Goal: Task Accomplishment & Management: Manage account settings

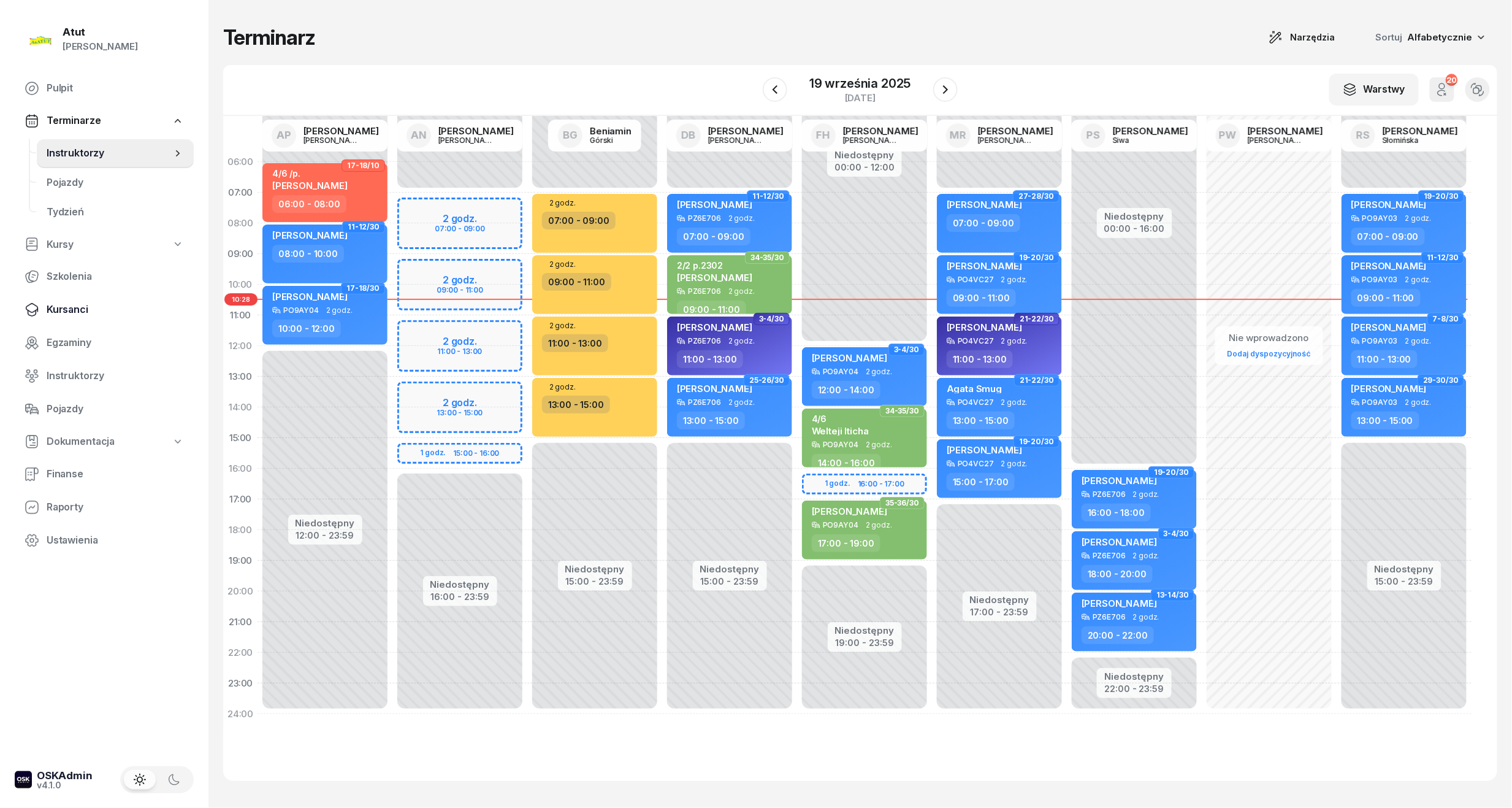
click at [60, 311] on span "Kursanci" at bounding box center [115, 310] width 138 height 16
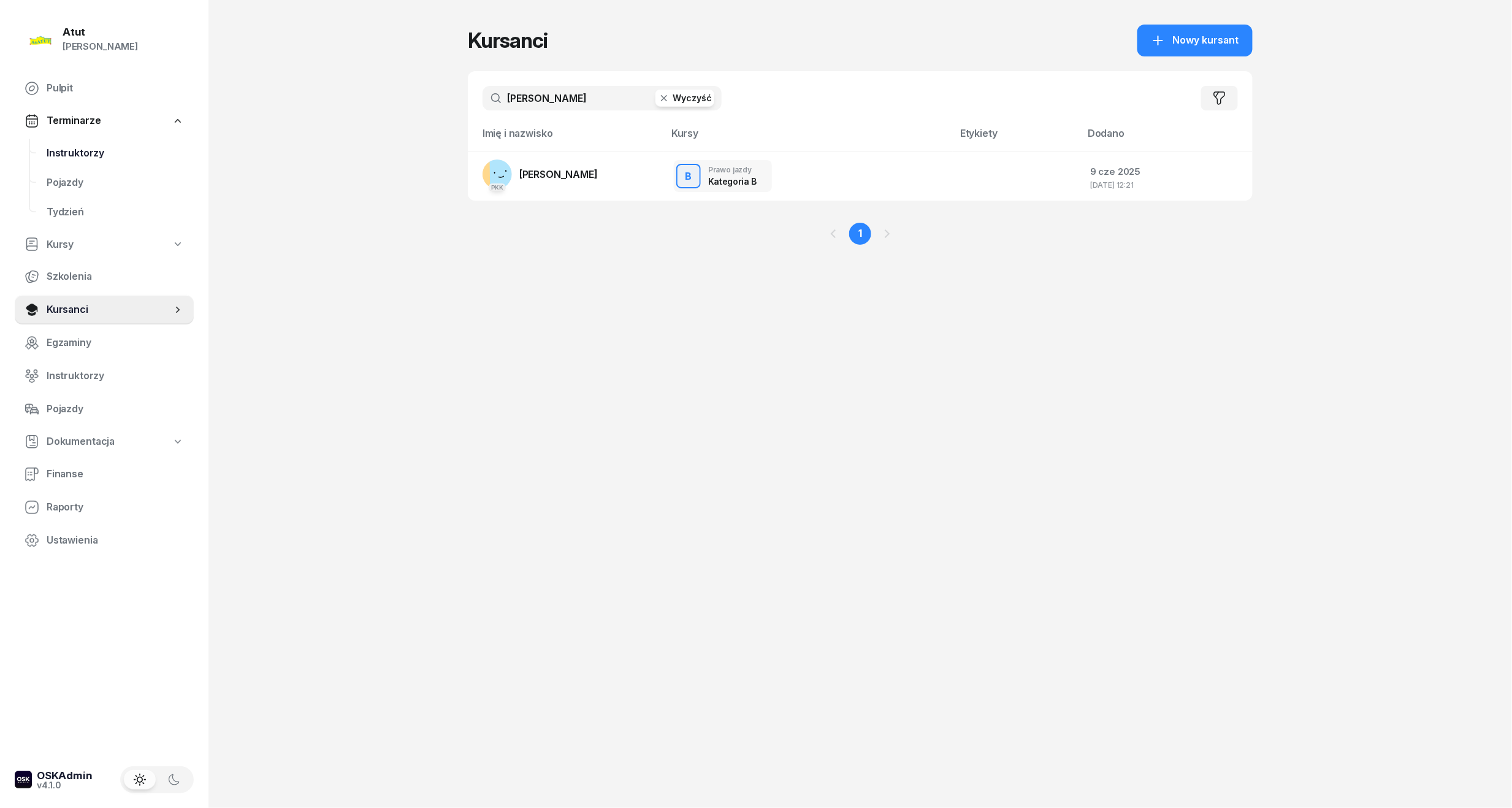
drag, startPoint x: 558, startPoint y: 101, endPoint x: -36, endPoint y: 171, distance: 598.1
click at [0, 171] on html "[PERSON_NAME] [PERSON_NAME] Pulpit Terminarze Instruktorzy Pojazdy Tydzień Kurs…" at bounding box center [756, 404] width 1512 height 808
click at [113, 162] on link "Instruktorzy" at bounding box center [115, 153] width 157 height 30
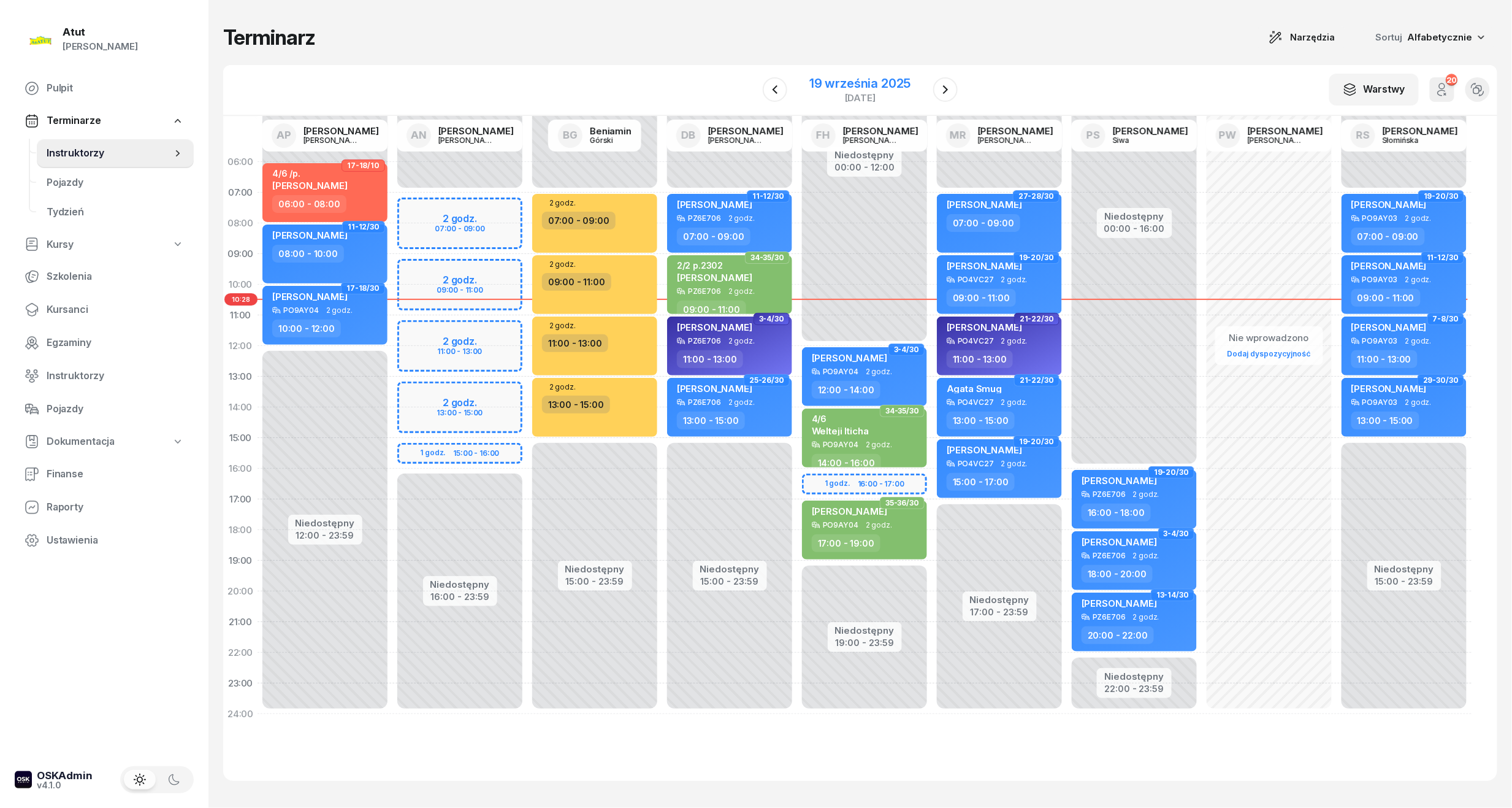
click at [834, 84] on div "19 września 2025" at bounding box center [860, 83] width 101 height 12
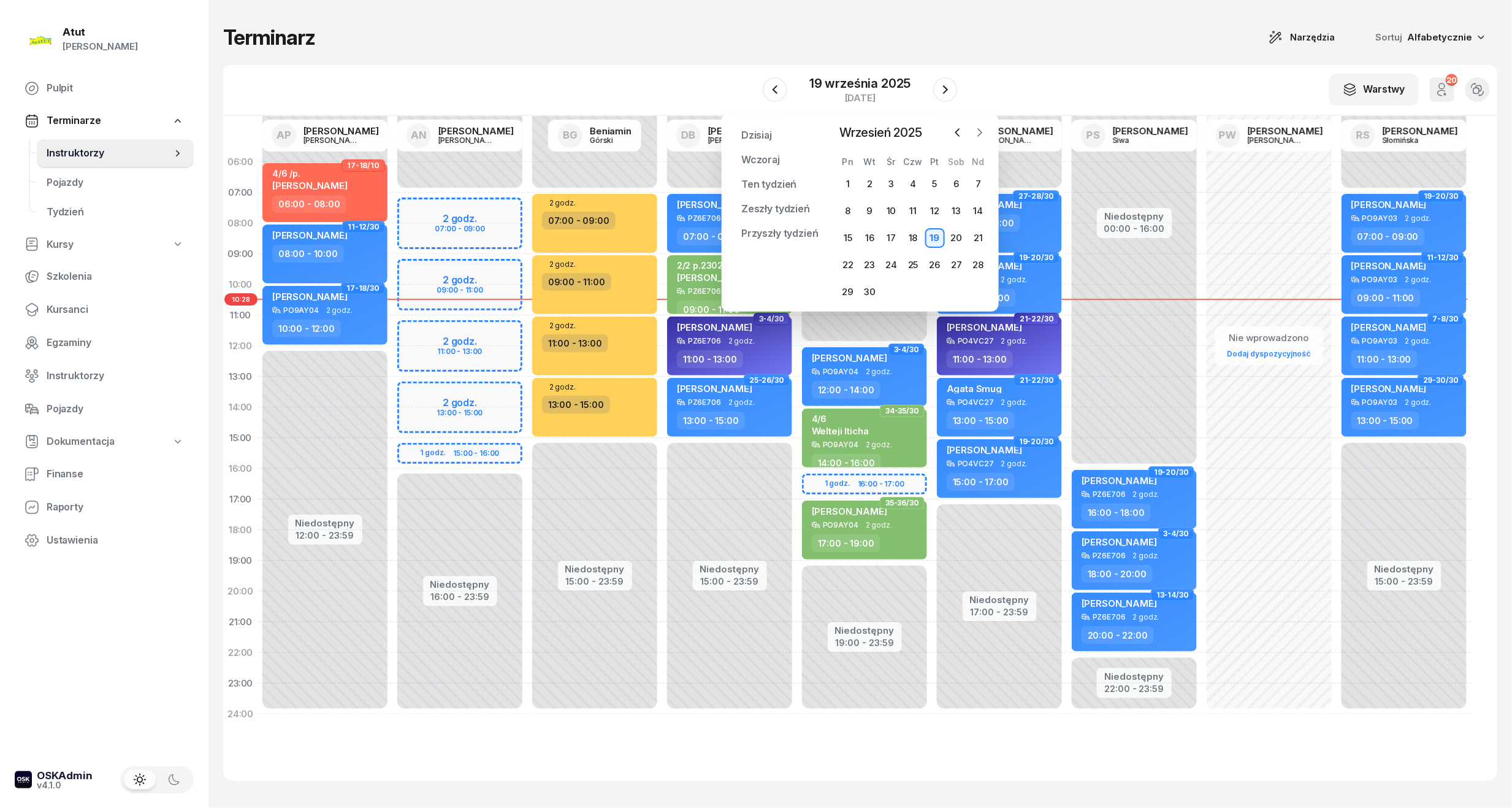
click at [974, 135] on icon "button" at bounding box center [979, 132] width 12 height 12
click at [848, 263] on div "20" at bounding box center [848, 265] width 19 height 19
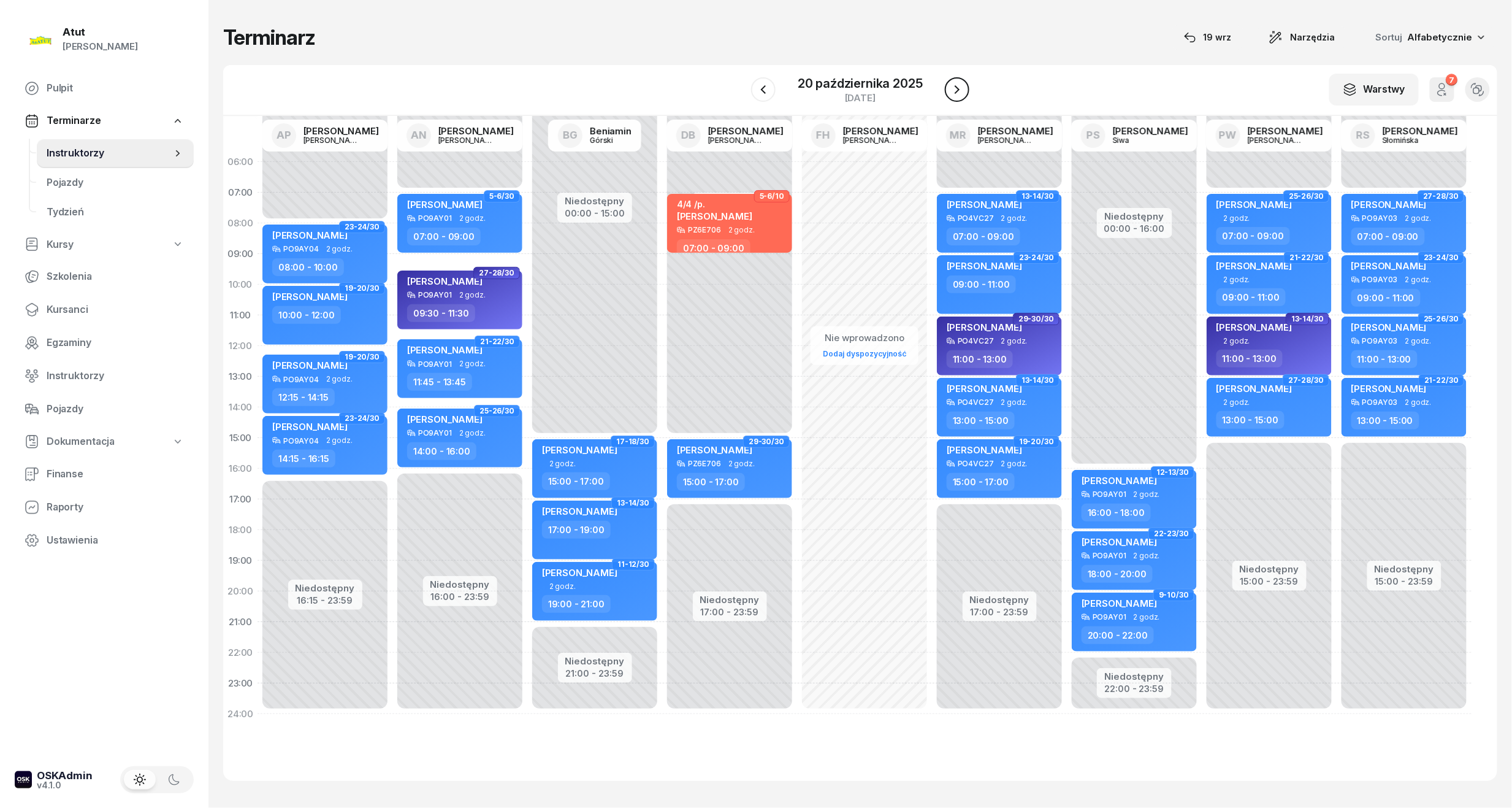
click at [955, 89] on icon "button" at bounding box center [957, 89] width 14 height 14
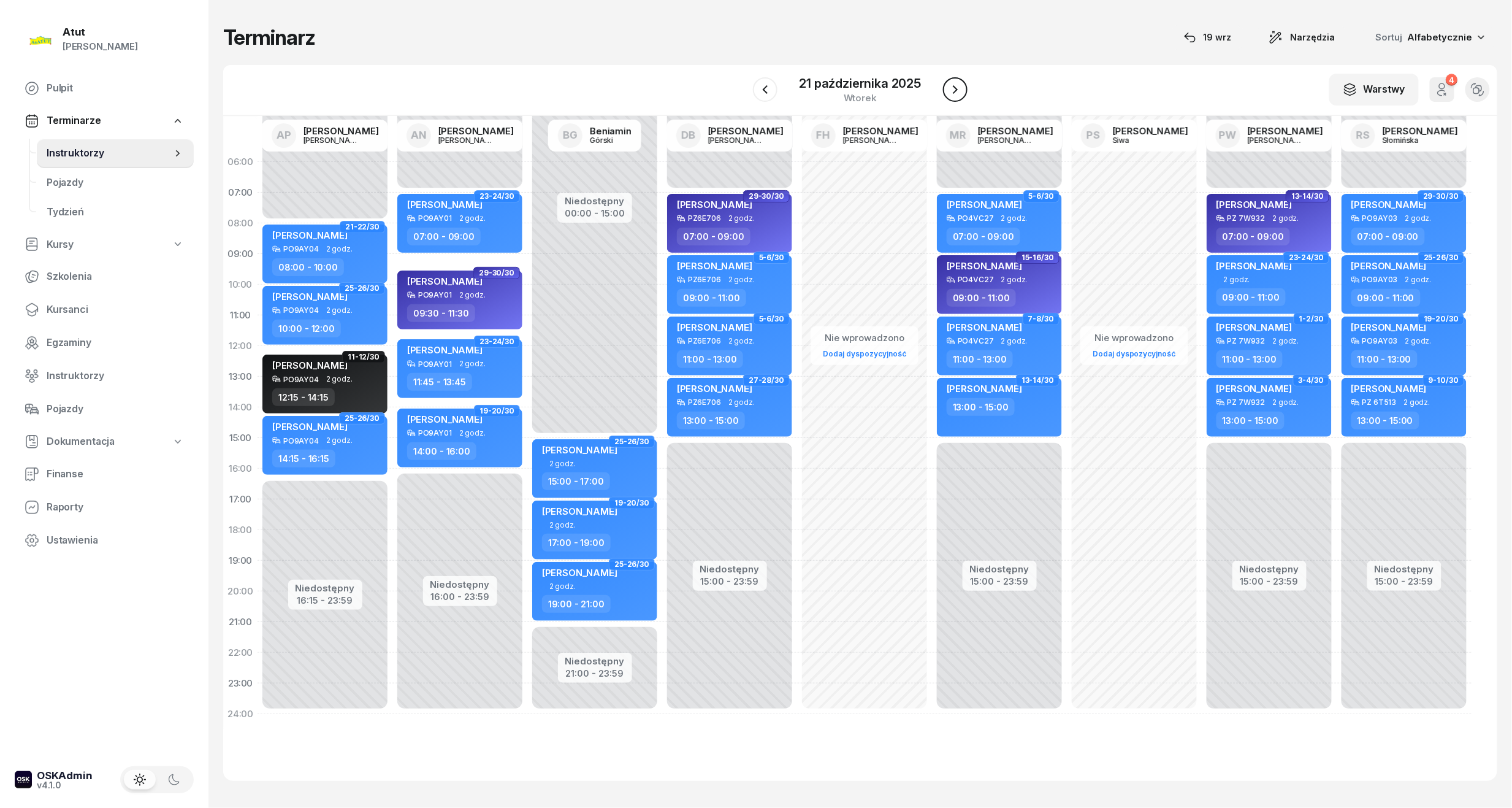
click at [955, 89] on icon "button" at bounding box center [955, 89] width 14 height 14
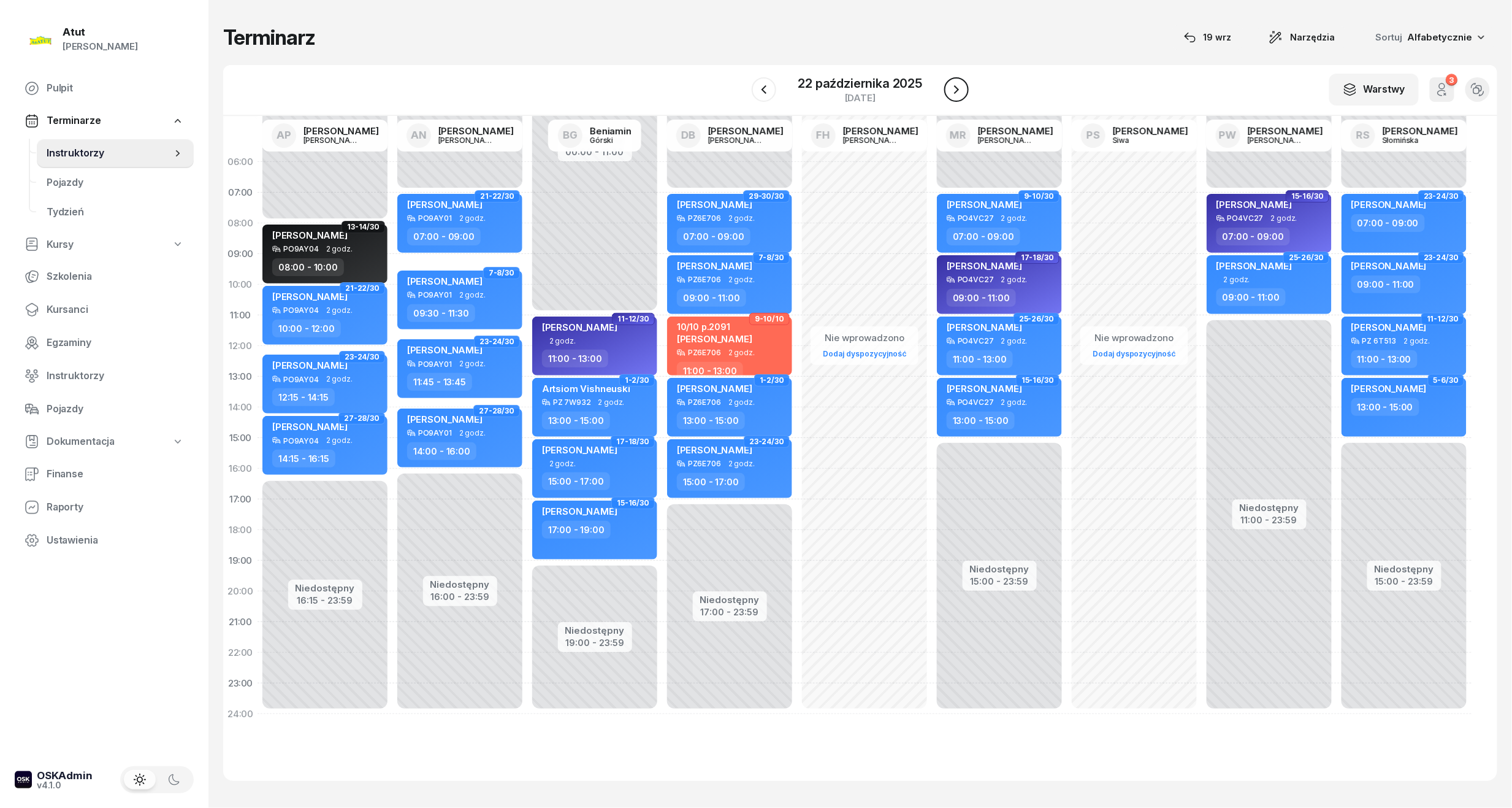
click at [955, 89] on icon "button" at bounding box center [956, 89] width 14 height 14
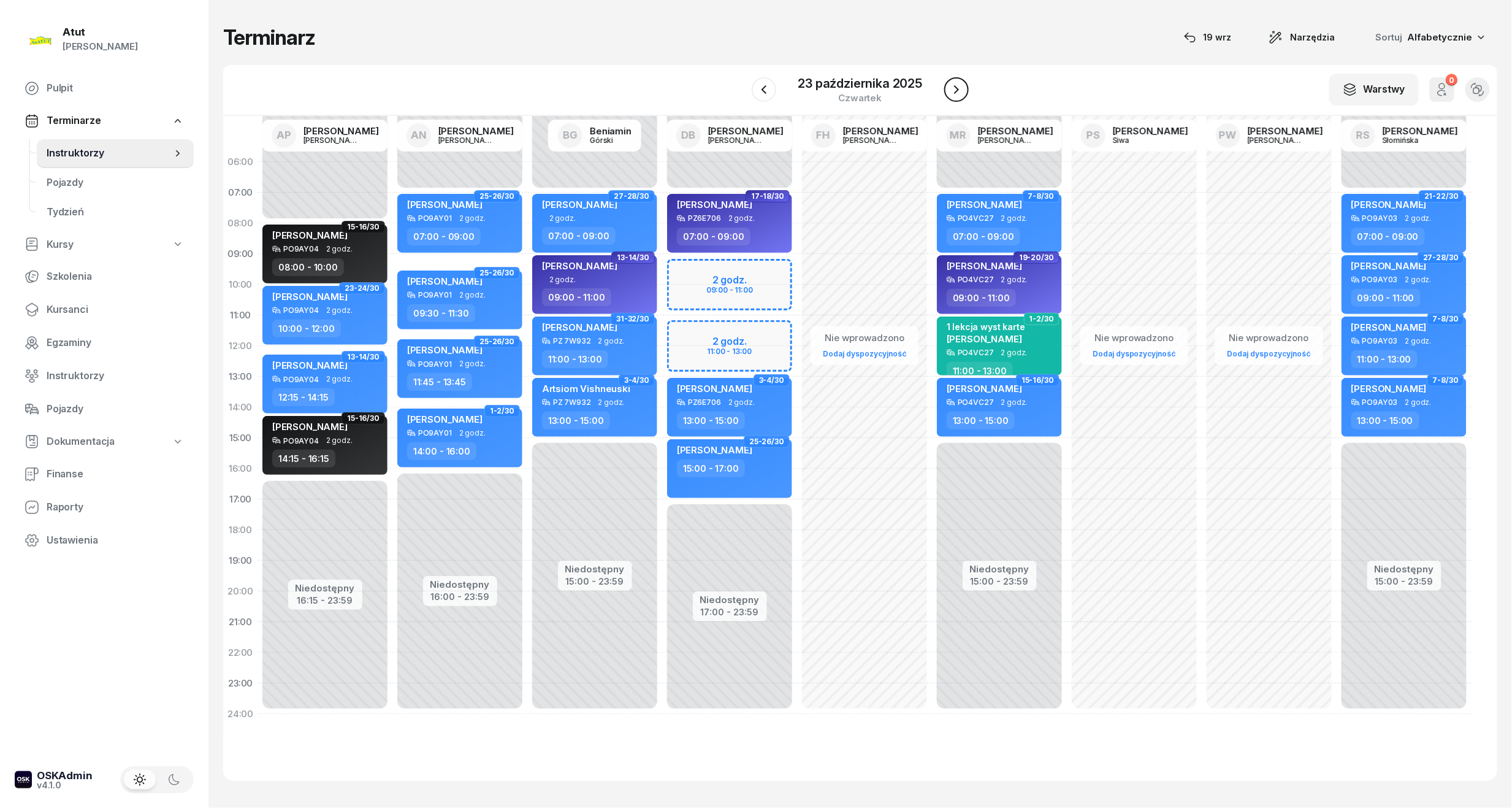
click at [955, 89] on icon "button" at bounding box center [956, 89] width 14 height 14
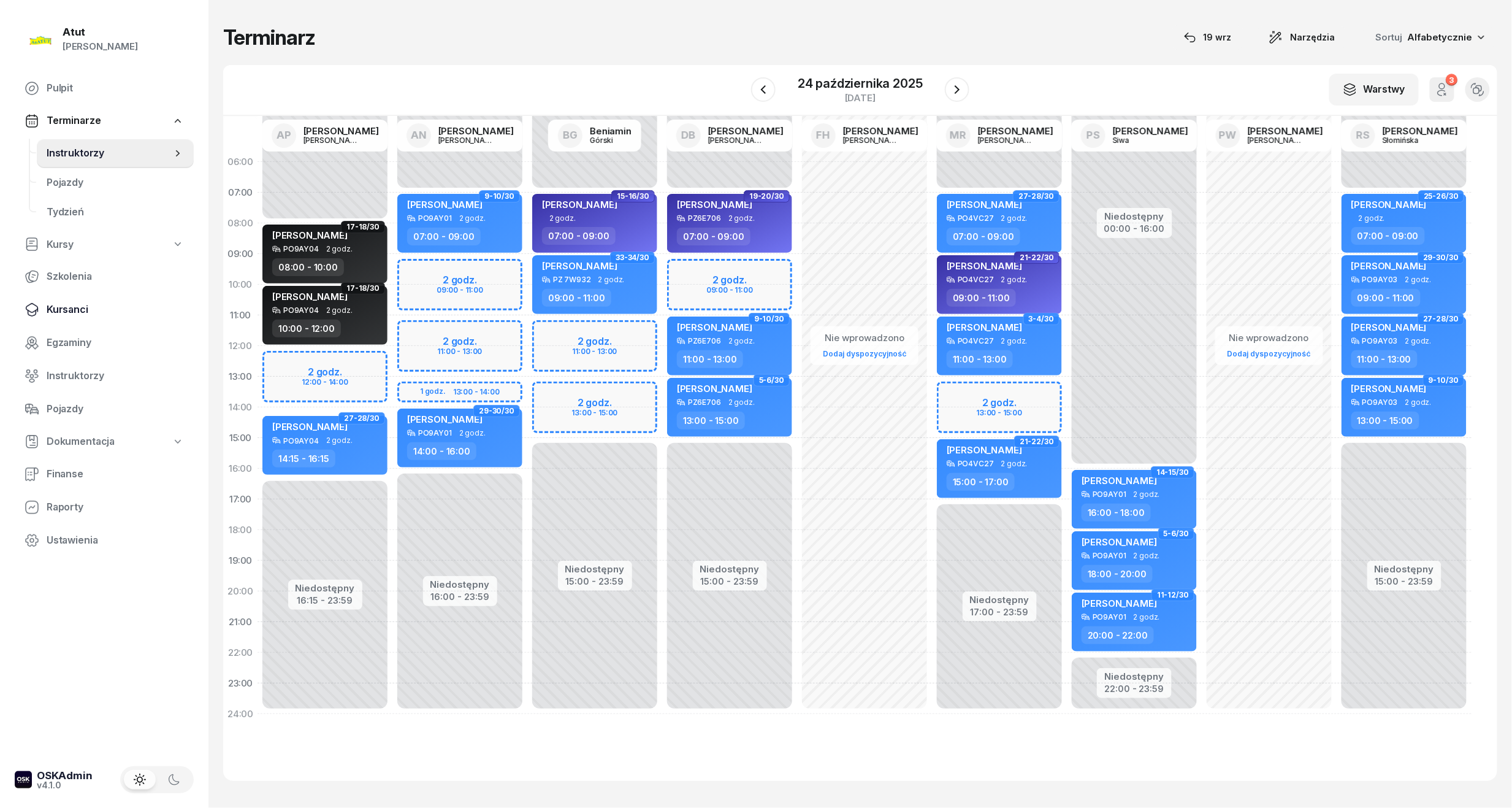
drag, startPoint x: 72, startPoint y: 312, endPoint x: 79, endPoint y: 311, distance: 7.1
click at [72, 312] on span "Kursanci" at bounding box center [115, 310] width 138 height 16
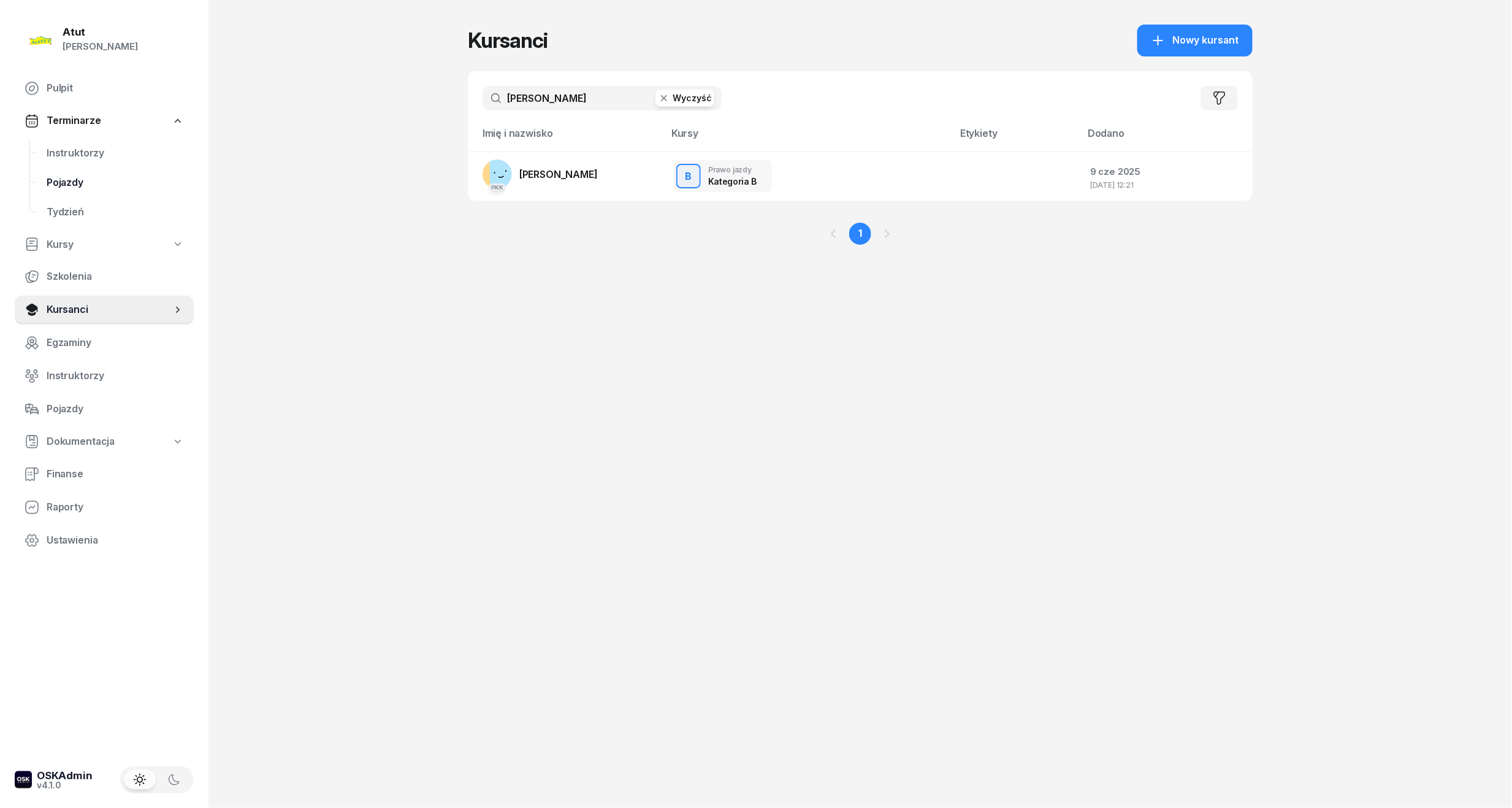
drag, startPoint x: 561, startPoint y: 109, endPoint x: 40, endPoint y: 175, distance: 525.2
click at [40, 175] on div "Atut [PERSON_NAME] Pulpit Terminarze Instruktorzy Pojazdy Tydzień Kursy Szkolen…" at bounding box center [756, 404] width 1512 height 808
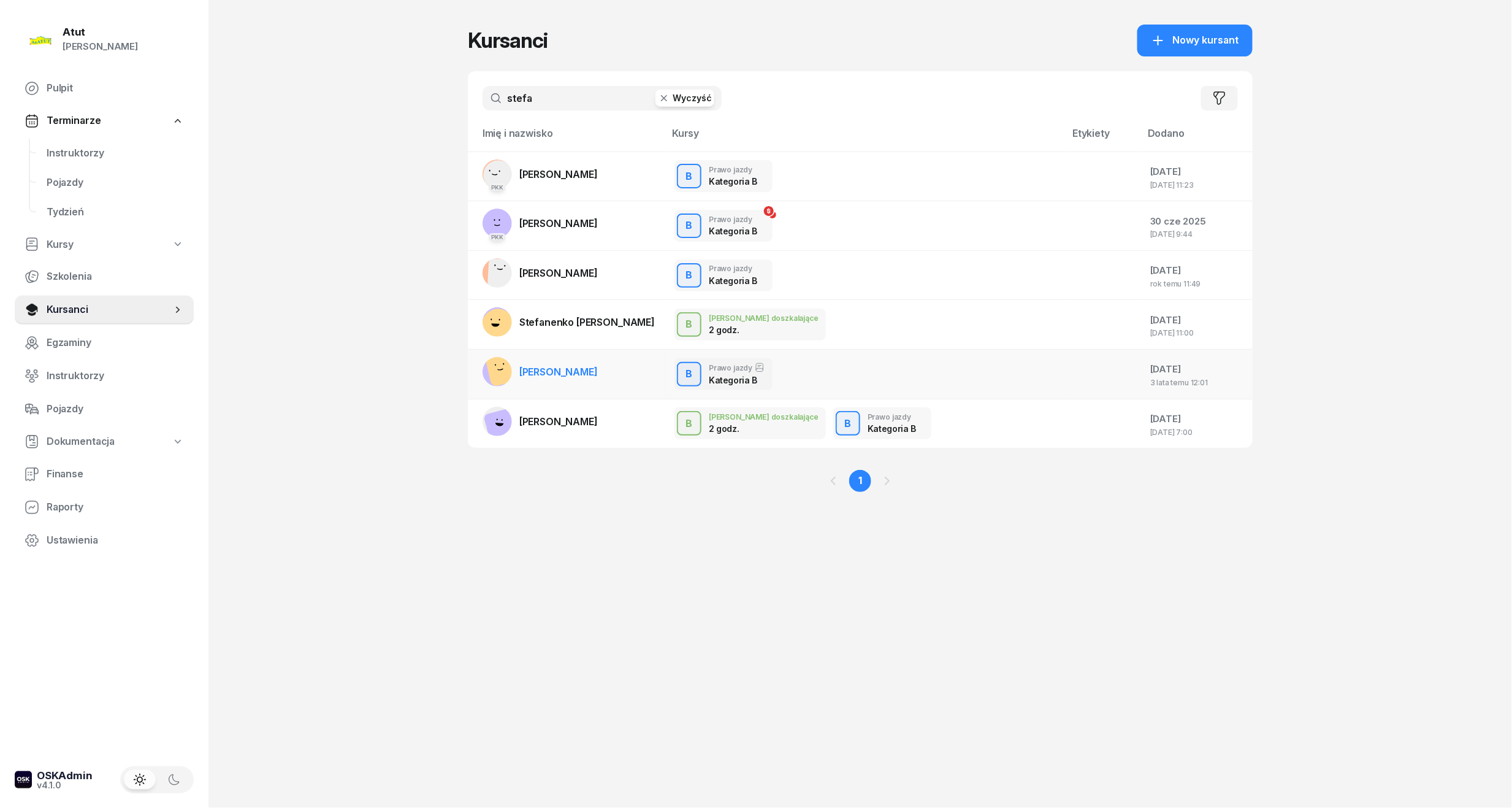
type input "stefa"
click at [569, 372] on span "[PERSON_NAME]" at bounding box center [559, 371] width 79 height 12
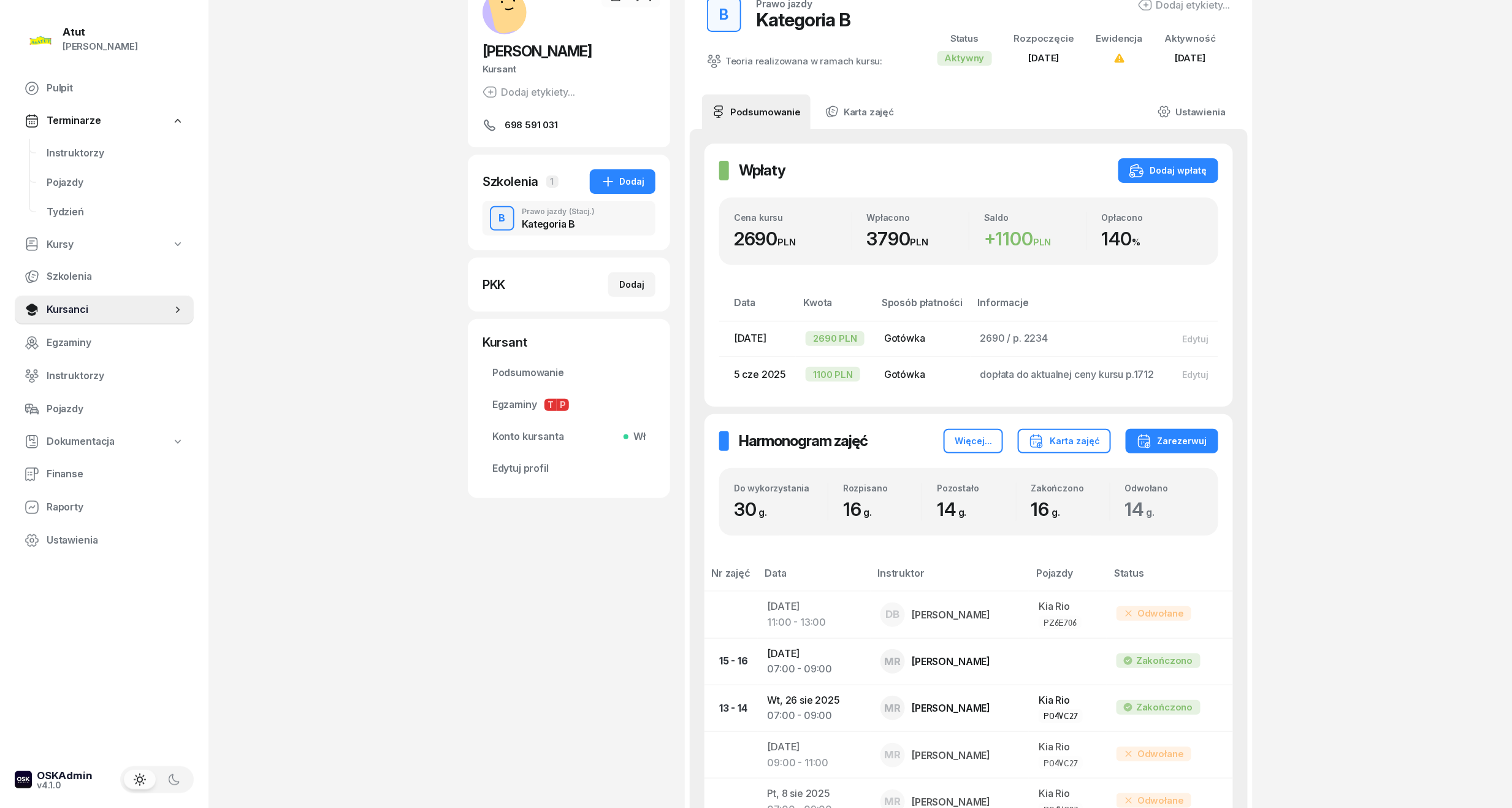
scroll to position [491, 0]
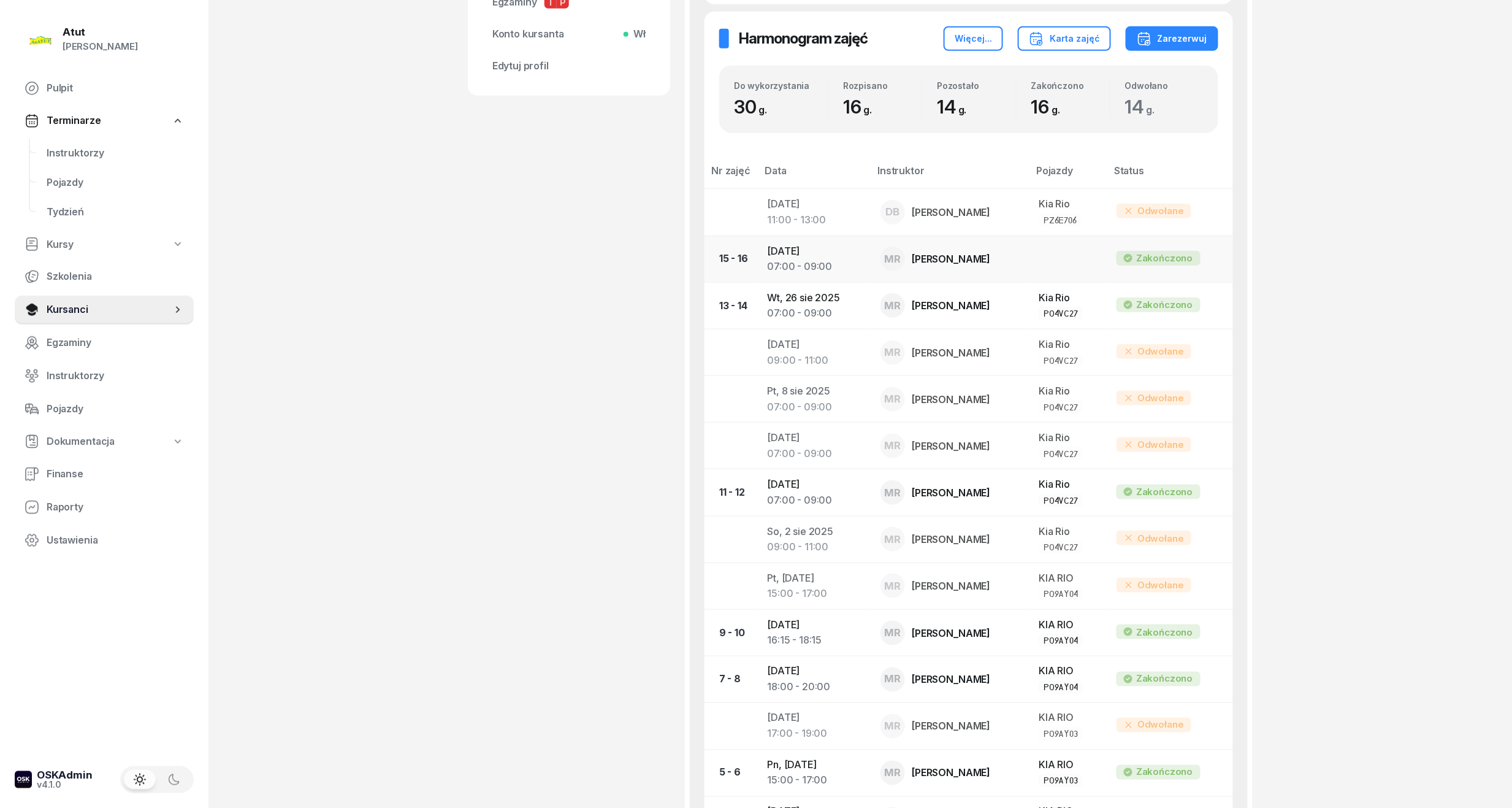
click at [791, 275] on div "07:00 - 09:00" at bounding box center [814, 267] width 93 height 16
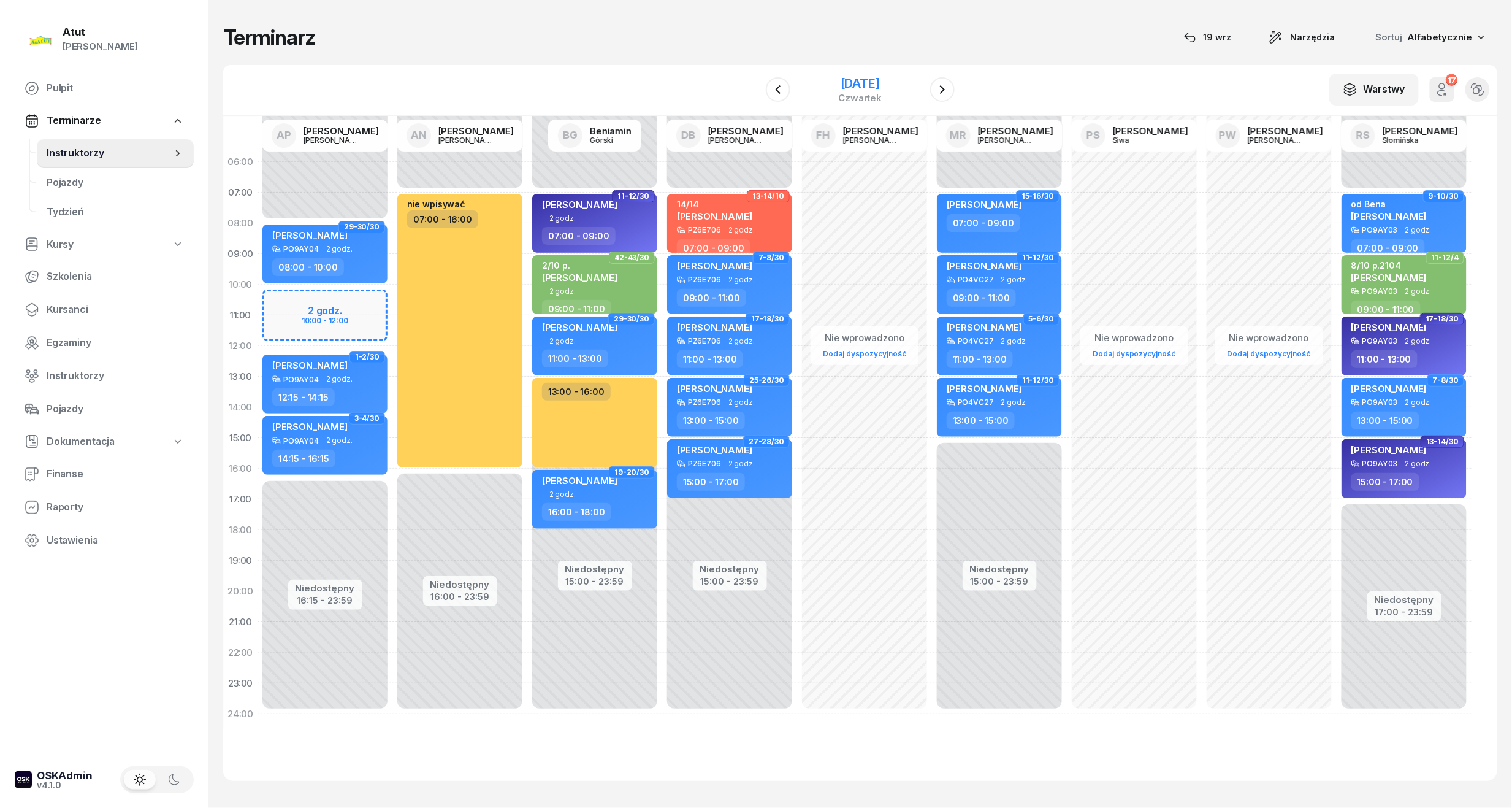
click at [842, 79] on div "[DATE]" at bounding box center [860, 83] width 43 height 12
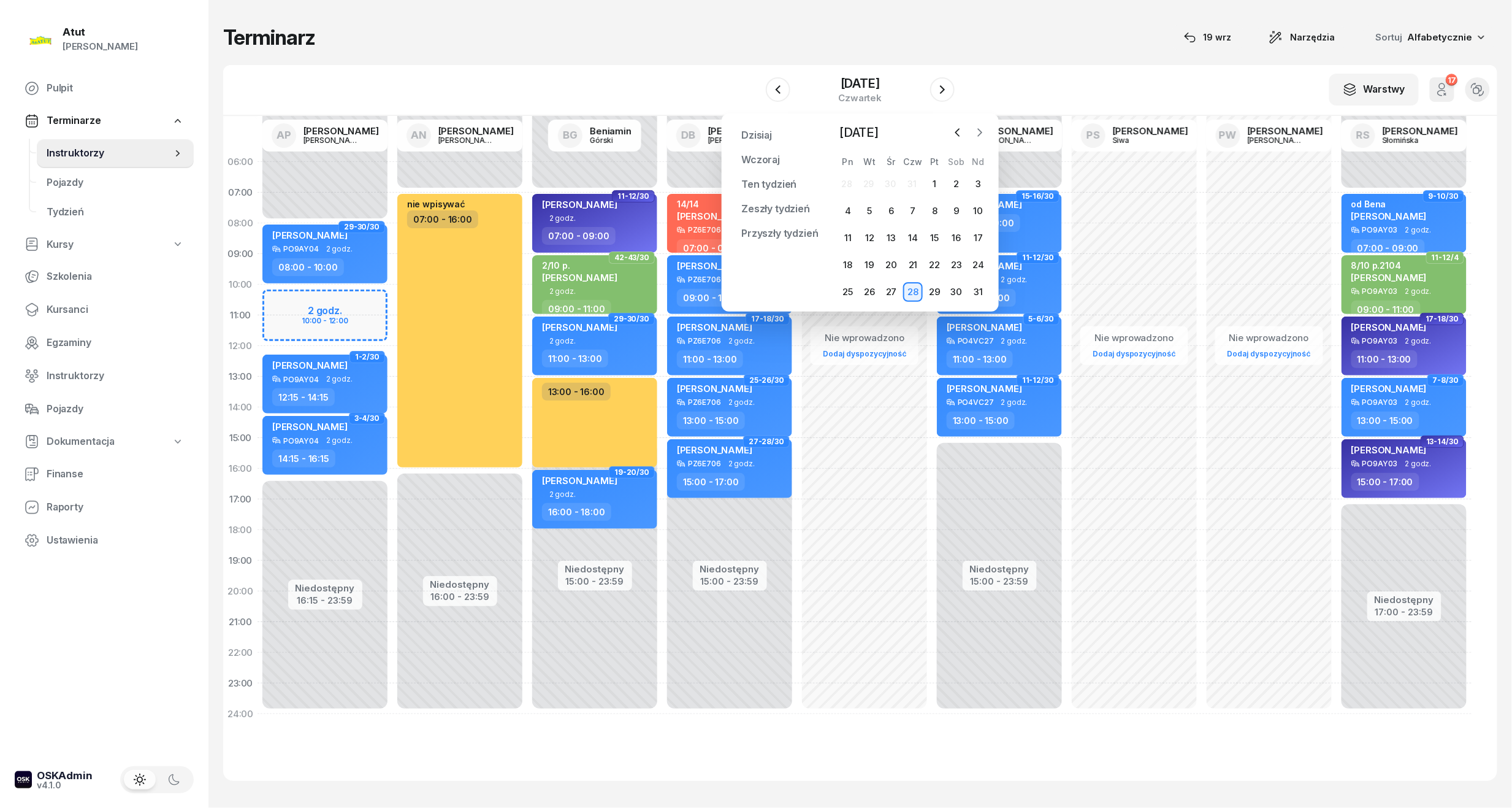
click at [975, 130] on icon "button" at bounding box center [979, 132] width 12 height 12
click at [979, 136] on icon "button" at bounding box center [979, 132] width 12 height 12
click at [851, 207] on div "3" at bounding box center [848, 210] width 19 height 19
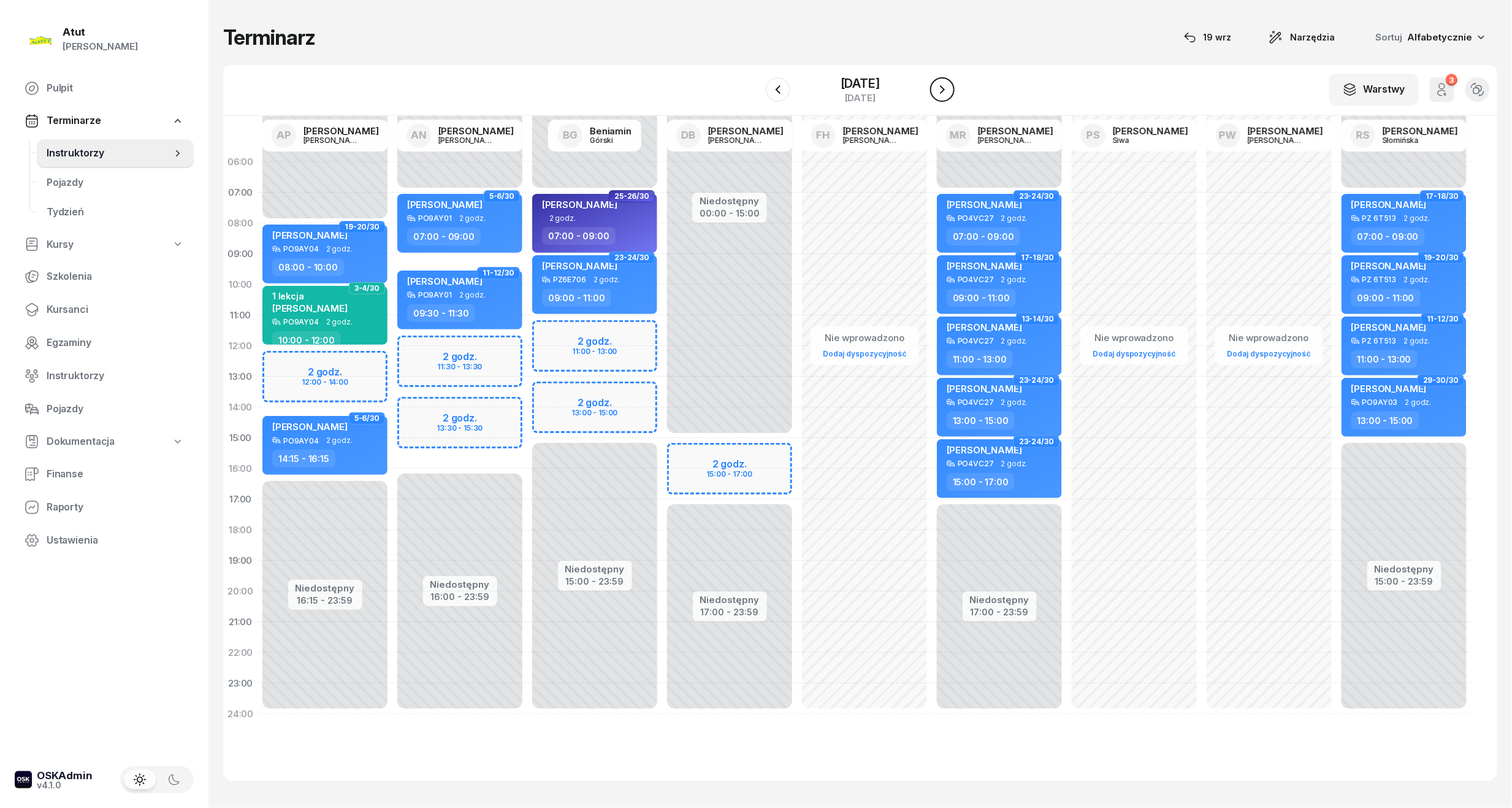
click at [940, 92] on icon "button" at bounding box center [943, 89] width 14 height 14
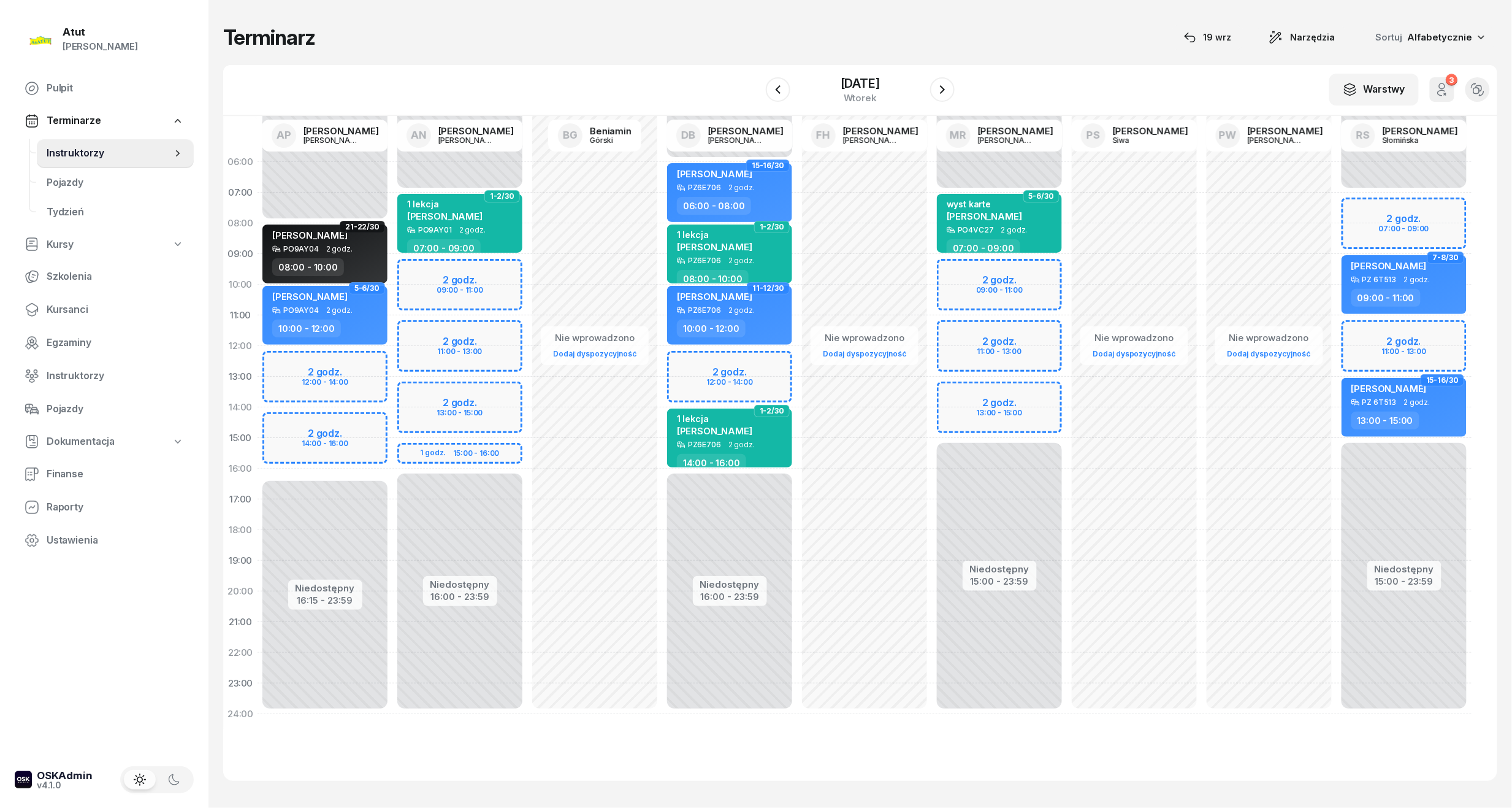
click at [992, 286] on div "Niedostępny 00:00 - 07:00 Niedostępny 15:00 - 23:59 2 godz. 09:00 - 11:00 2 god…" at bounding box center [999, 438] width 135 height 582
select select "10"
select select "12"
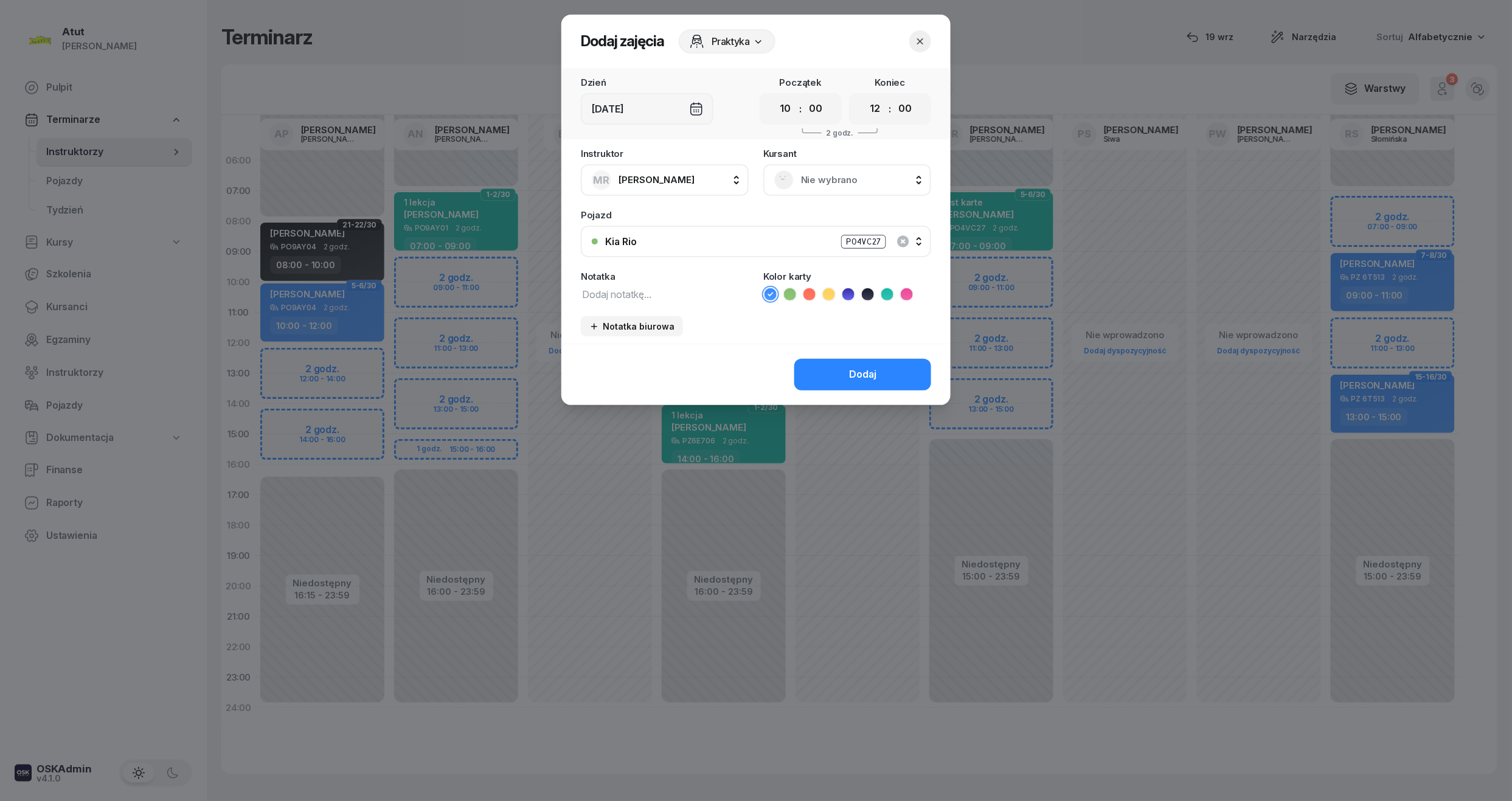
click at [816, 180] on span "Nie wybrano" at bounding box center [861, 180] width 119 height 16
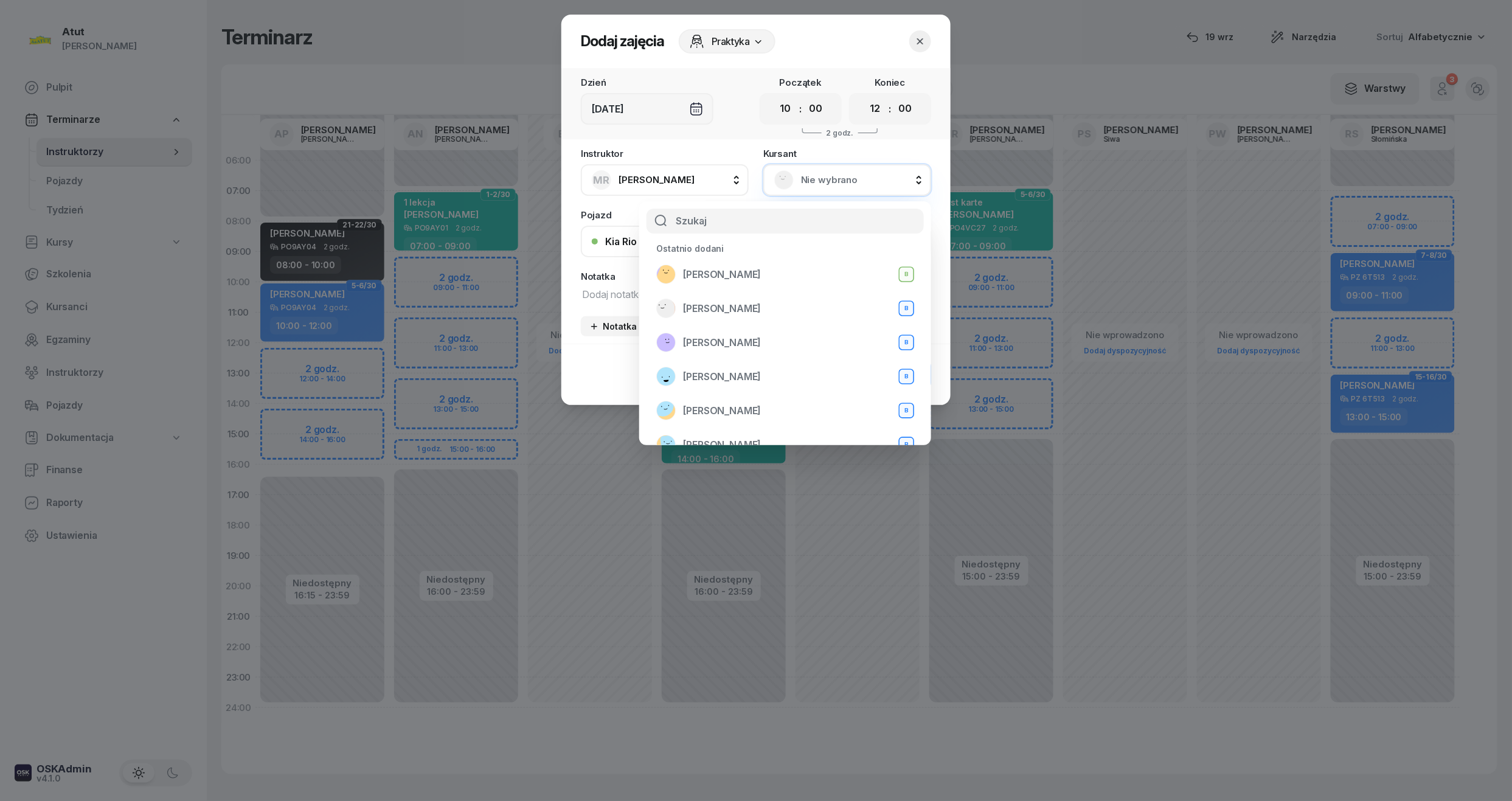
click at [916, 45] on icon "button" at bounding box center [920, 41] width 12 height 12
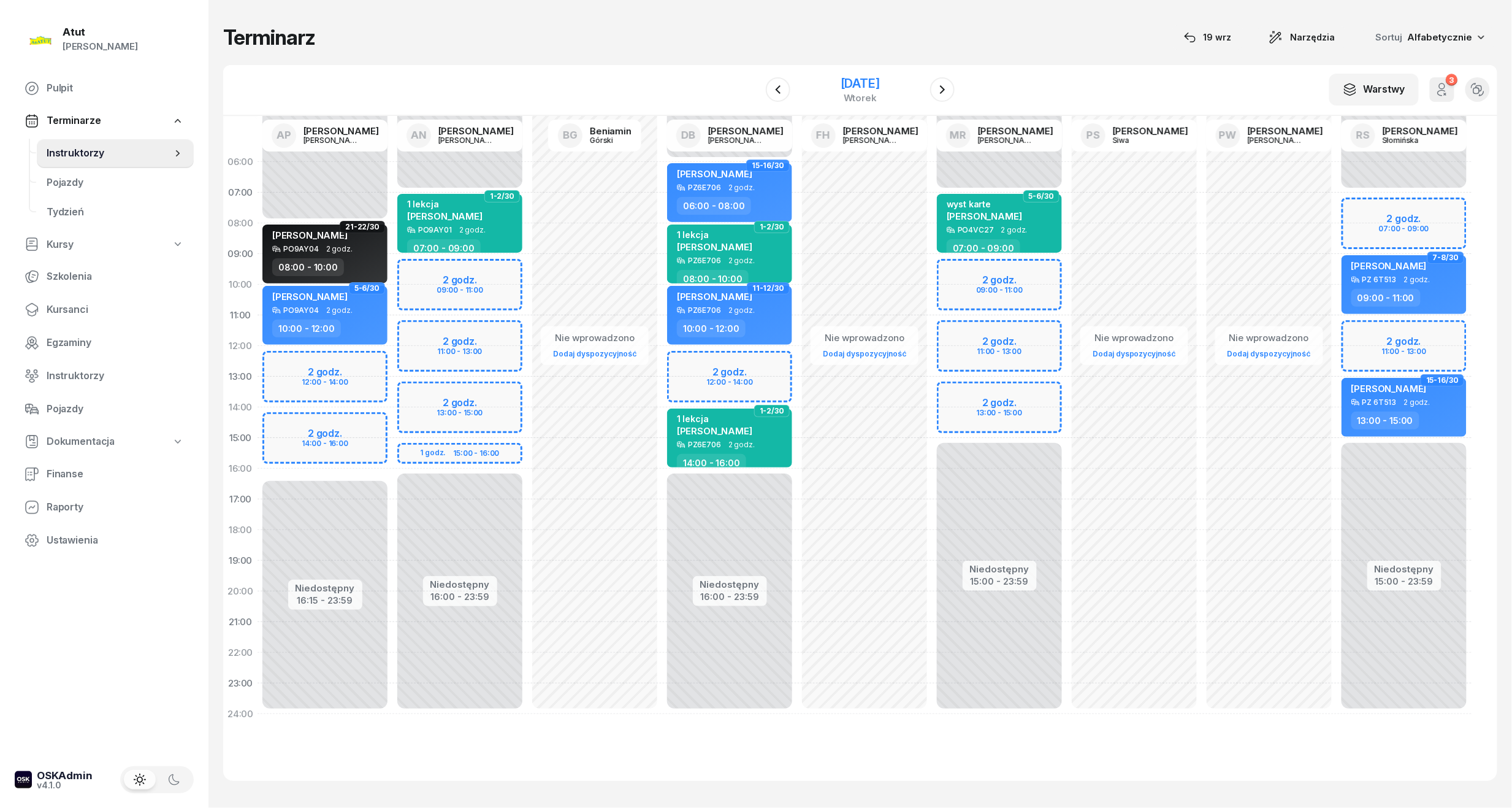
click at [851, 84] on div "[DATE]" at bounding box center [860, 83] width 39 height 12
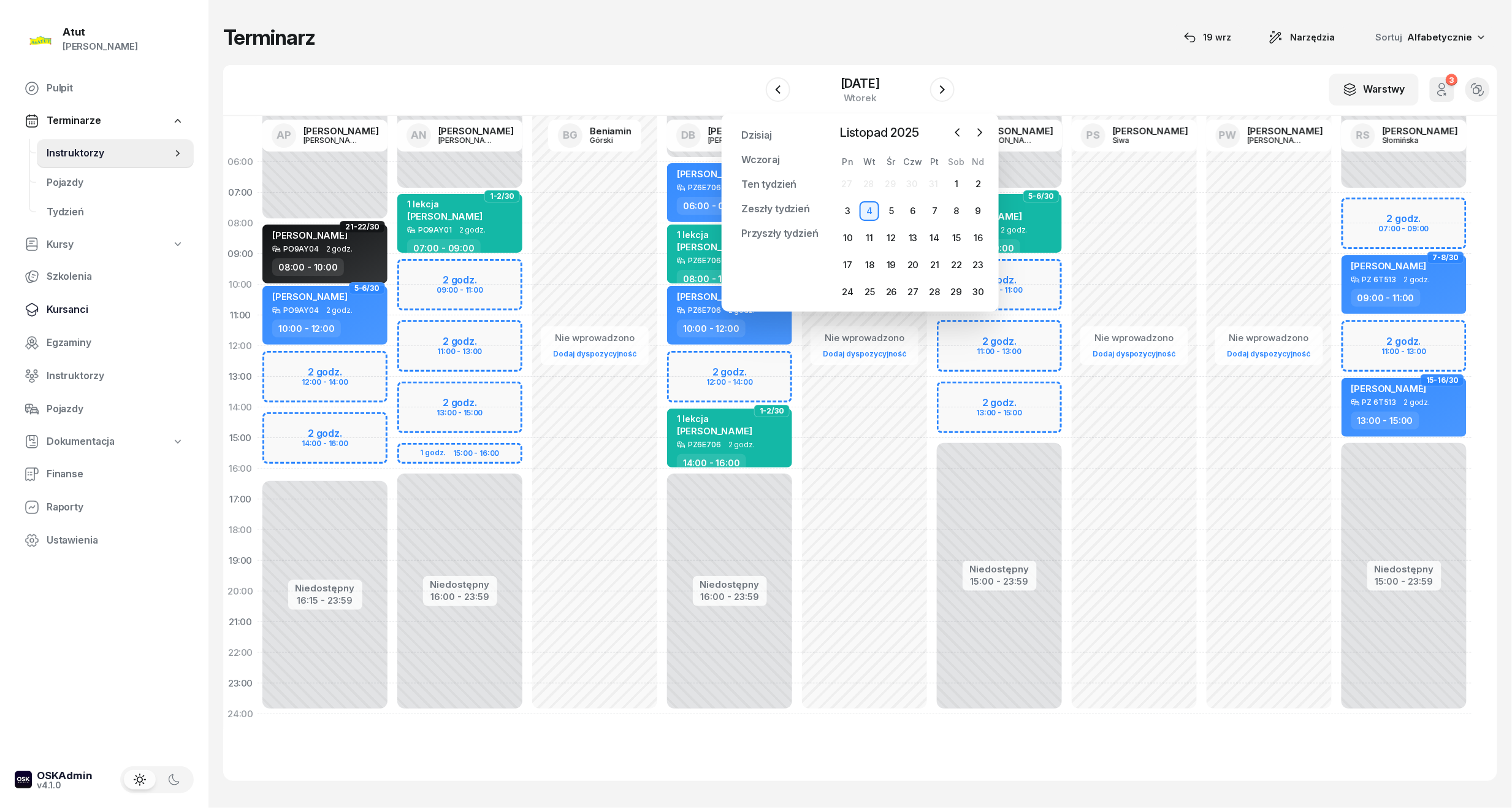
click at [106, 306] on span "Kursanci" at bounding box center [115, 310] width 138 height 16
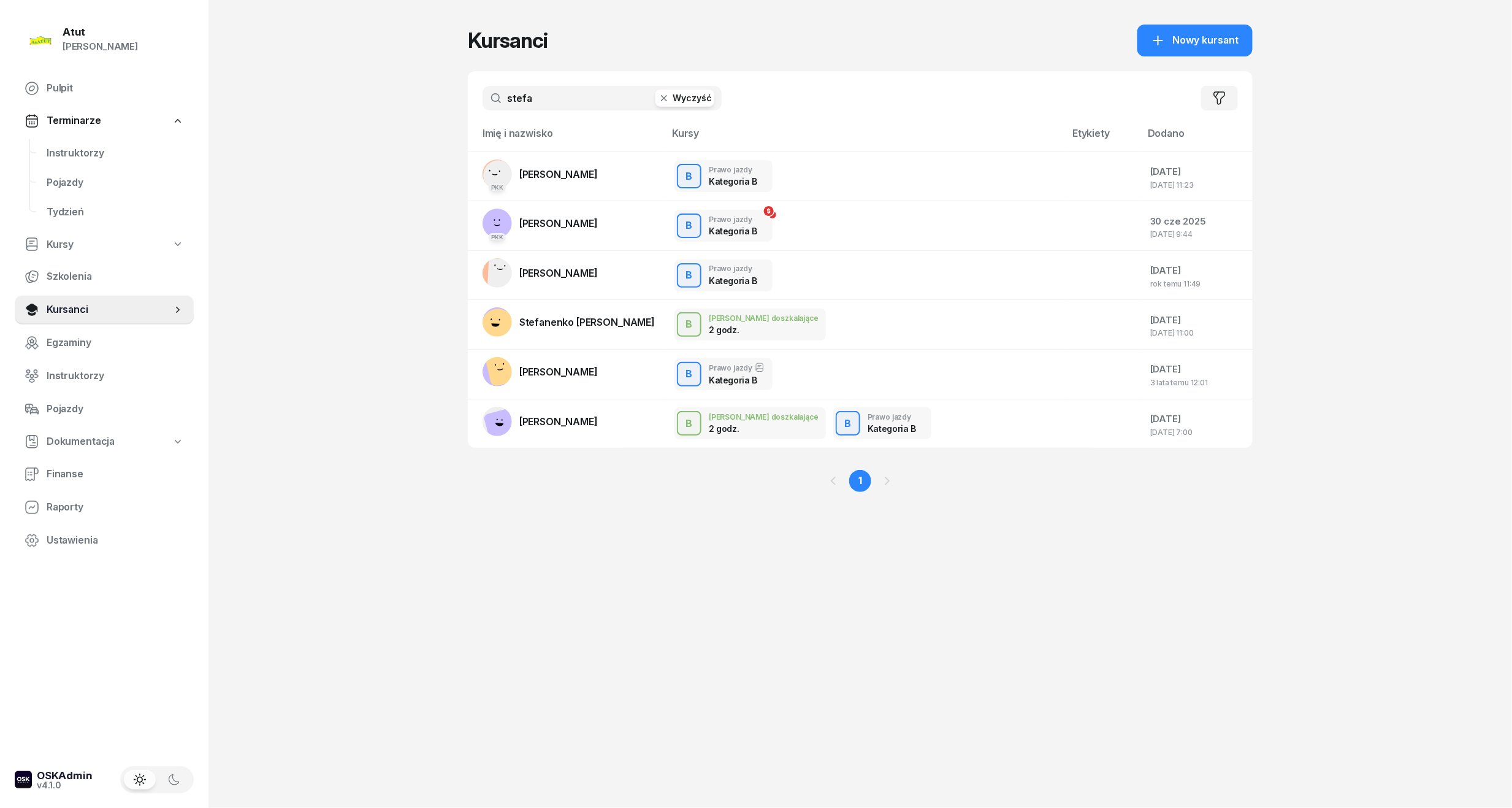
drag, startPoint x: 30, startPoint y: 199, endPoint x: 0, endPoint y: 206, distance: 30.8
click at [0, 206] on html "[PERSON_NAME] [PERSON_NAME] Pulpit Terminarze Instruktorzy Pojazdy Tydzień Kurs…" at bounding box center [756, 404] width 1512 height 808
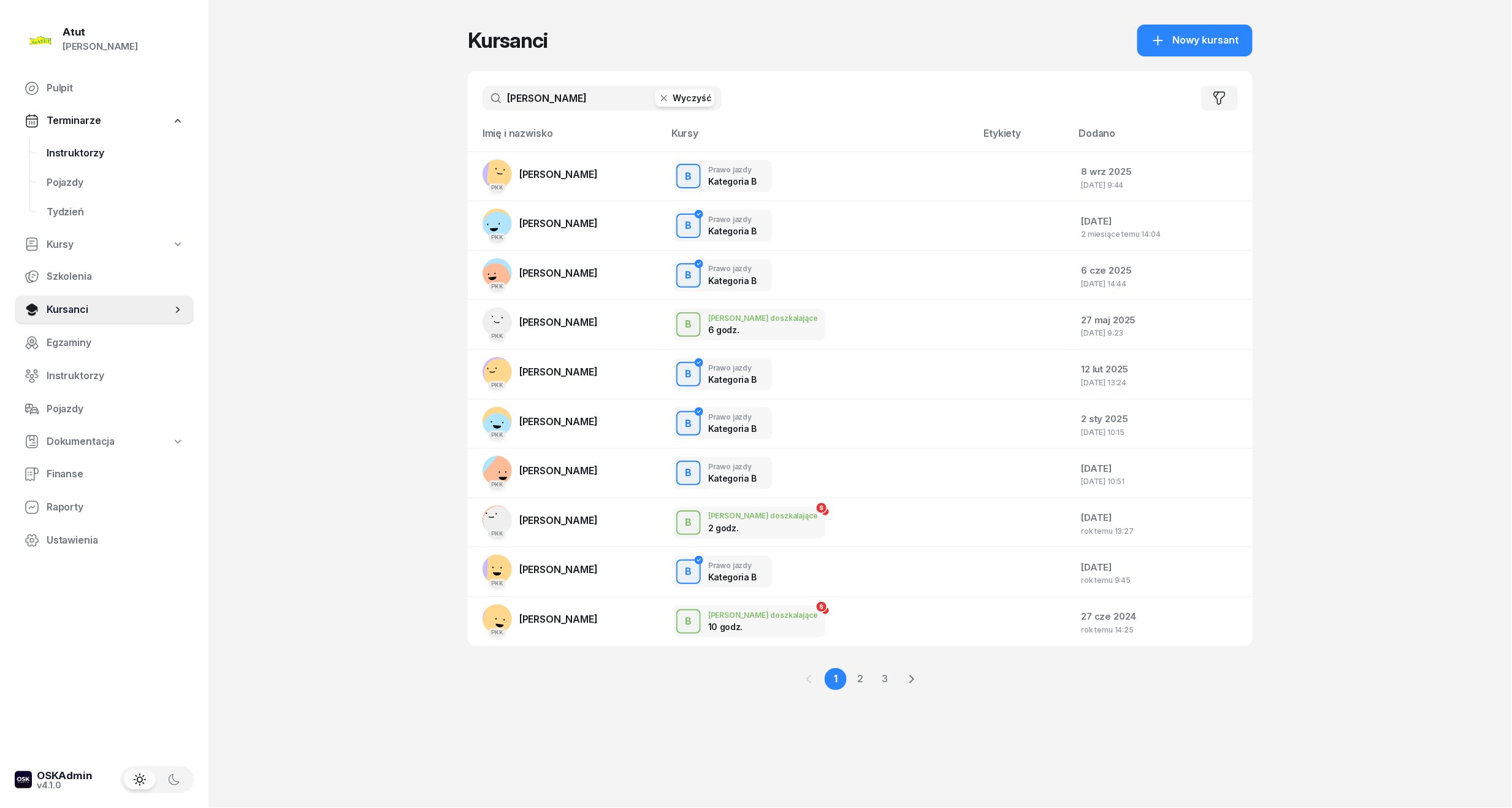
type input "[PERSON_NAME]"
click at [43, 143] on link "Instruktorzy" at bounding box center [115, 153] width 157 height 30
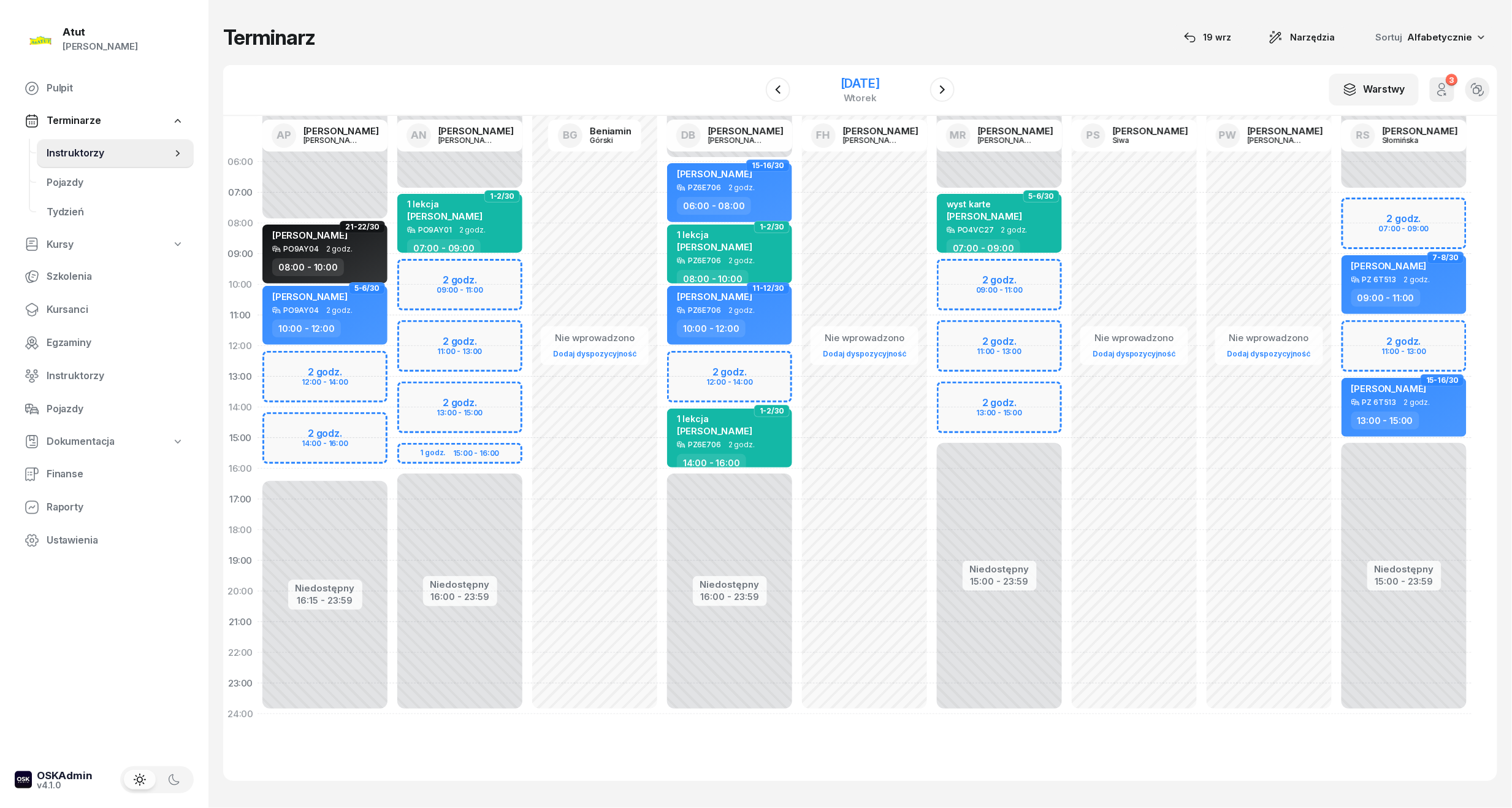
click at [880, 84] on div "[DATE]" at bounding box center [860, 83] width 39 height 12
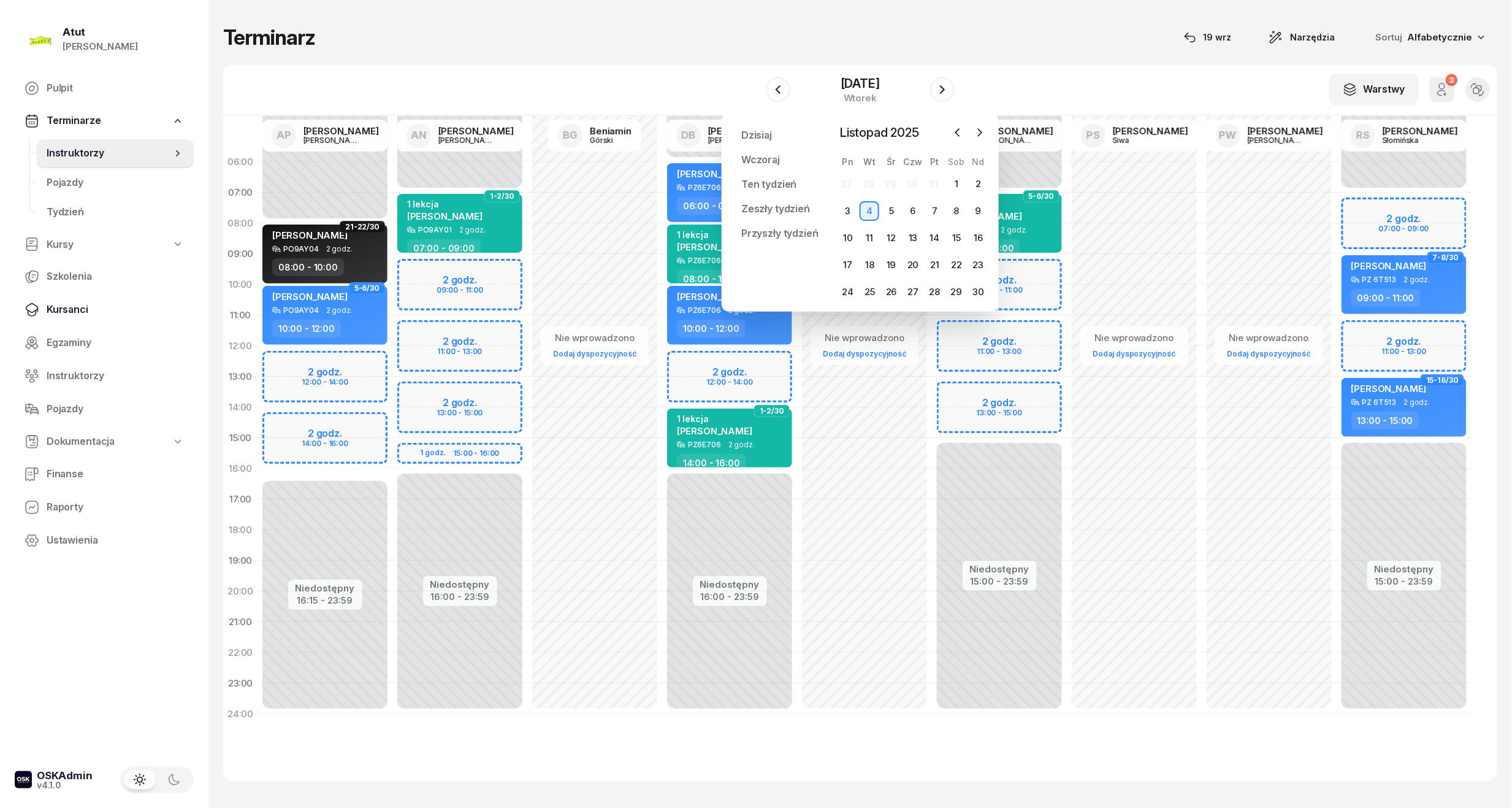
click at [79, 306] on span "Kursanci" at bounding box center [115, 310] width 138 height 16
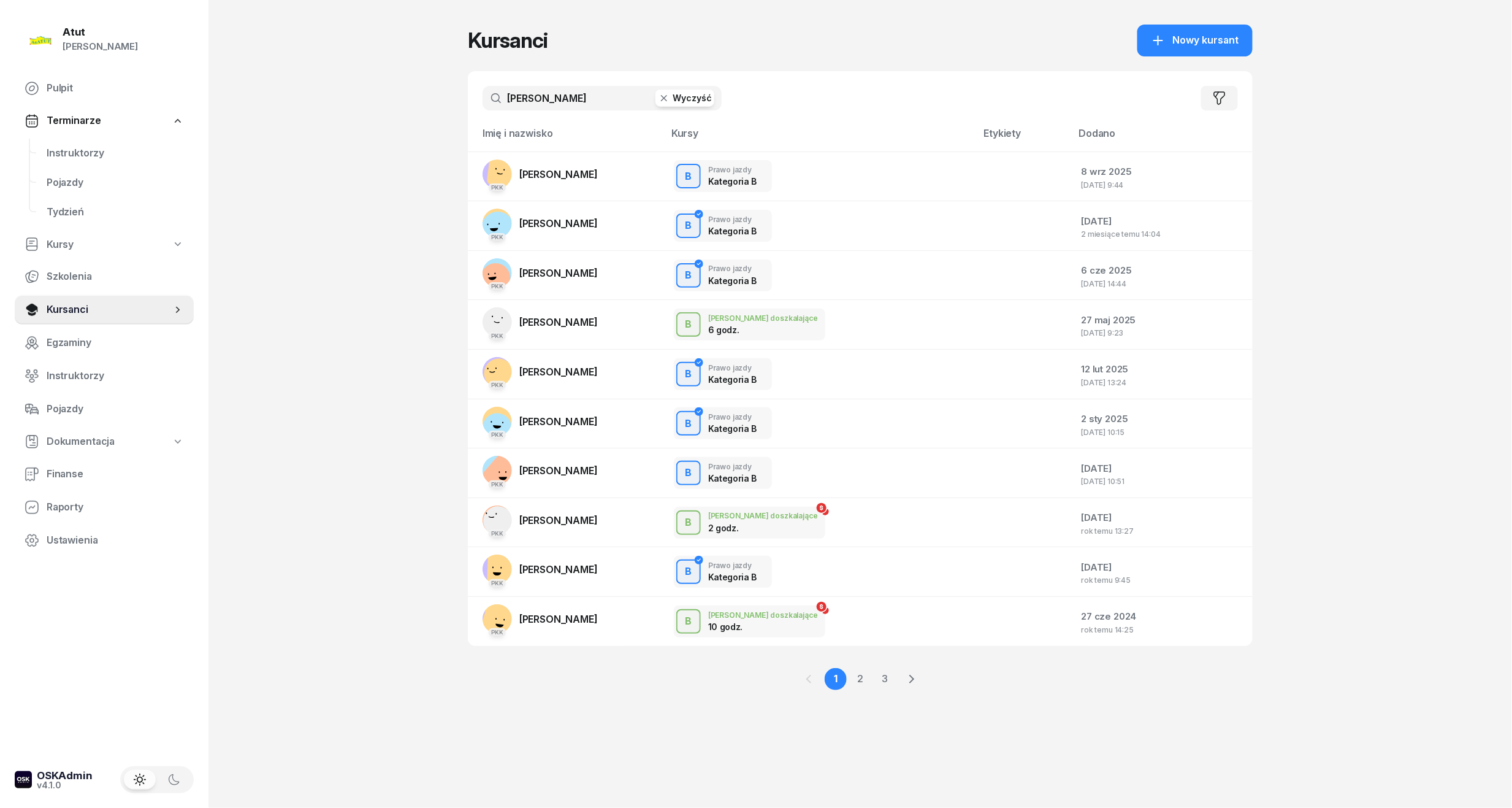
click at [545, 92] on input "[PERSON_NAME]" at bounding box center [602, 98] width 239 height 25
drag, startPoint x: 610, startPoint y: 98, endPoint x: 297, endPoint y: 103, distance: 313.0
click at [297, 103] on div "Atut [PERSON_NAME] Pulpit Terminarze Instruktorzy Pojazdy Tydzień Kursy Szkolen…" at bounding box center [756, 404] width 1512 height 808
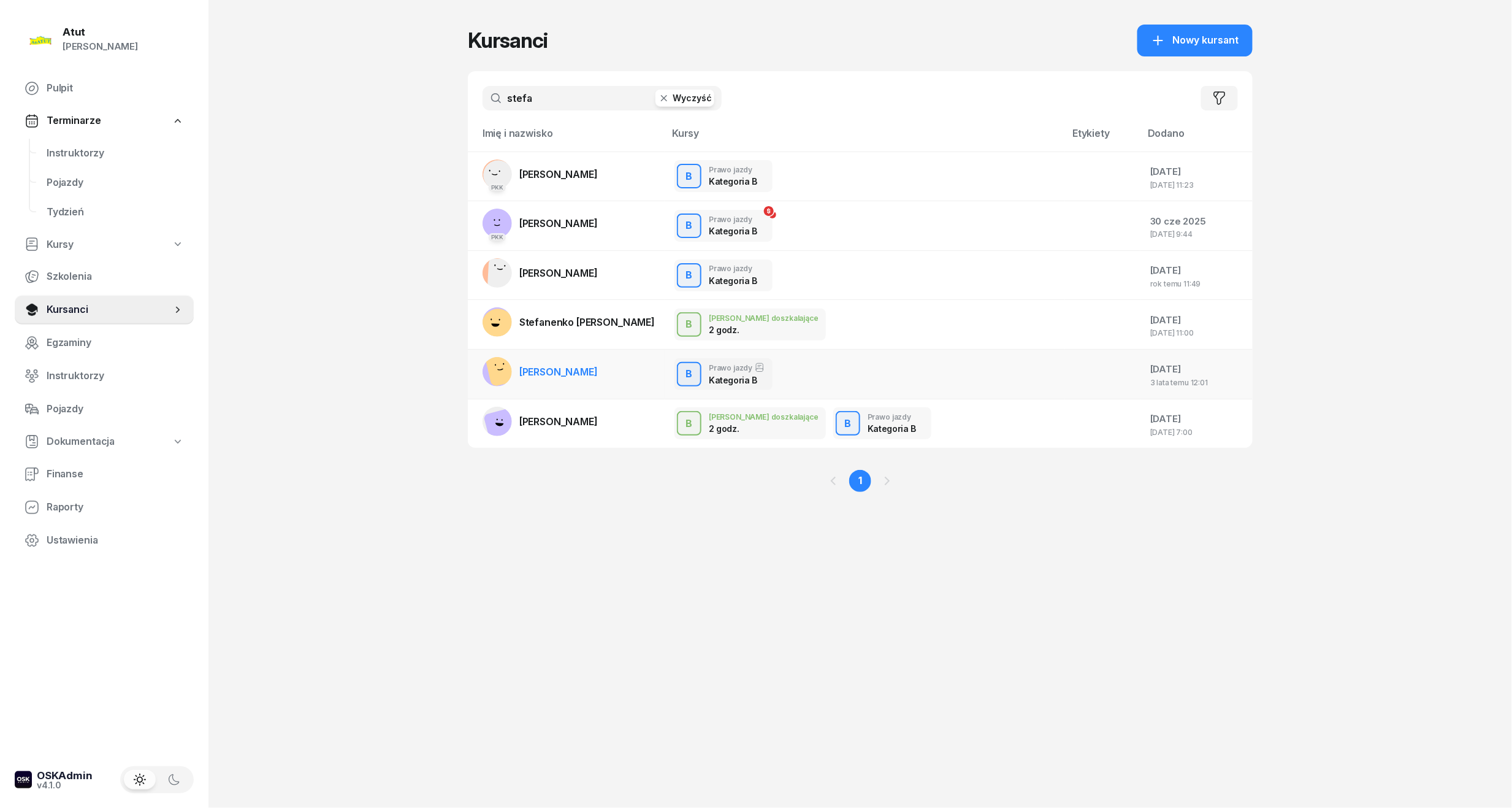
type input "stefa"
click at [554, 353] on td "[PERSON_NAME]" at bounding box center [566, 373] width 197 height 50
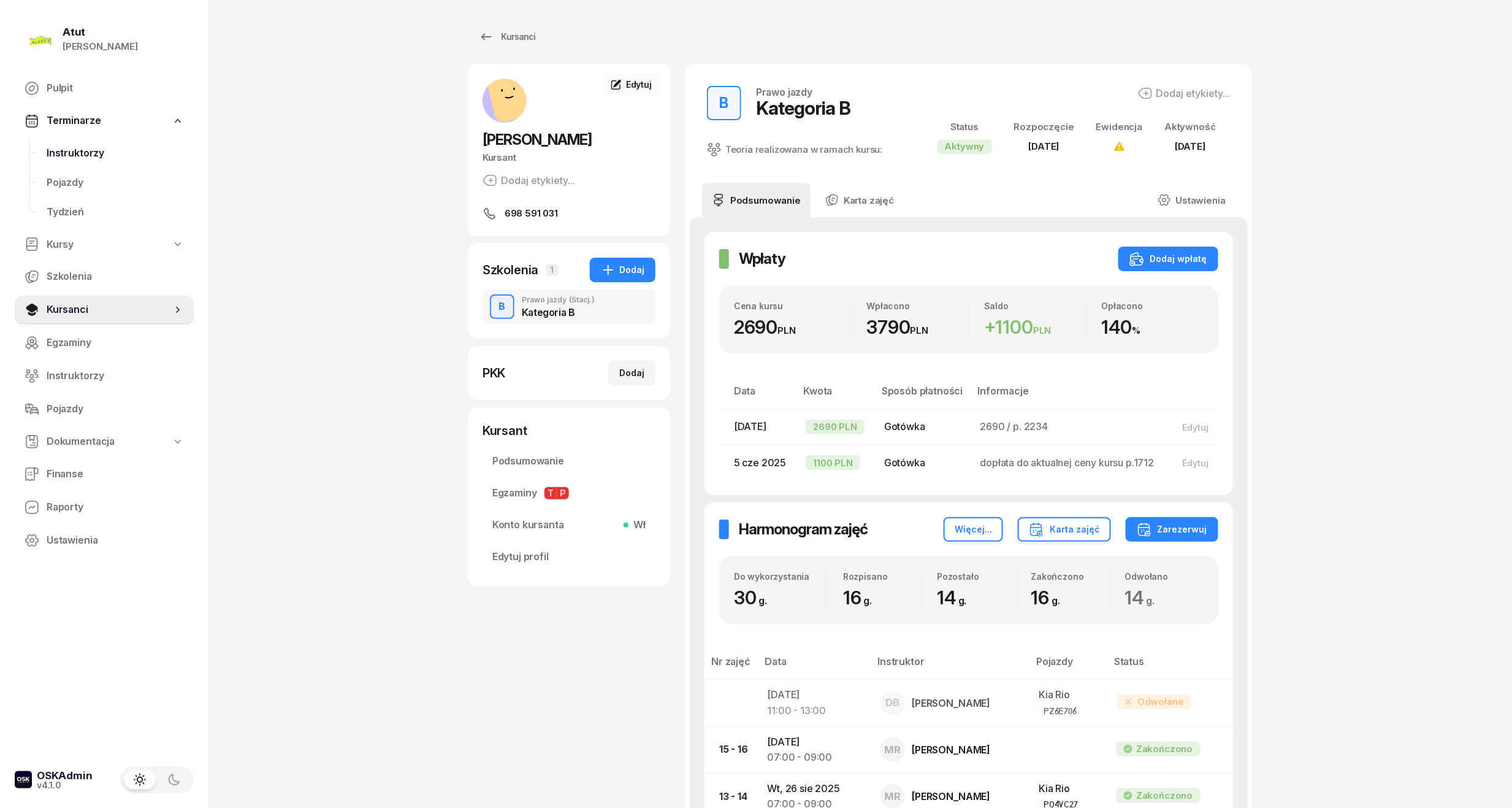
click at [61, 147] on span "Instruktorzy" at bounding box center [115, 154] width 138 height 16
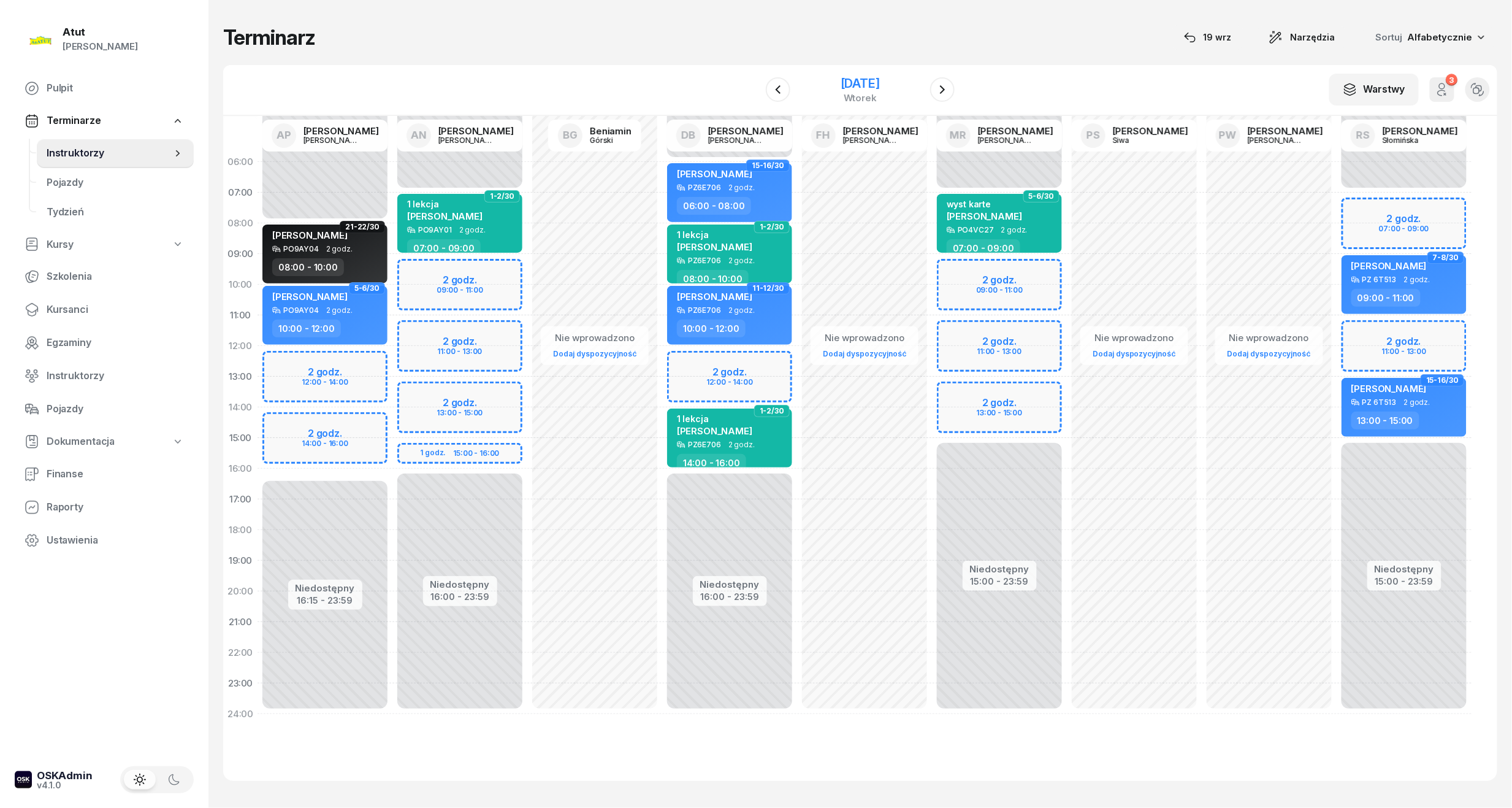
click at [841, 79] on div "[DATE]" at bounding box center [860, 83] width 39 height 12
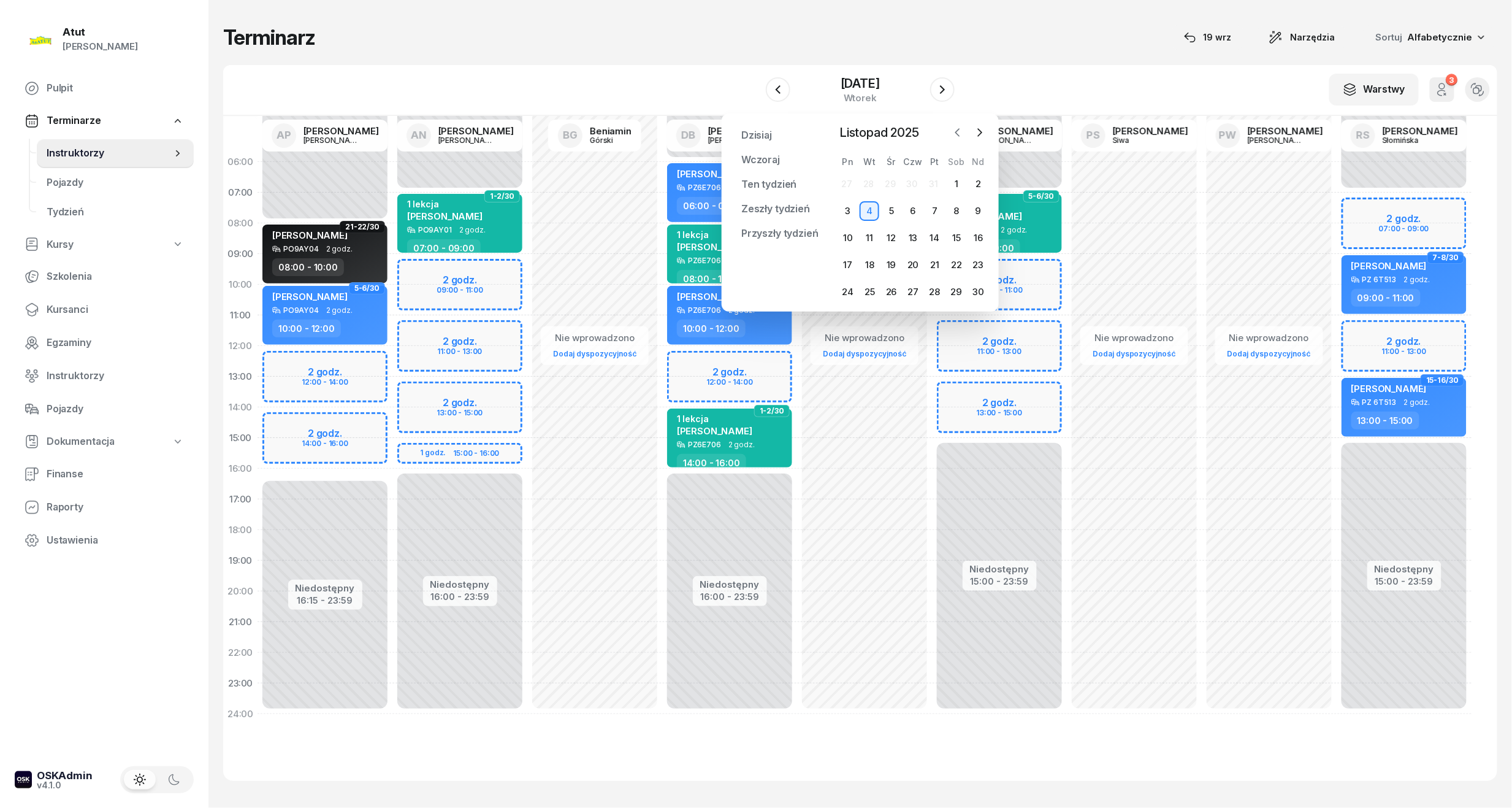
click at [952, 129] on icon "button" at bounding box center [958, 132] width 12 height 12
click at [845, 258] on div "20" at bounding box center [848, 265] width 19 height 19
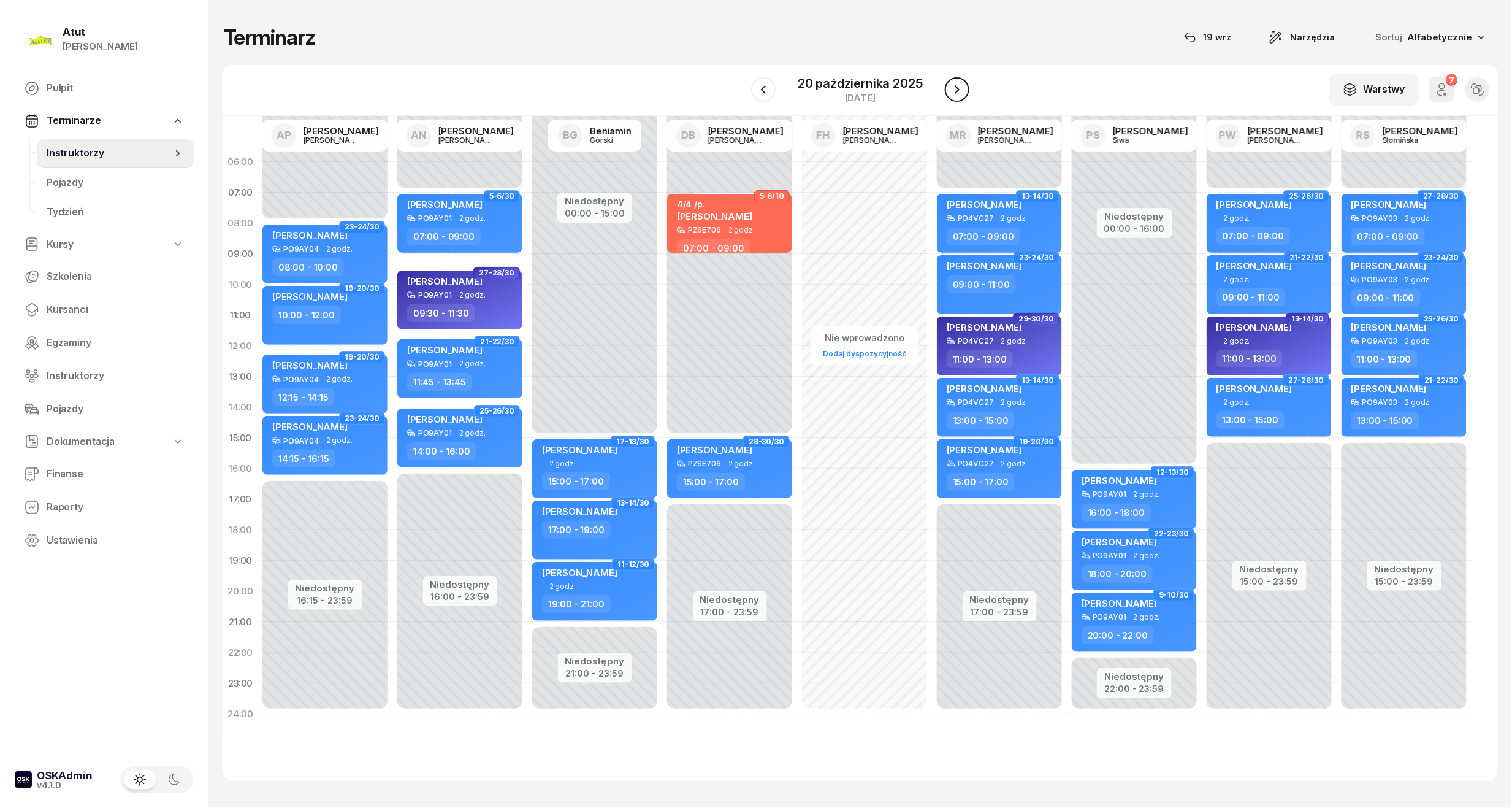
click at [959, 89] on icon "button" at bounding box center [957, 89] width 14 height 14
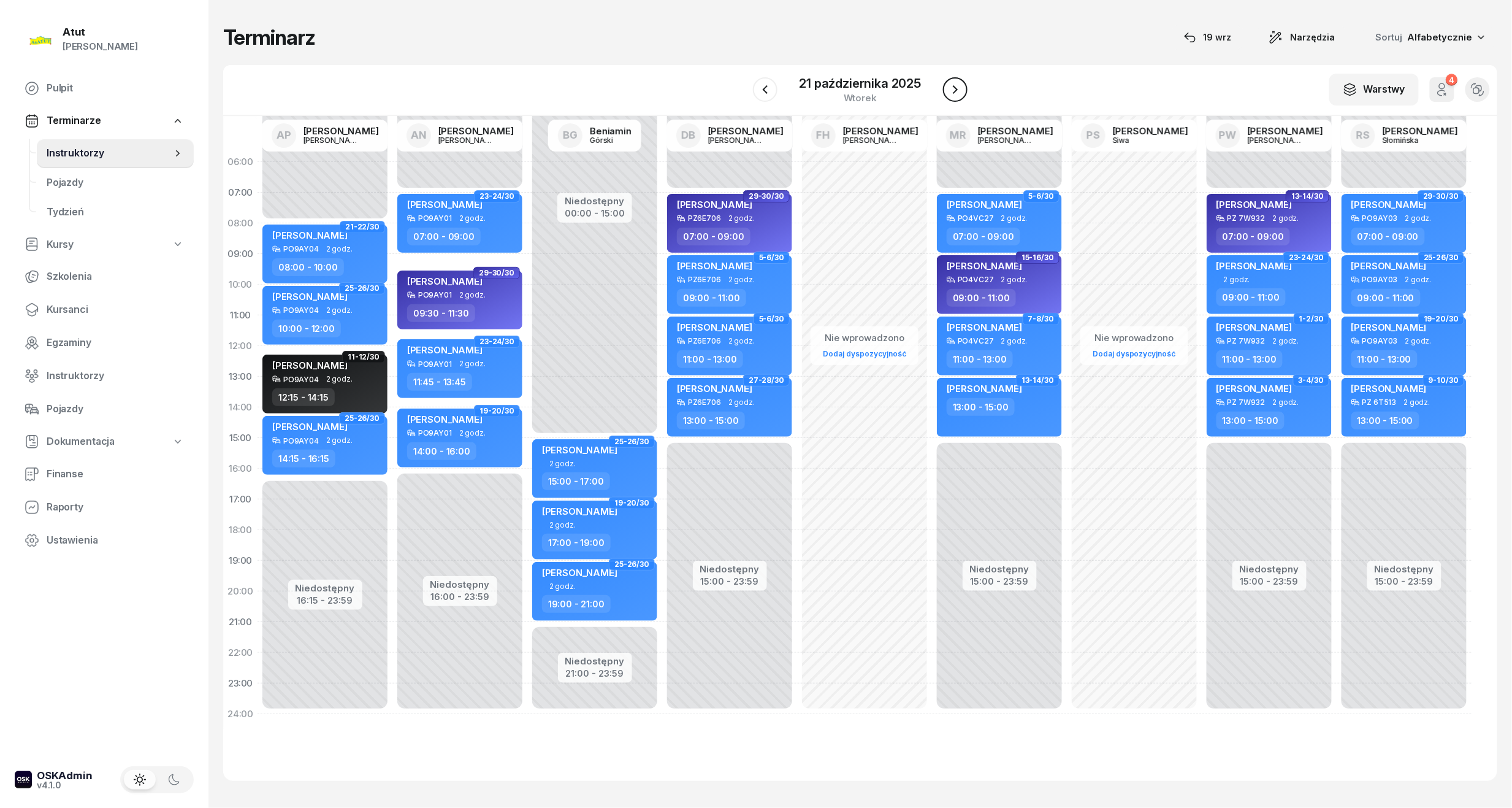
click at [959, 89] on icon "button" at bounding box center [955, 89] width 14 height 14
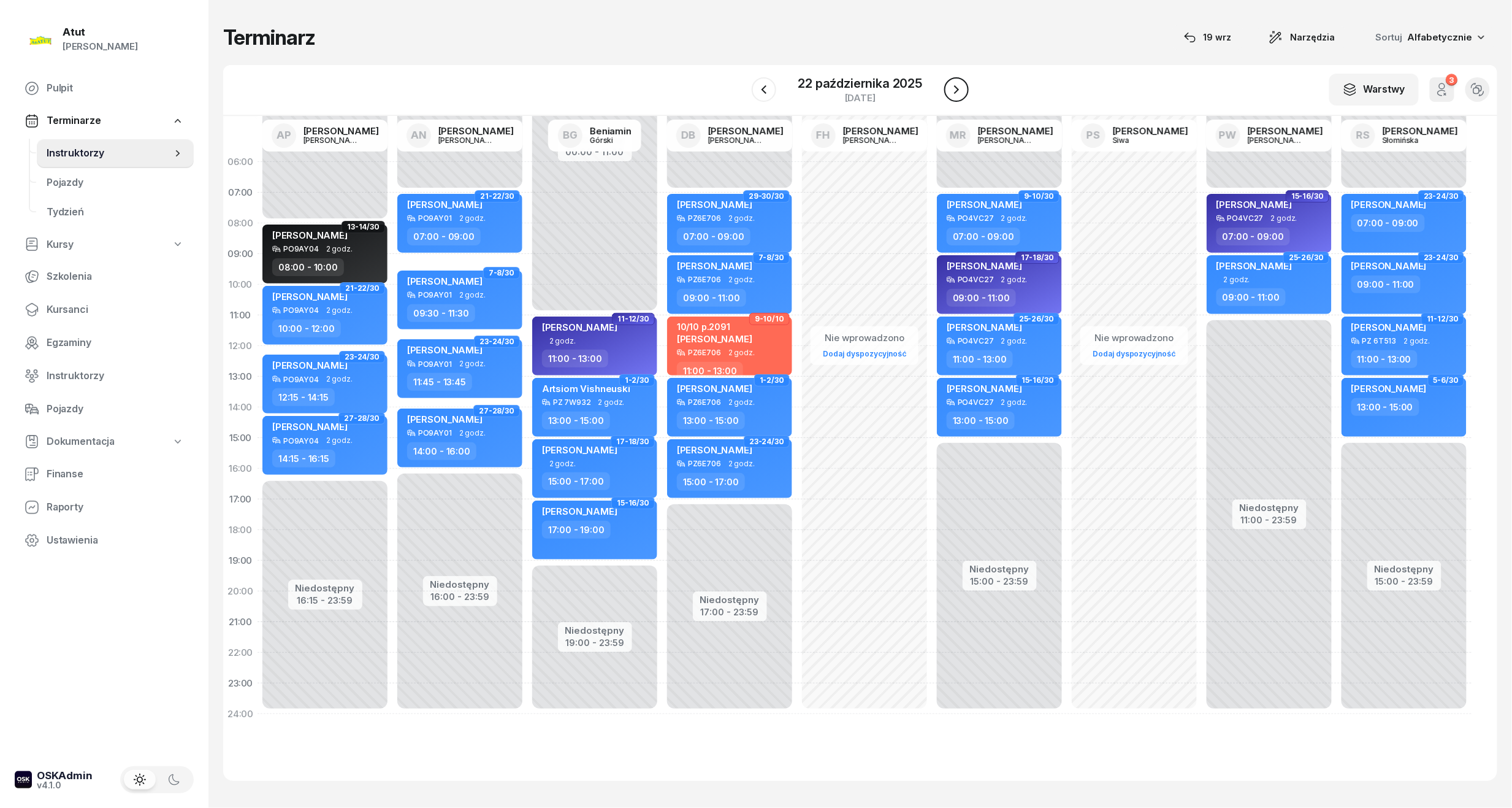
click at [959, 89] on icon "button" at bounding box center [956, 89] width 14 height 14
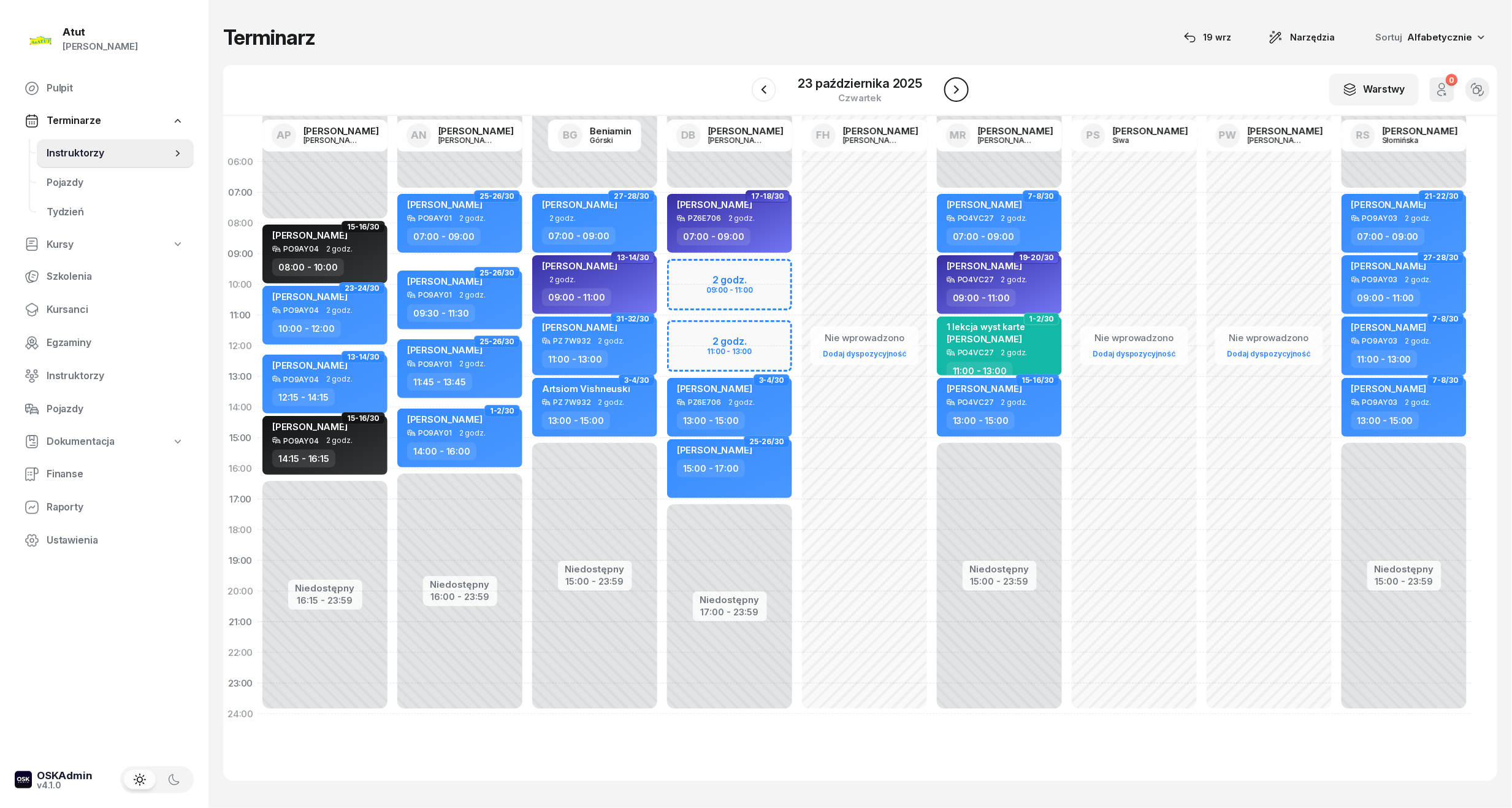
click at [959, 89] on icon "button" at bounding box center [956, 89] width 14 height 14
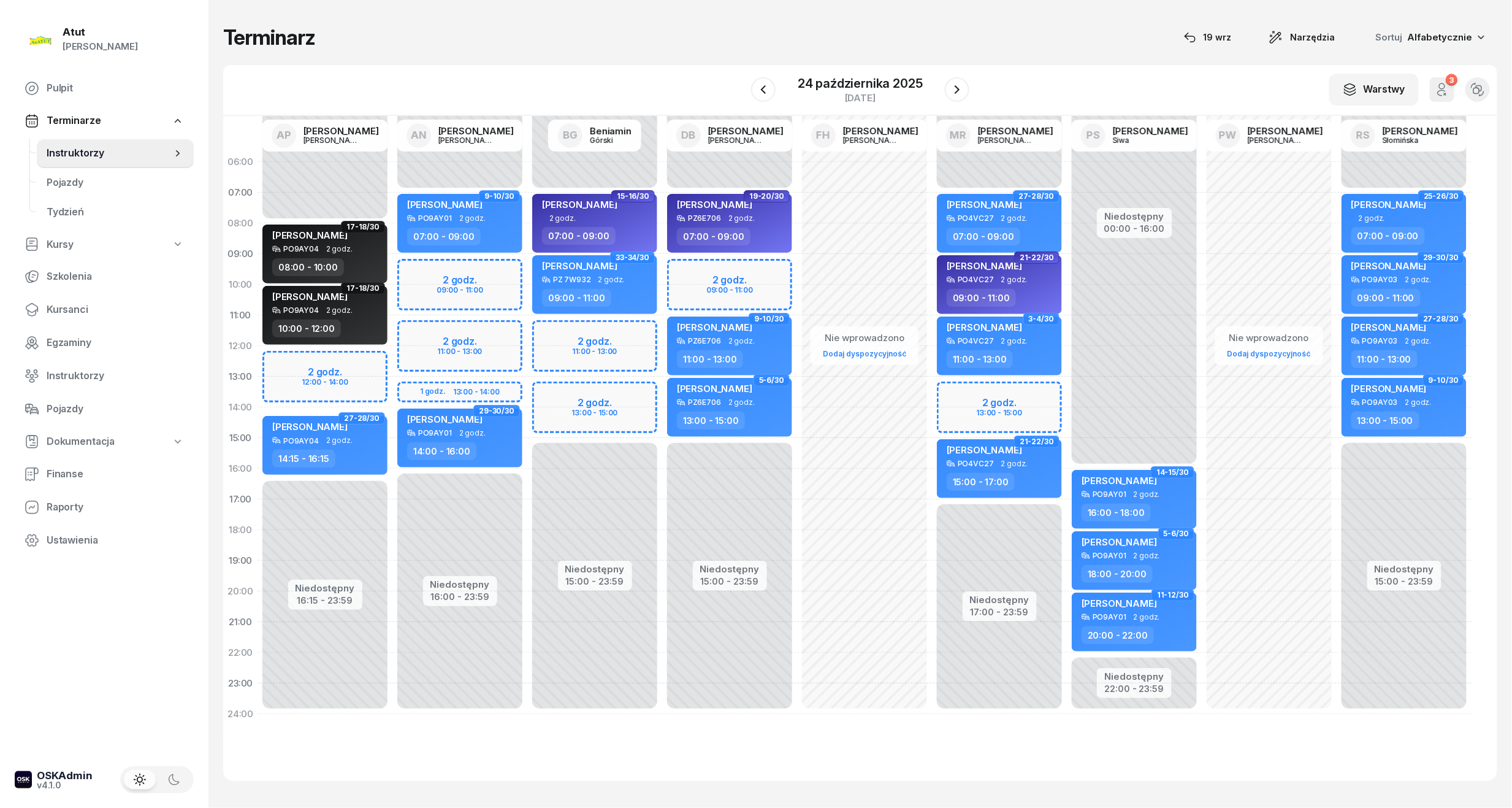
click at [1018, 401] on div "Niedostępny 00:00 - 07:00 Niedostępny 17:00 - 23:59 2 godz. 13:00 - 15:00 27-28…" at bounding box center [999, 438] width 135 height 582
select select "13"
select select "15"
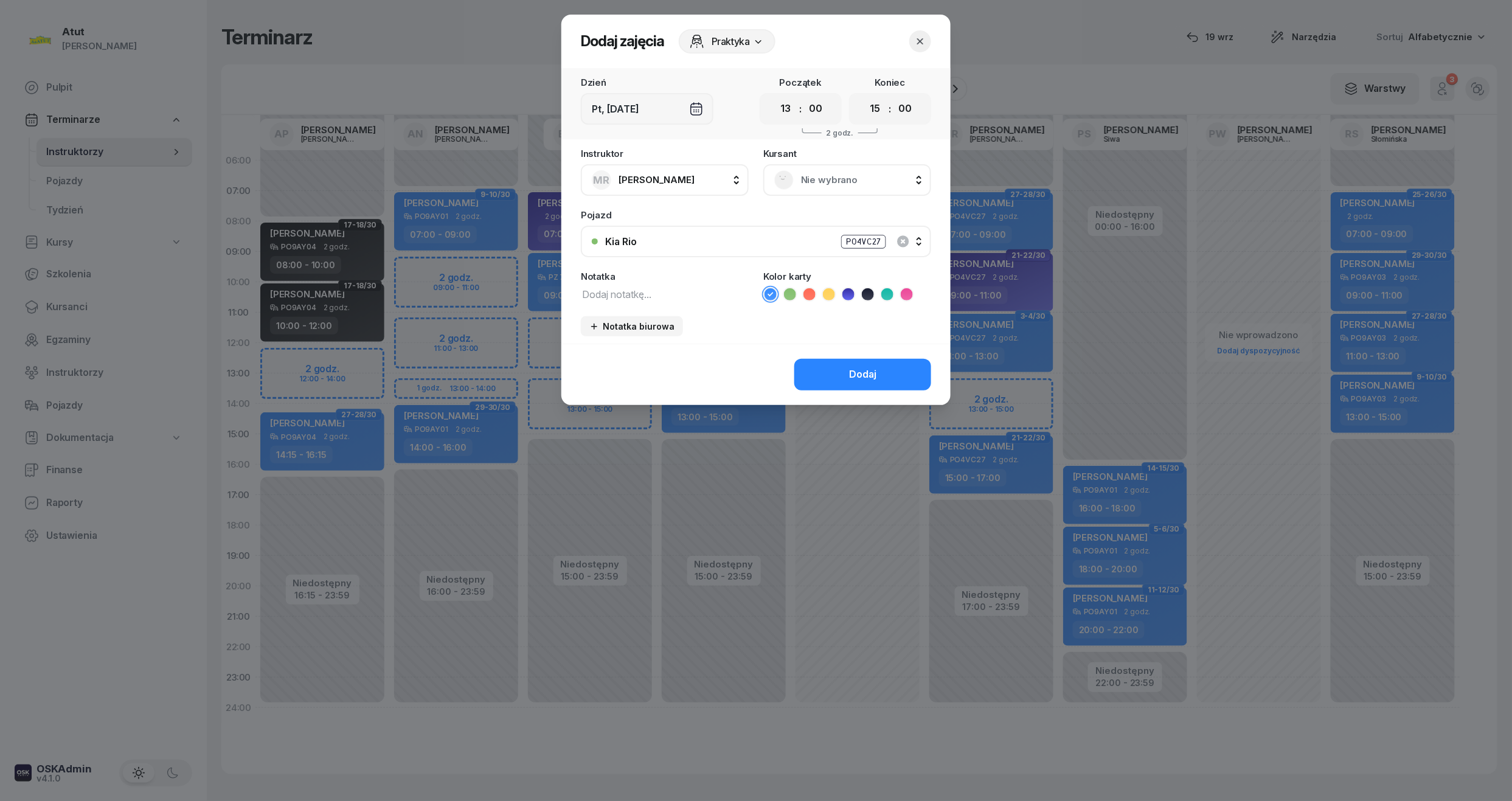
click at [841, 185] on span "Nie wybrano" at bounding box center [861, 180] width 119 height 16
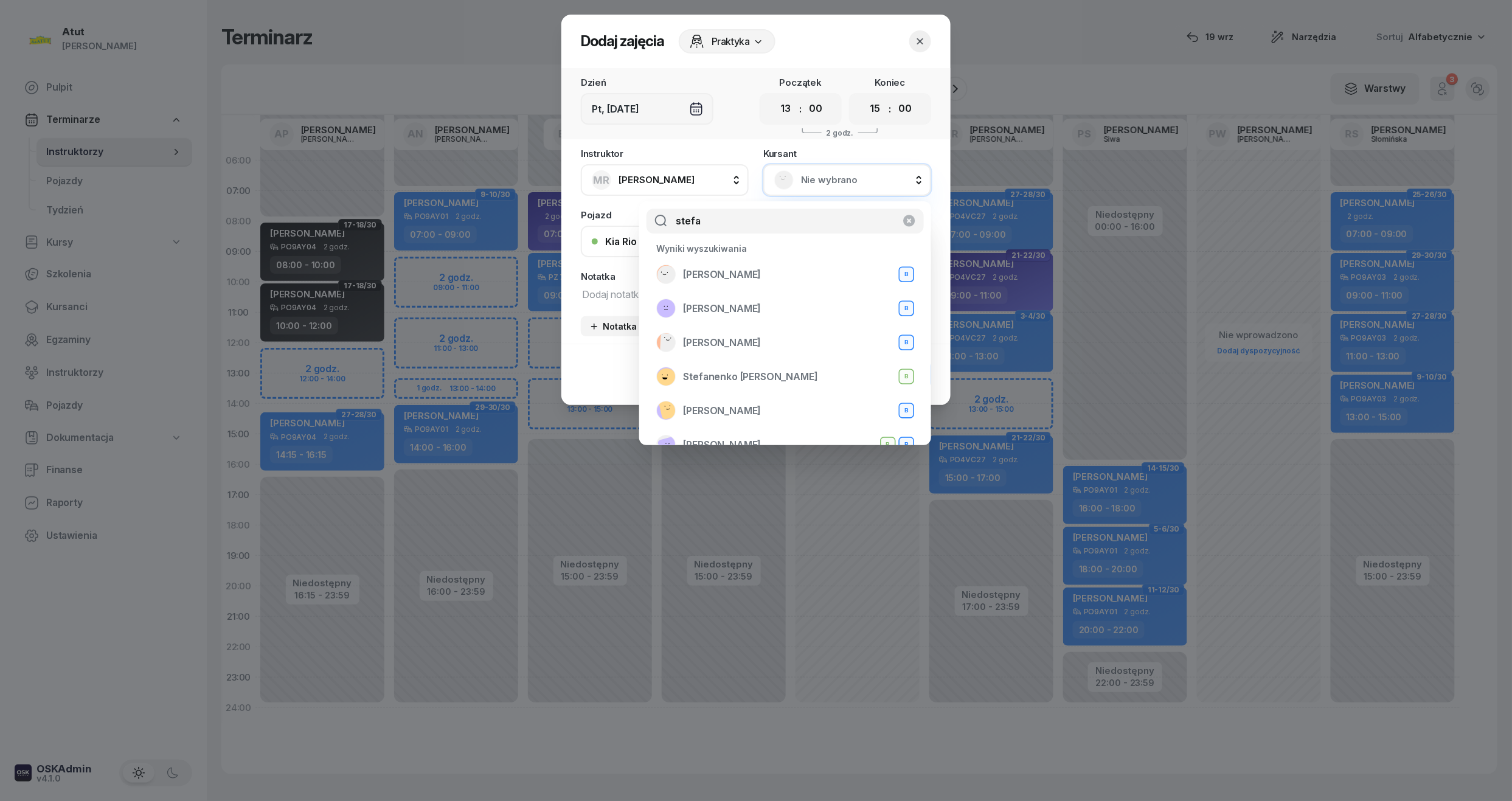
type input "stefa"
click at [916, 38] on icon "button" at bounding box center [920, 41] width 12 height 12
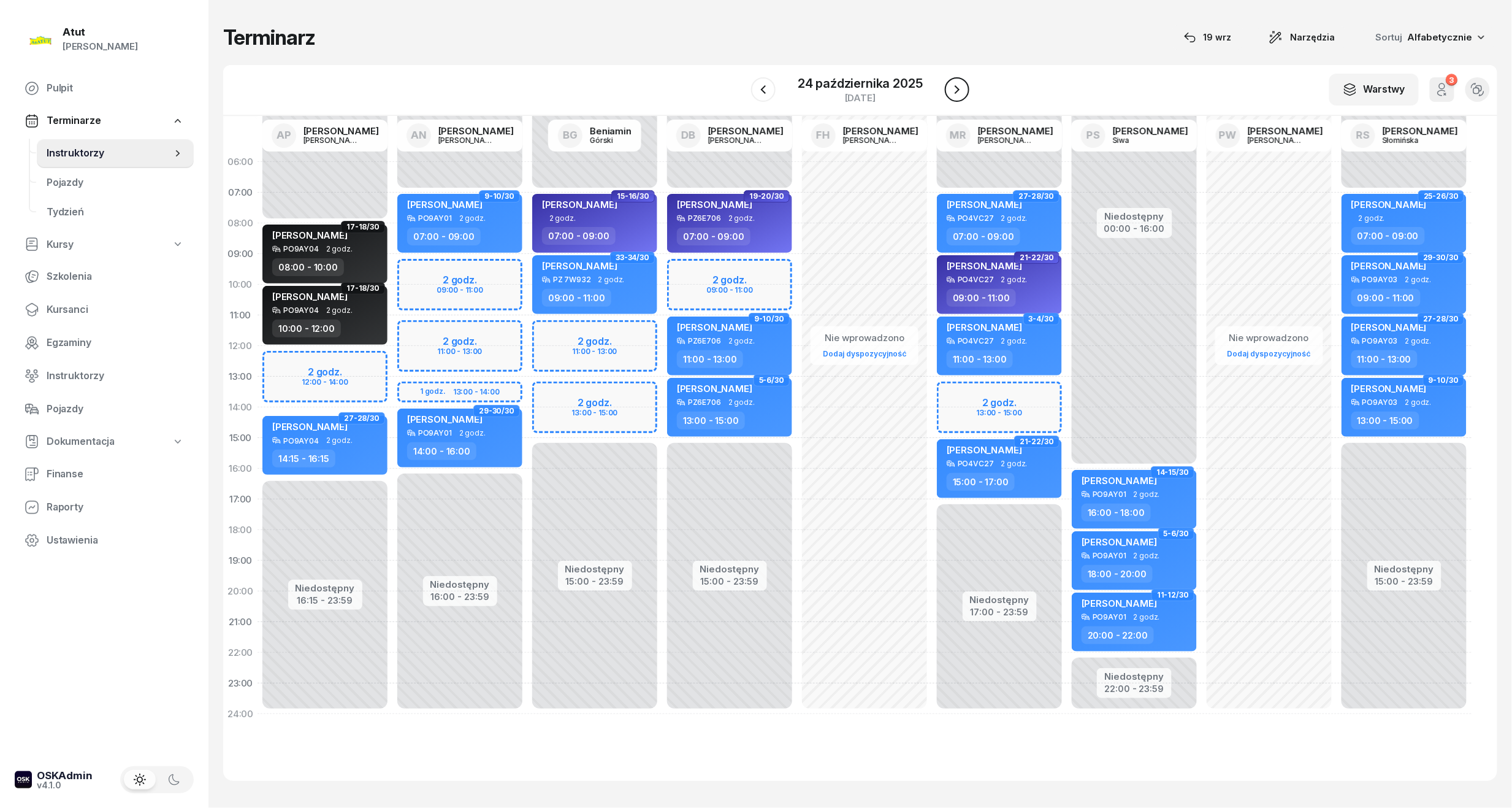
click at [953, 94] on icon "button" at bounding box center [957, 89] width 14 height 14
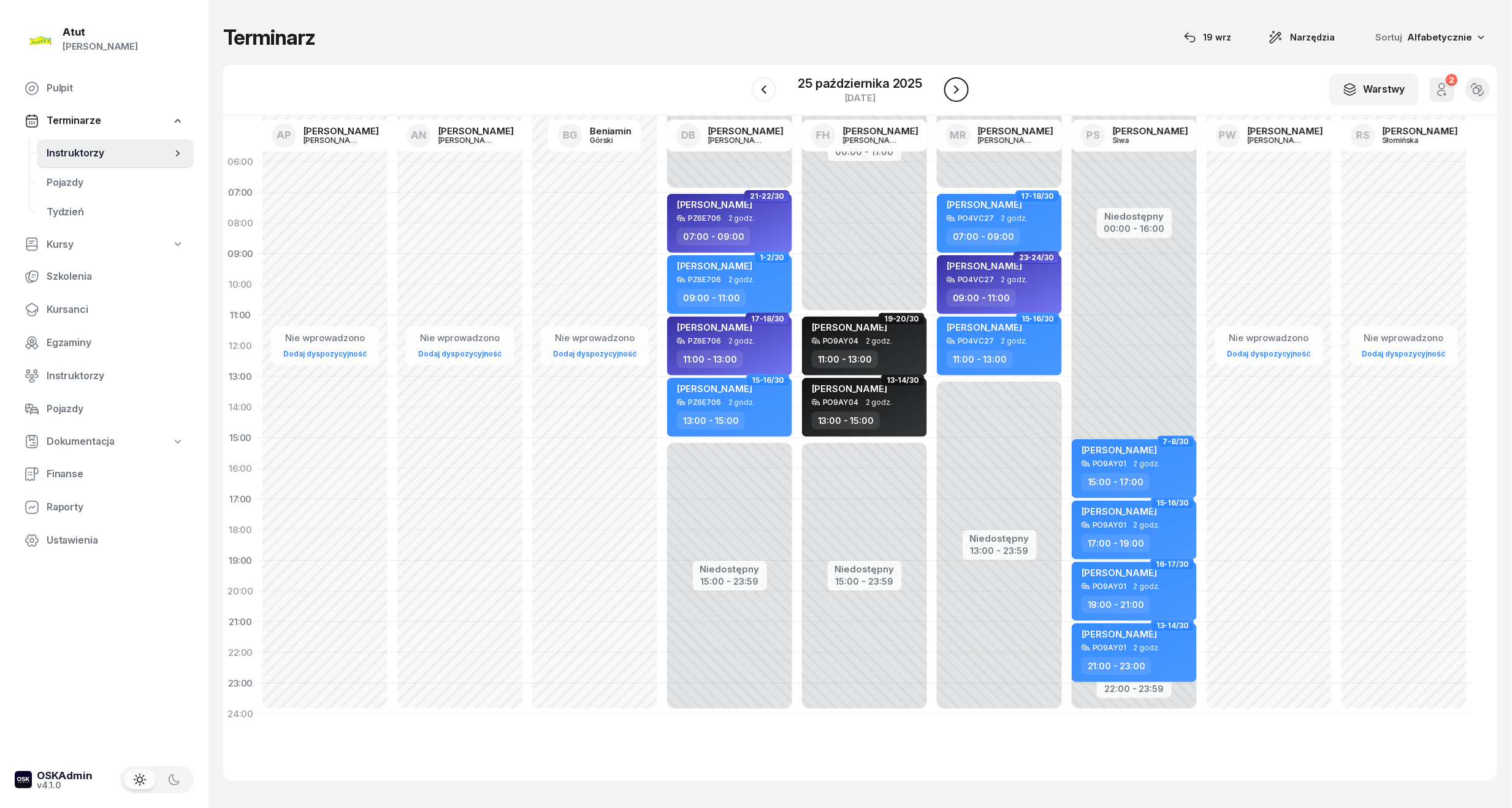
click at [953, 94] on icon "button" at bounding box center [956, 89] width 14 height 14
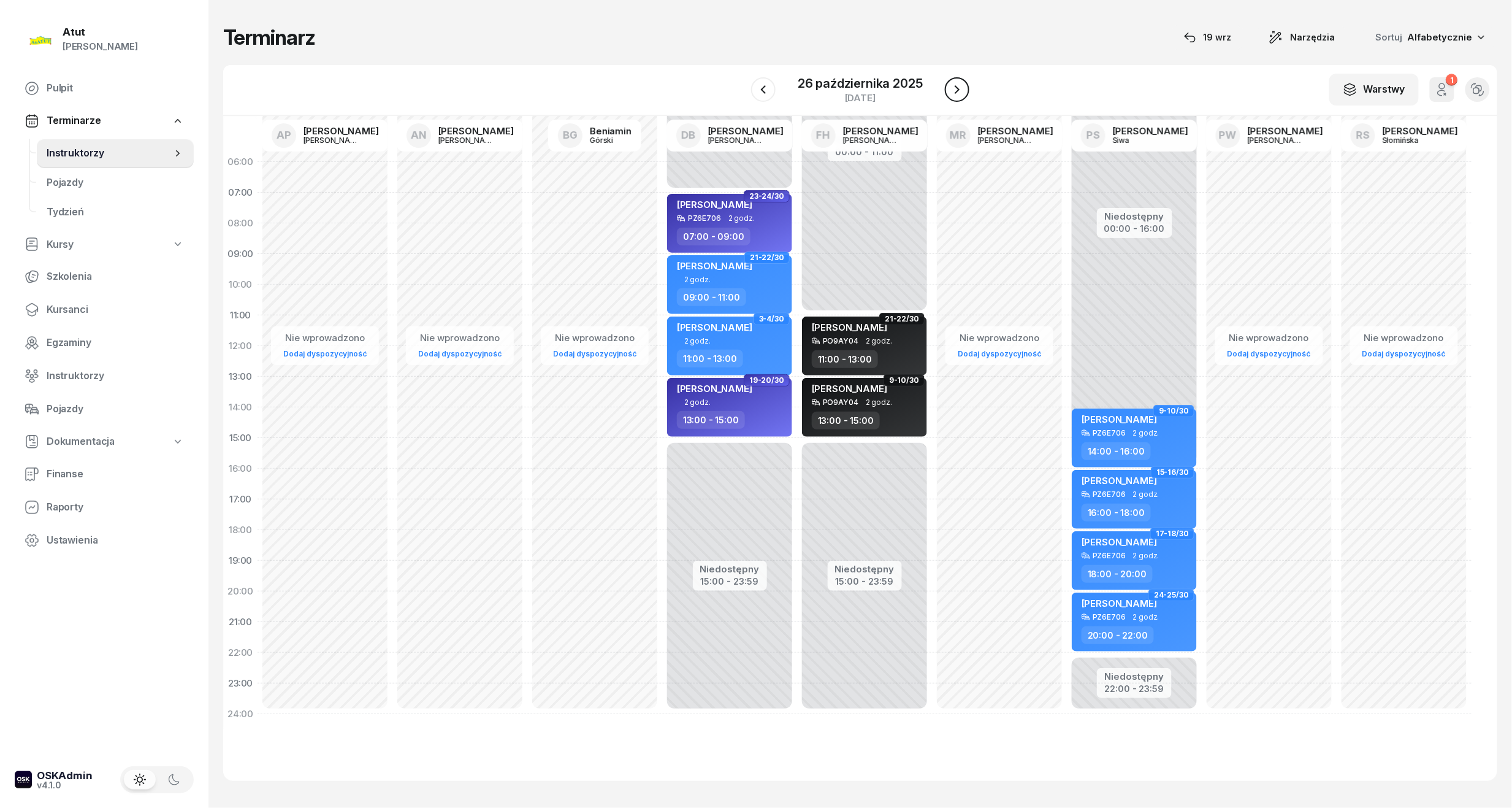
click at [953, 94] on icon "button" at bounding box center [957, 89] width 14 height 14
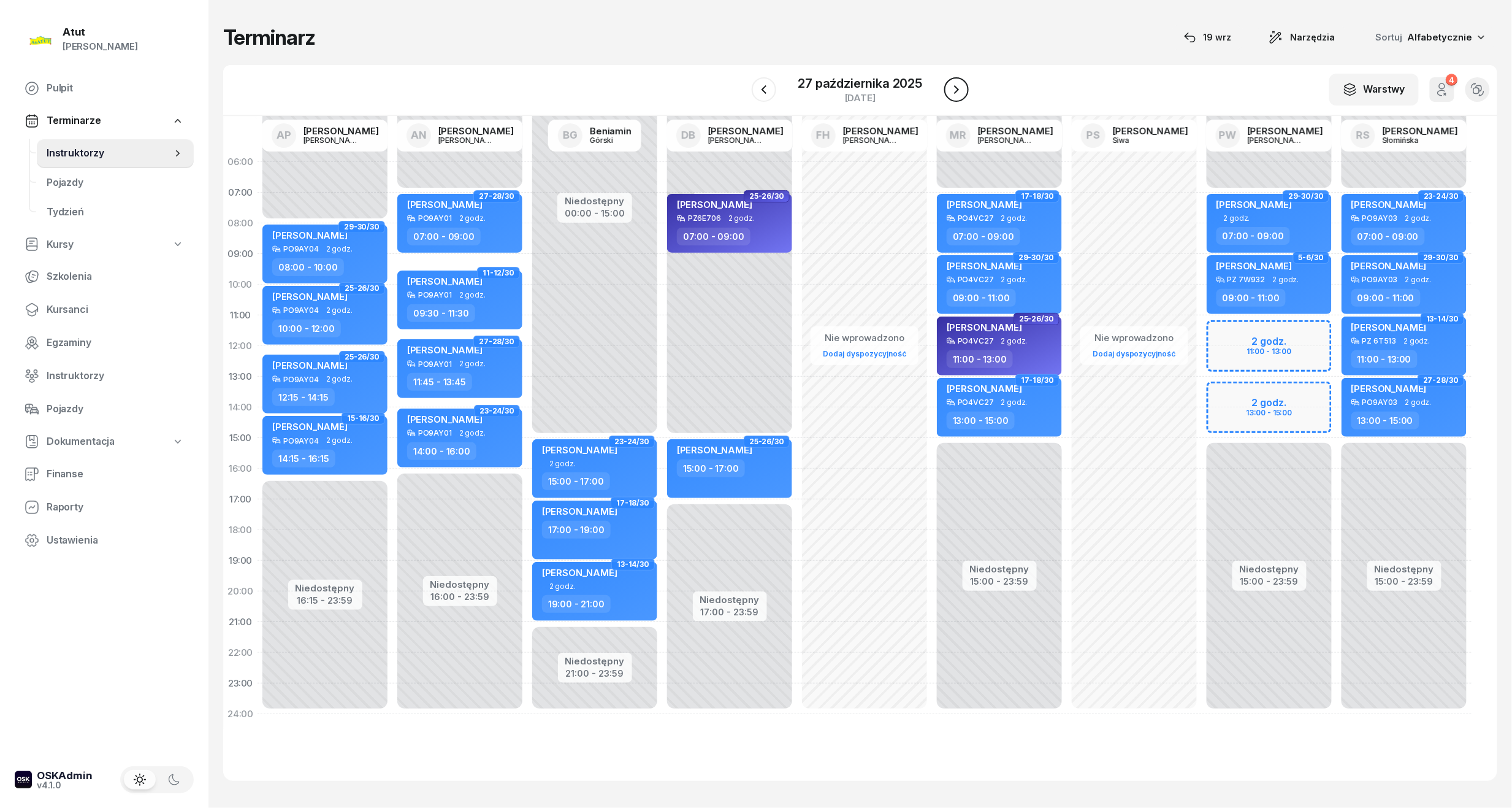
click at [953, 94] on icon "button" at bounding box center [956, 89] width 14 height 14
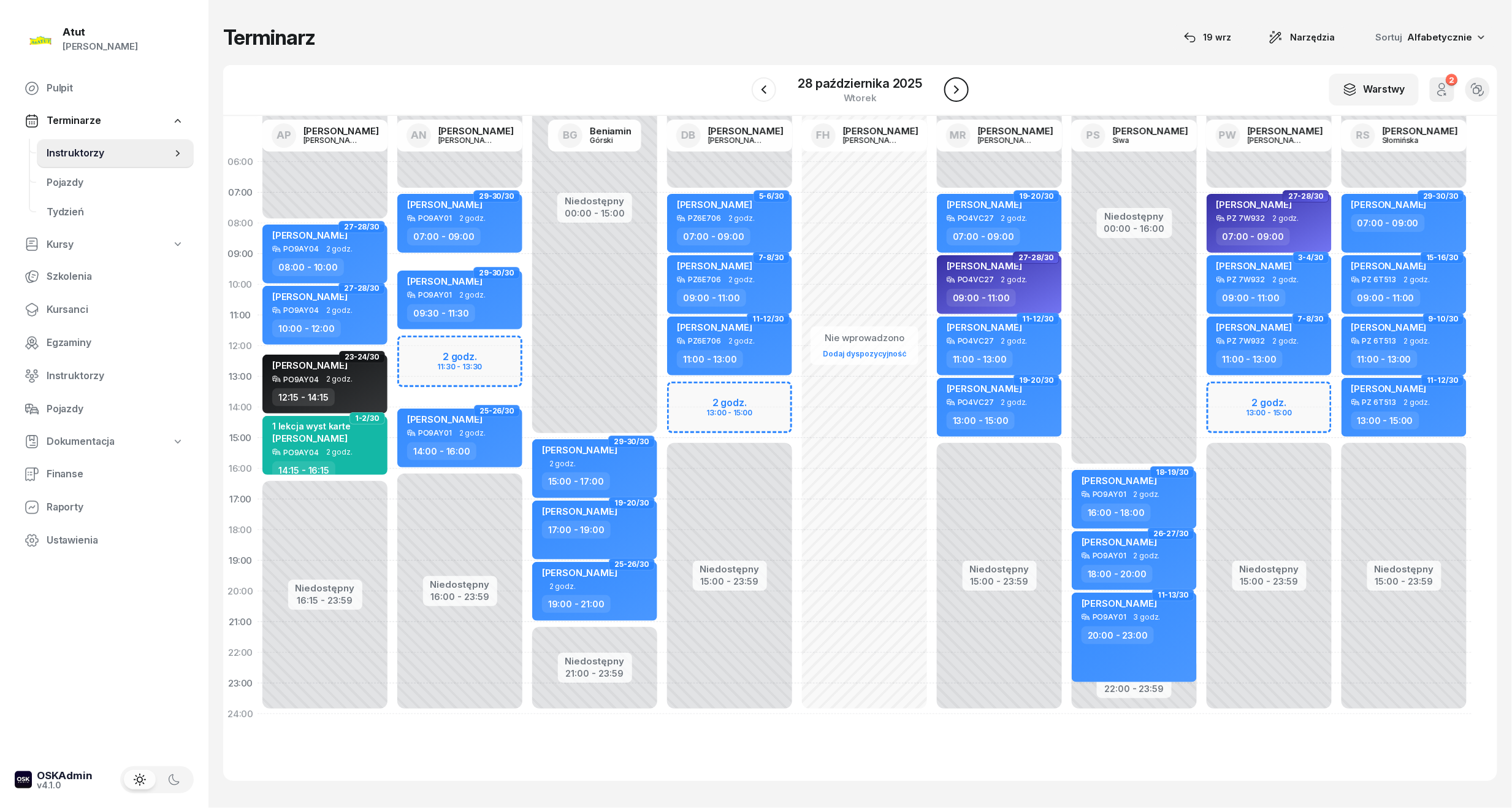
click at [953, 94] on icon "button" at bounding box center [956, 89] width 14 height 14
click at [953, 94] on icon "button" at bounding box center [957, 89] width 14 height 14
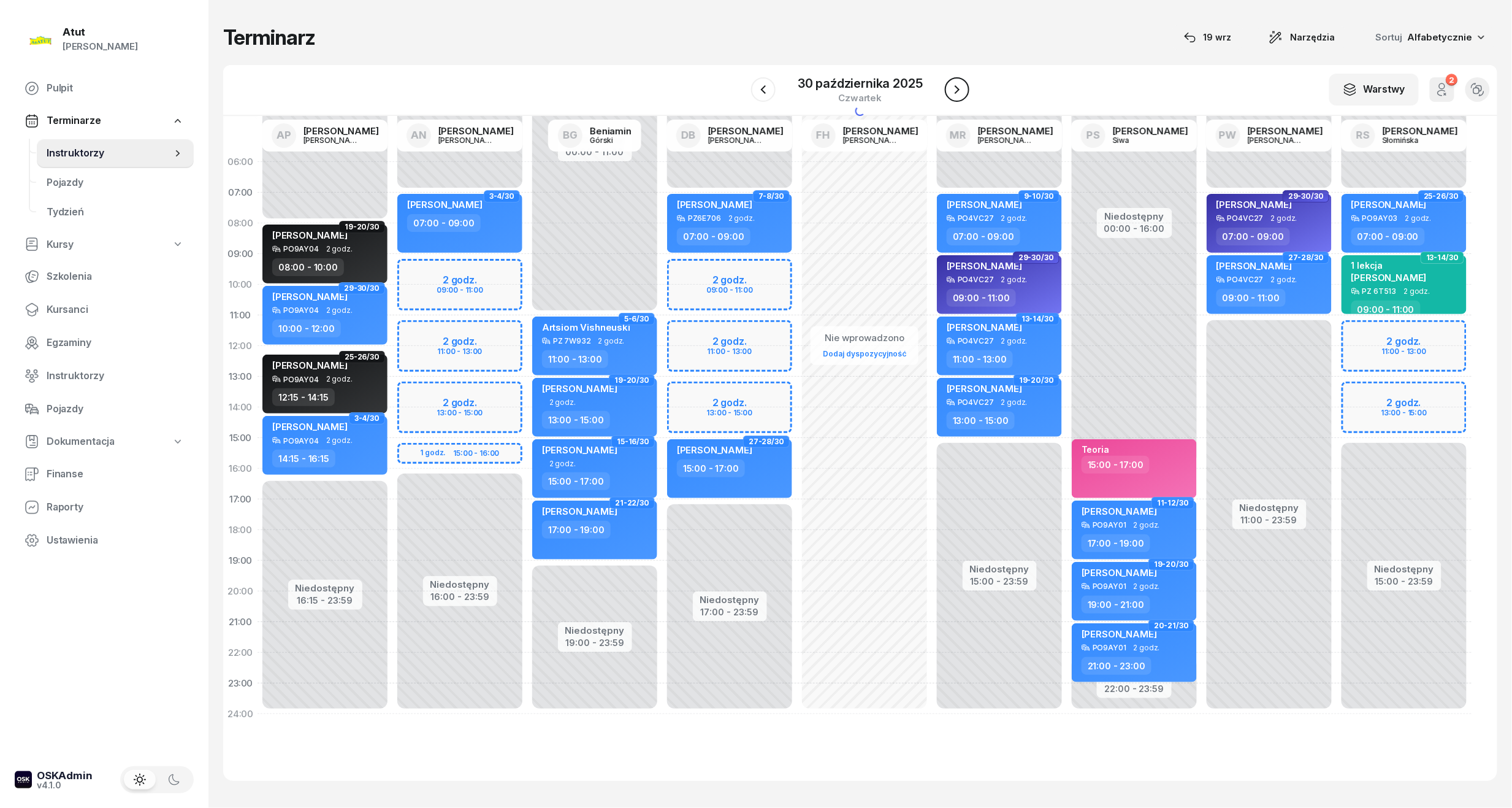
click at [953, 94] on icon "button" at bounding box center [957, 89] width 14 height 14
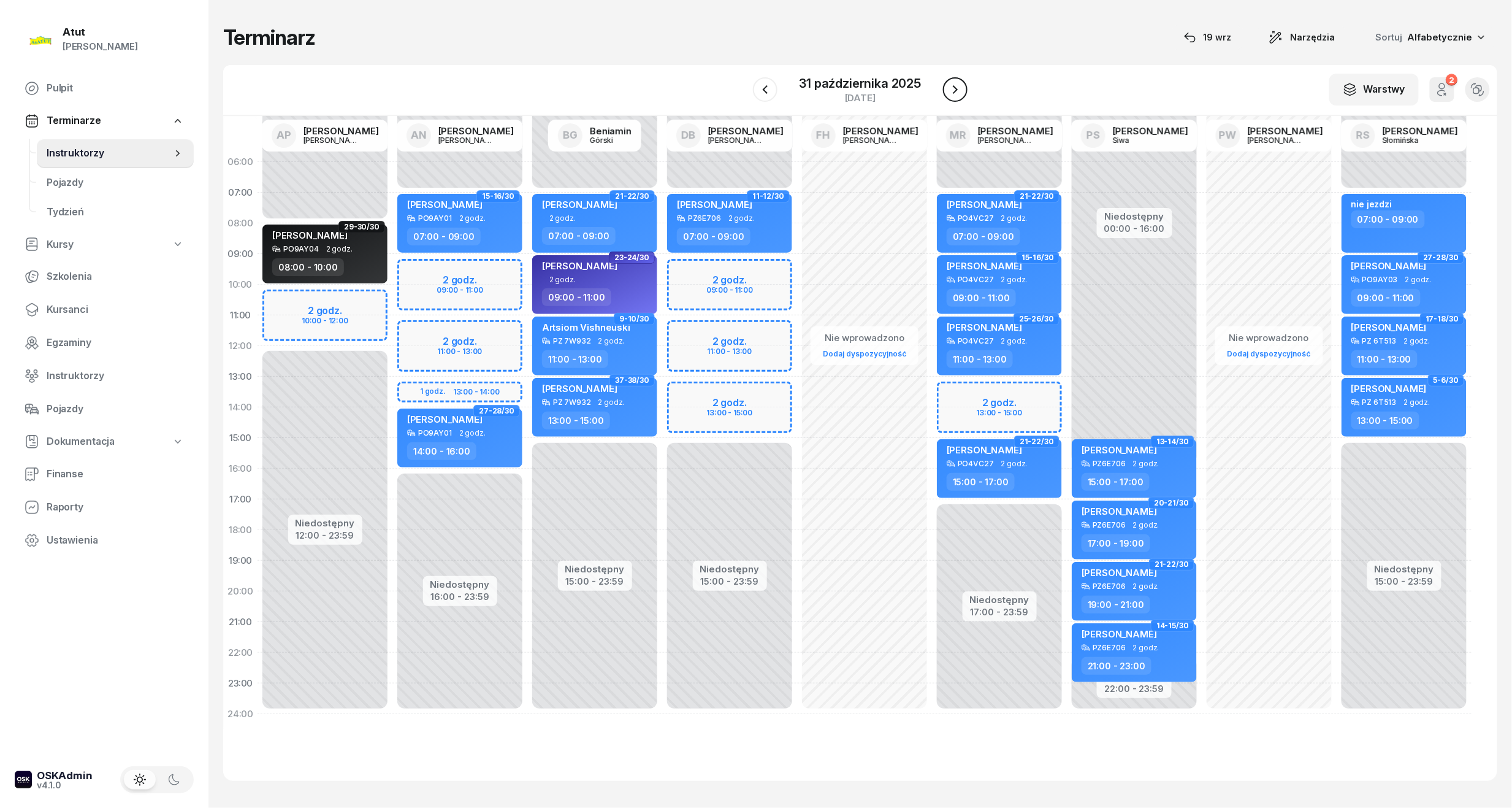
click at [953, 94] on icon "button" at bounding box center [955, 89] width 14 height 14
click at [953, 94] on button "button" at bounding box center [943, 89] width 25 height 25
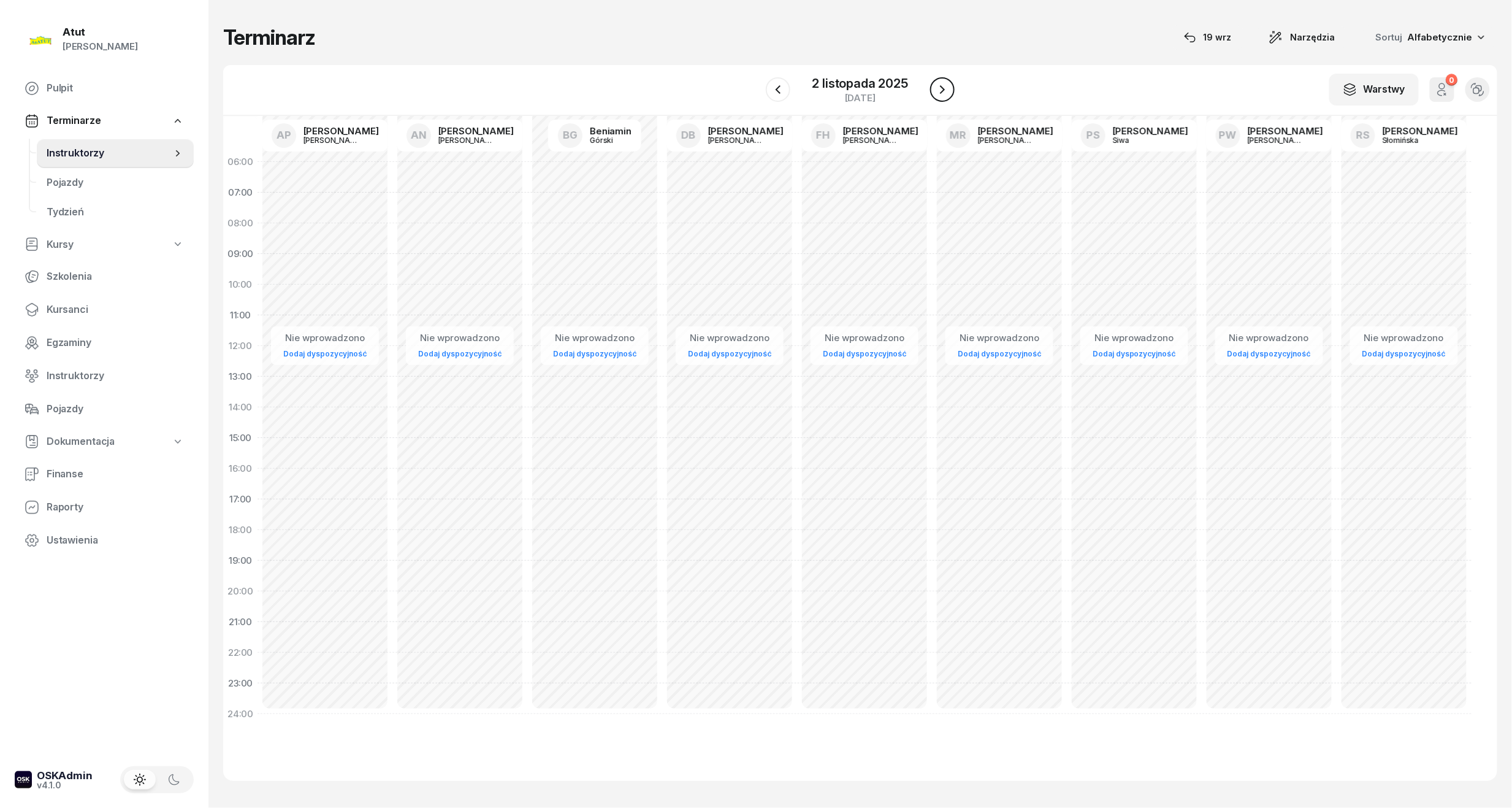
click at [953, 94] on button "button" at bounding box center [943, 89] width 25 height 25
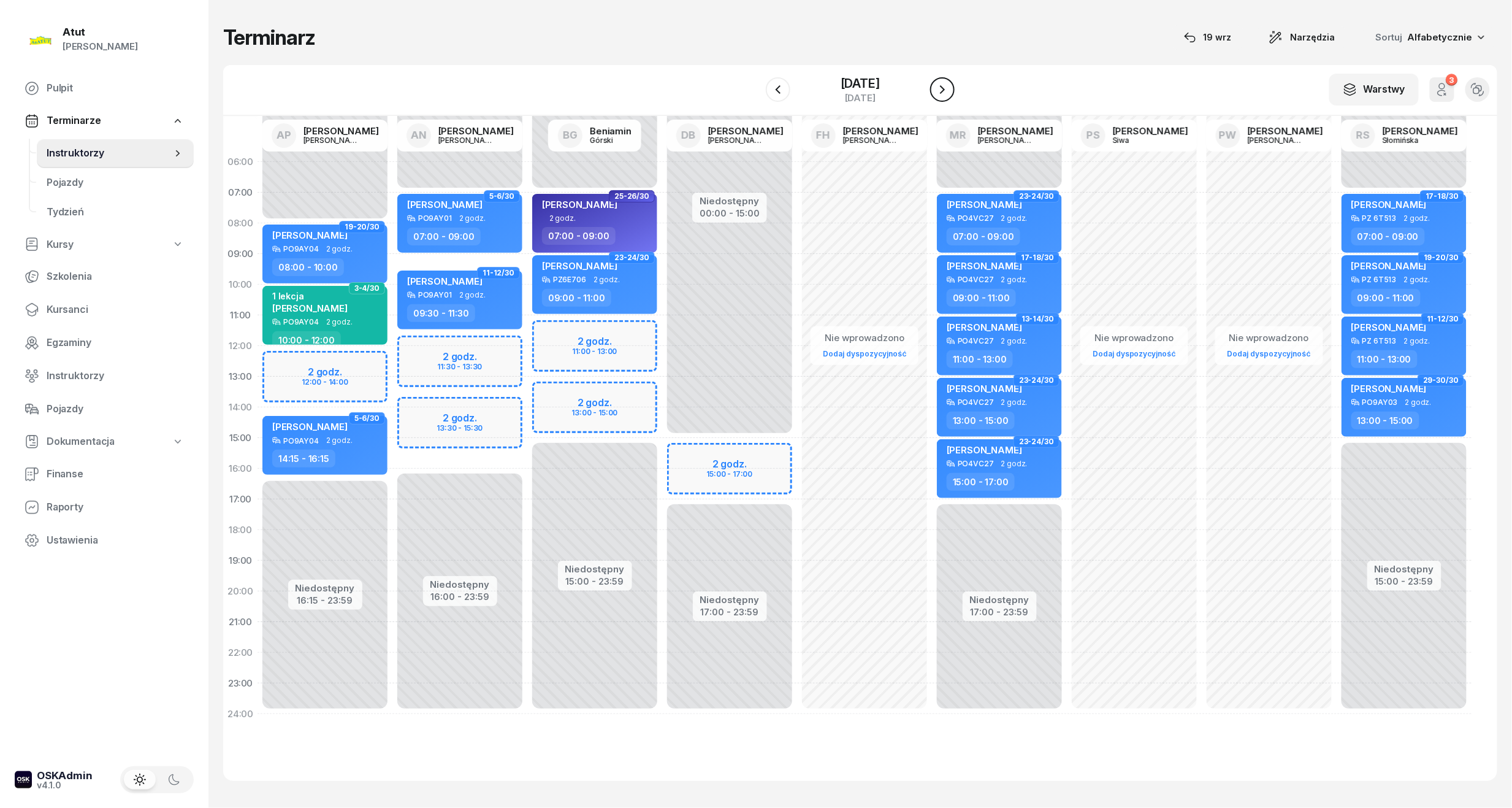
click at [953, 94] on button "button" at bounding box center [943, 89] width 25 height 25
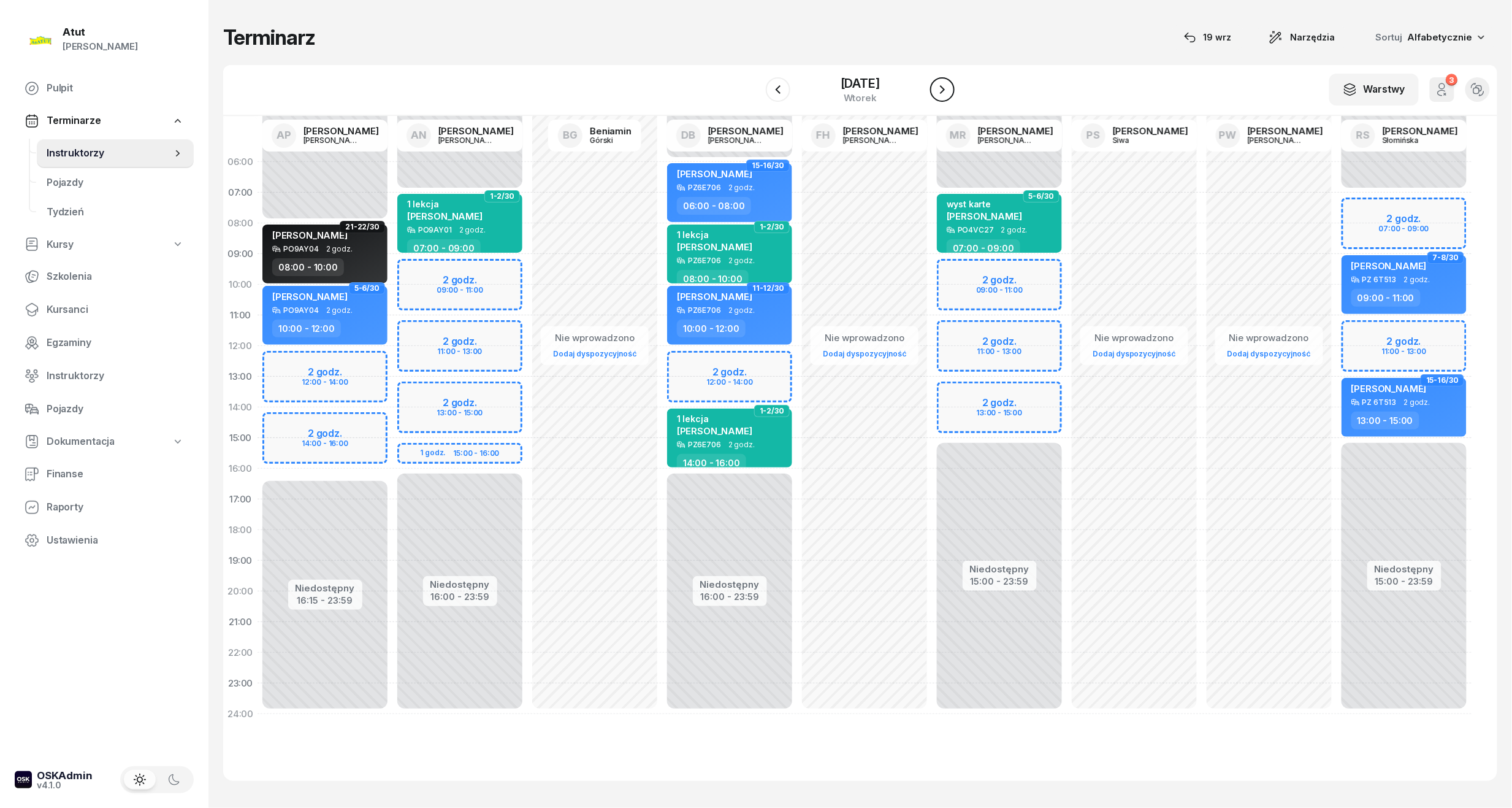
click at [953, 94] on button "button" at bounding box center [943, 89] width 25 height 25
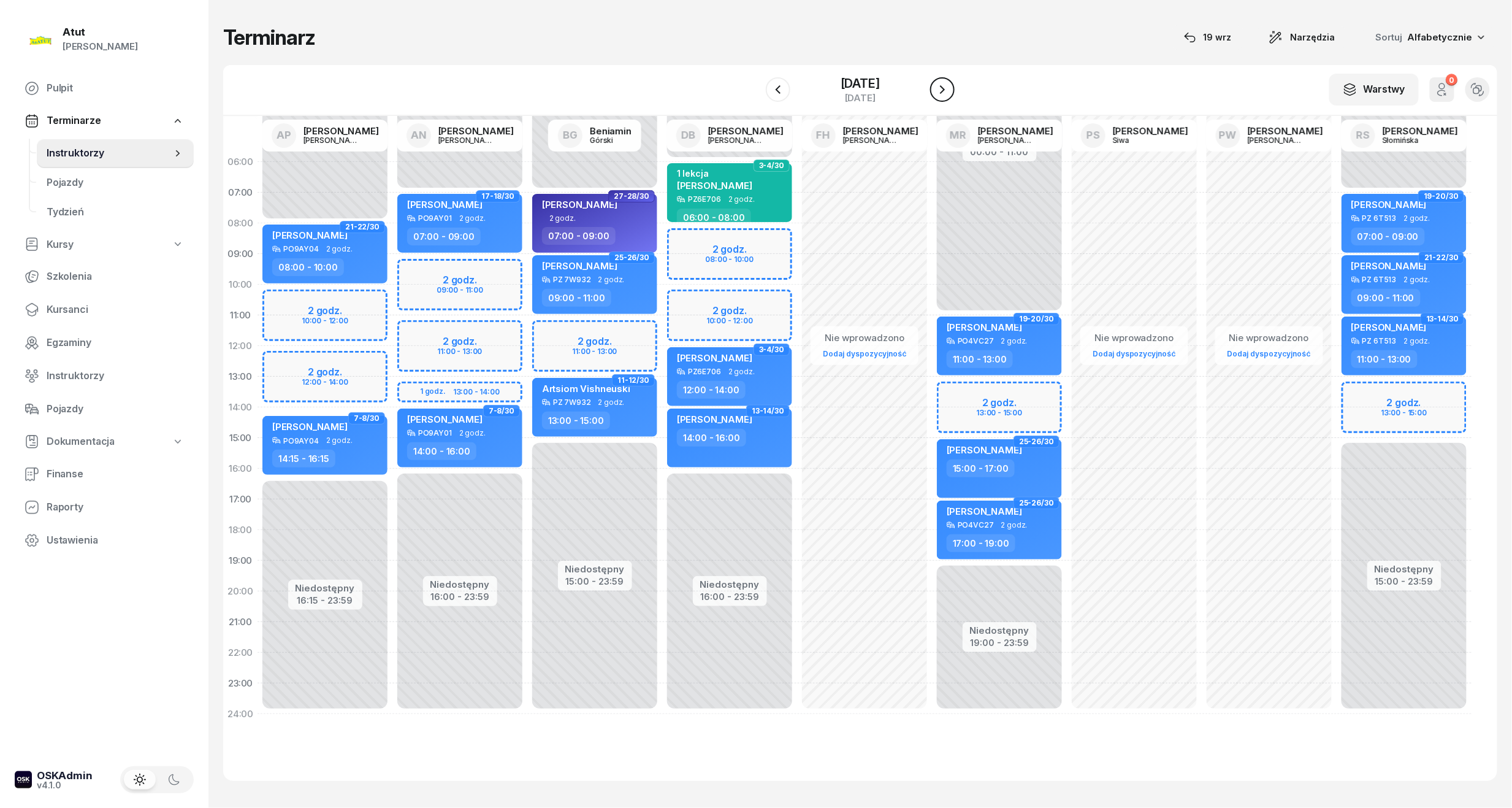
click at [953, 94] on button "button" at bounding box center [943, 89] width 25 height 25
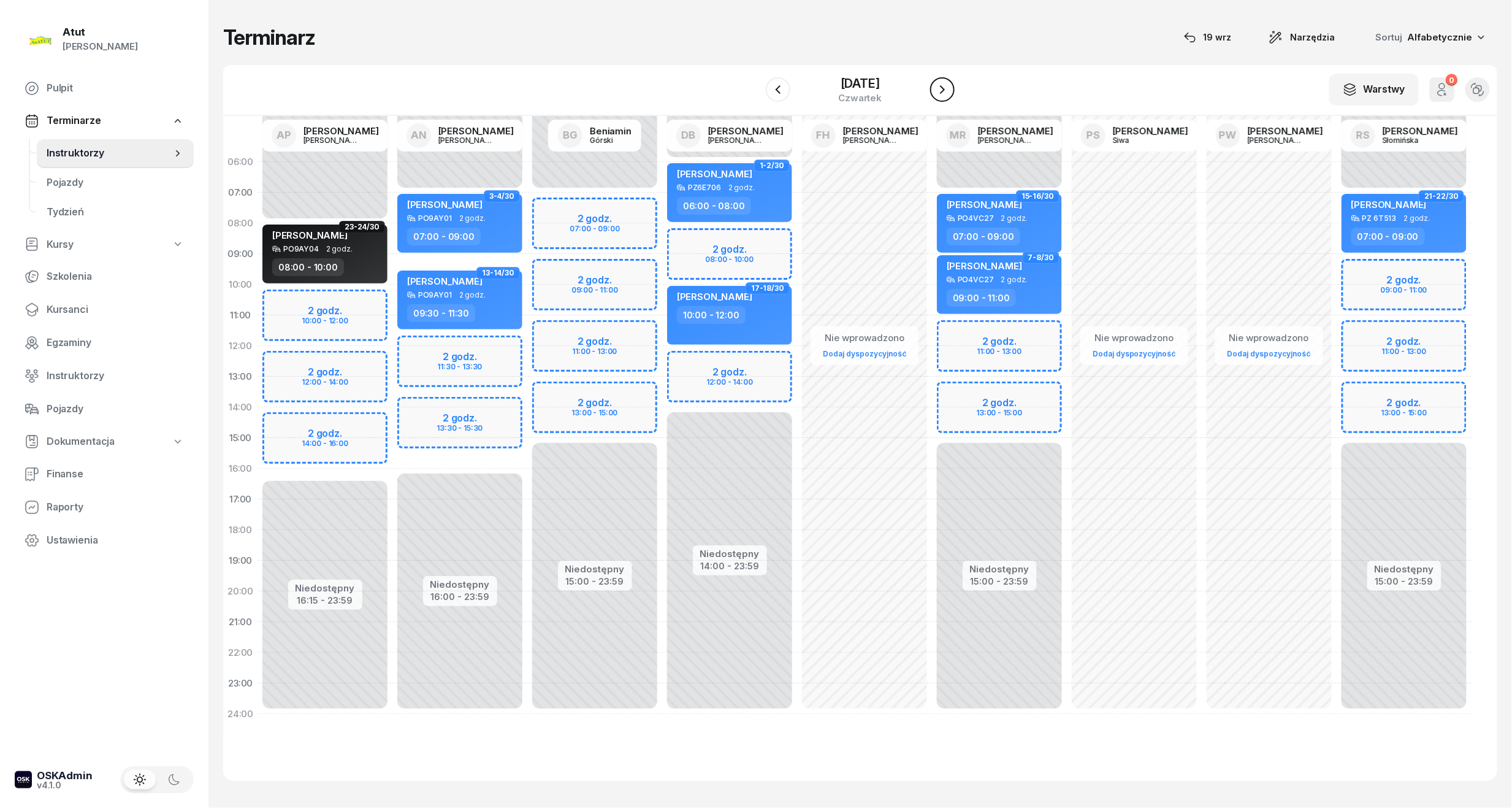
click at [953, 94] on button "button" at bounding box center [943, 89] width 25 height 25
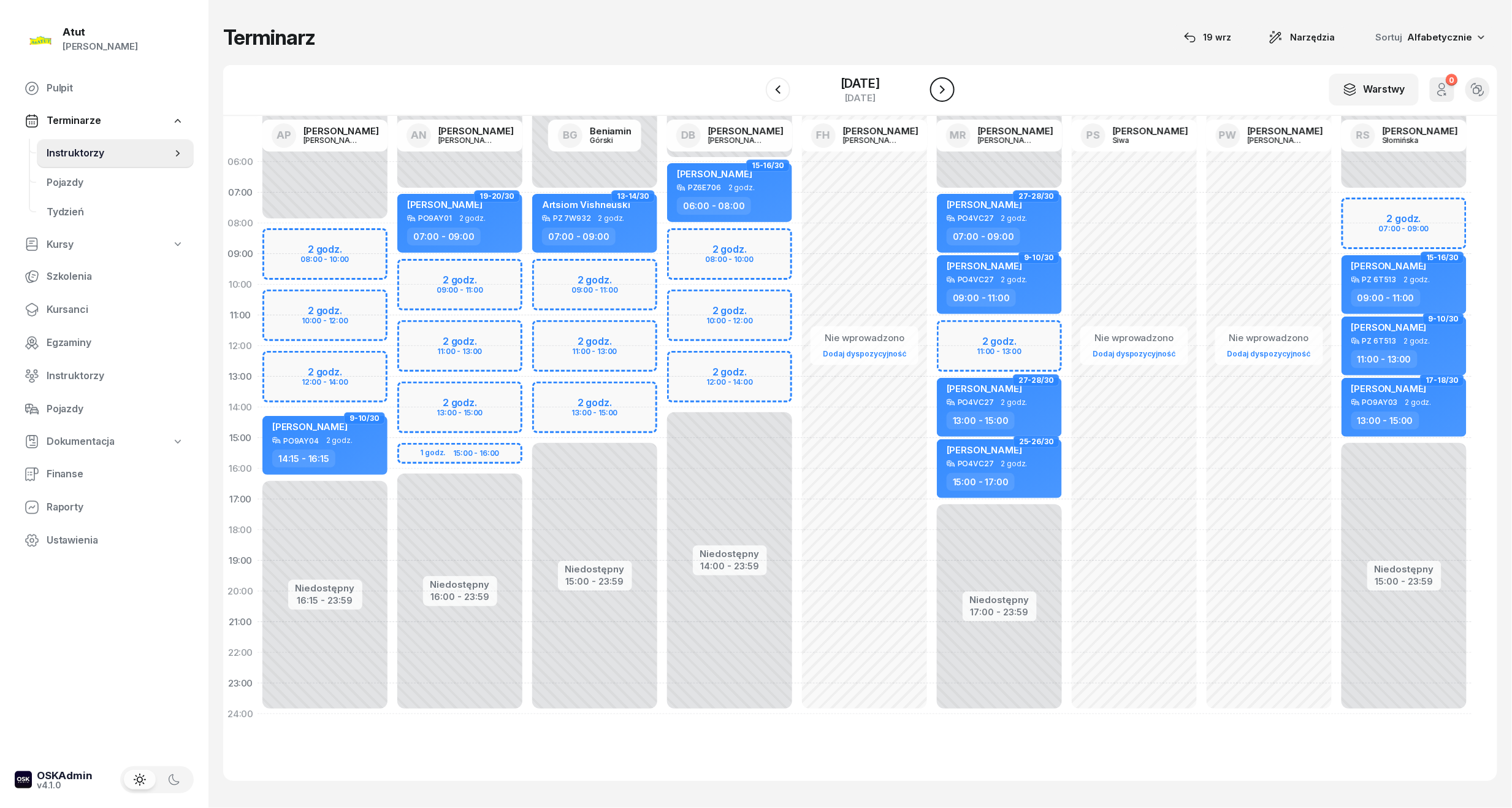
click at [953, 94] on button "button" at bounding box center [943, 89] width 25 height 25
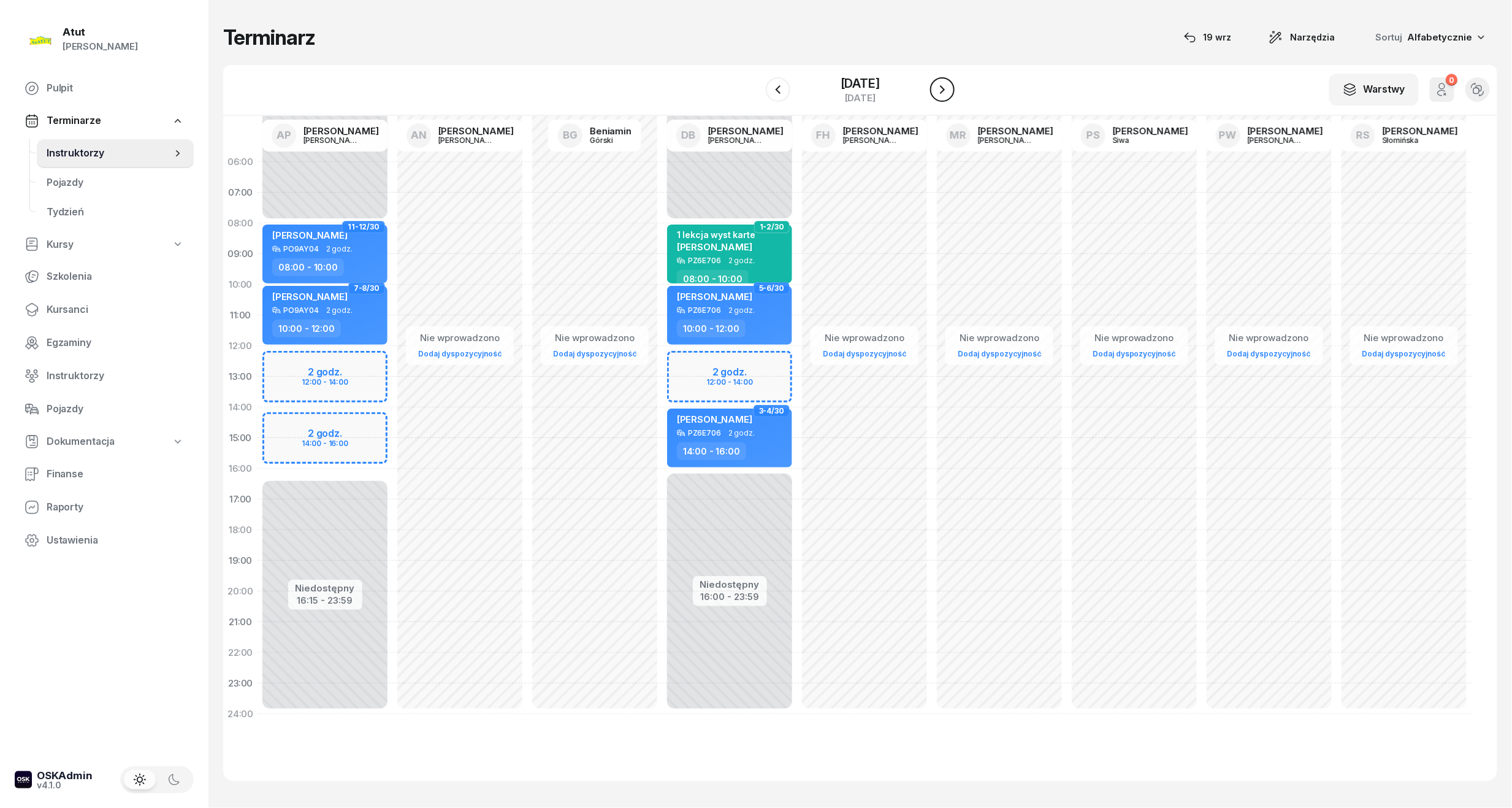
click at [953, 94] on button "button" at bounding box center [943, 89] width 25 height 25
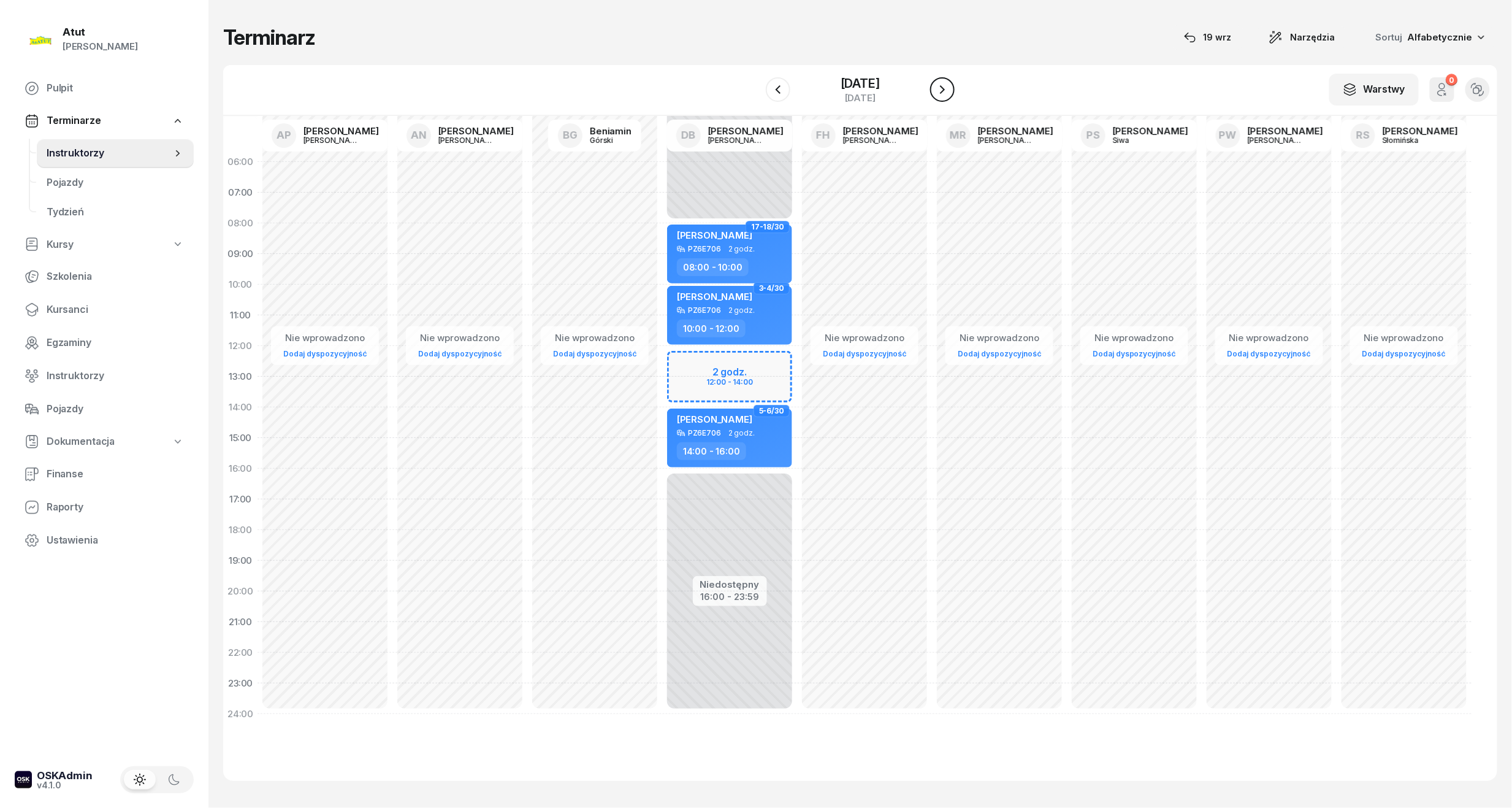
click at [953, 94] on button "button" at bounding box center [943, 89] width 25 height 25
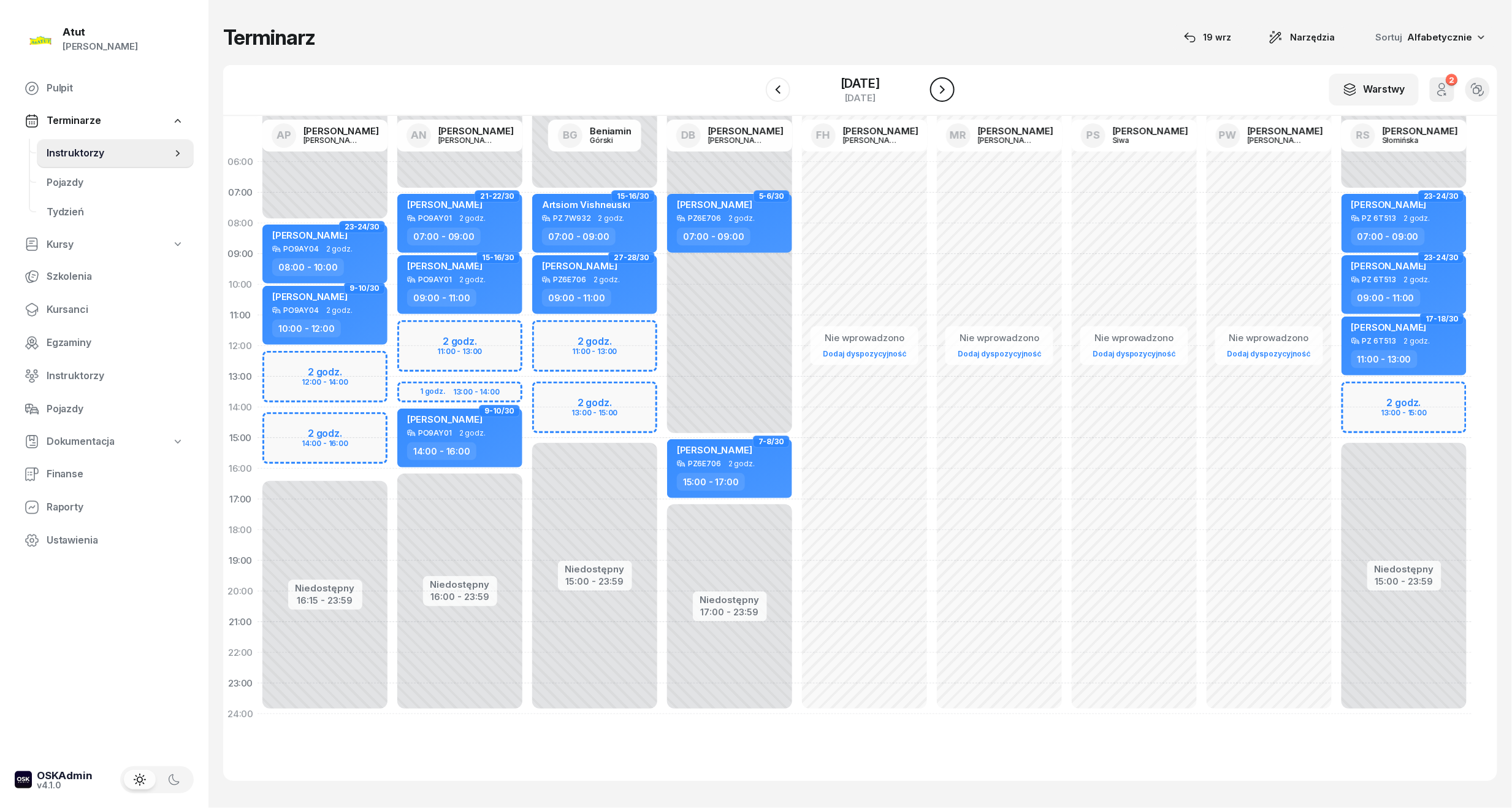
click at [953, 94] on button "button" at bounding box center [943, 89] width 25 height 25
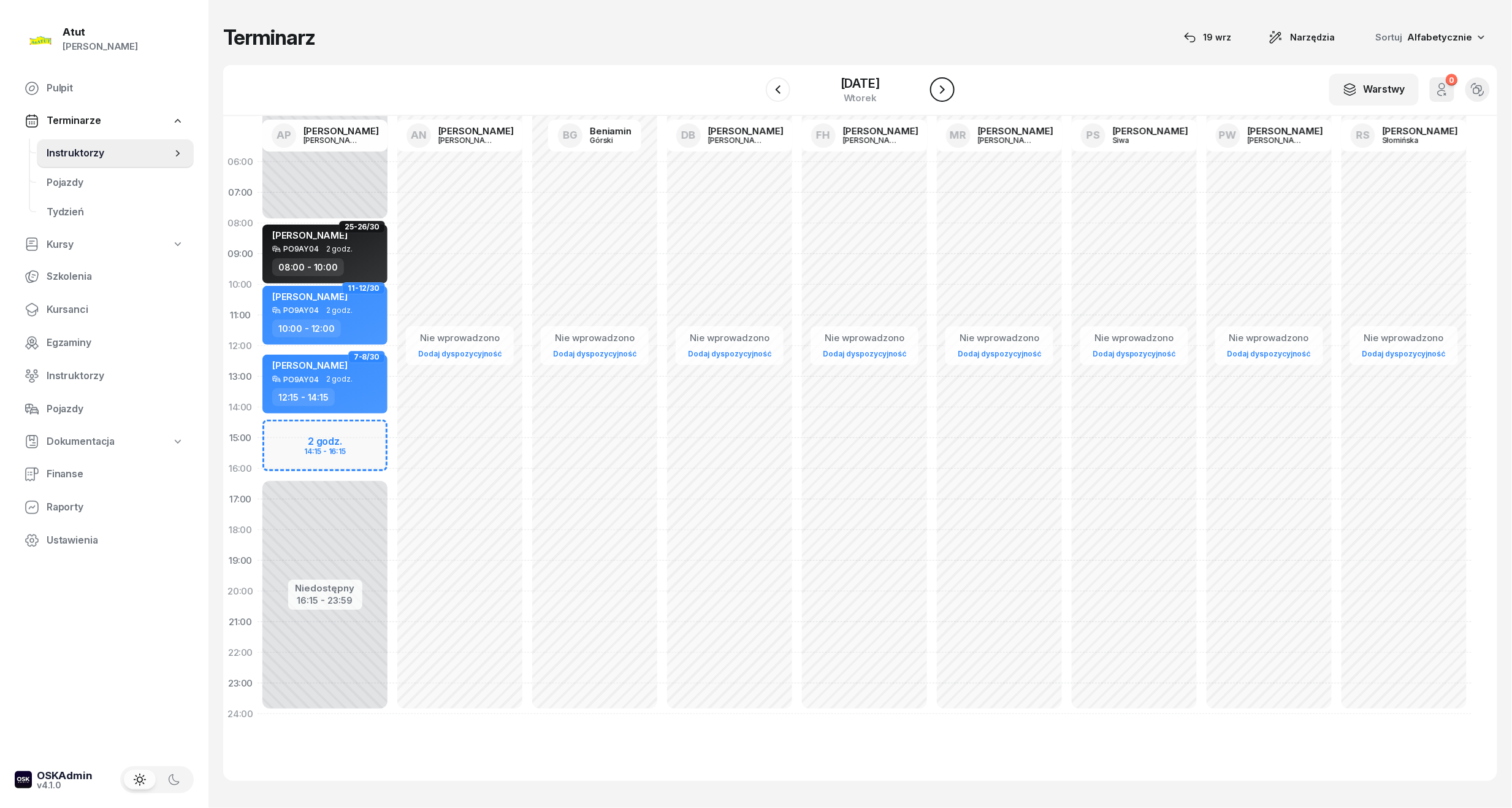
click at [953, 94] on button "button" at bounding box center [943, 89] width 25 height 25
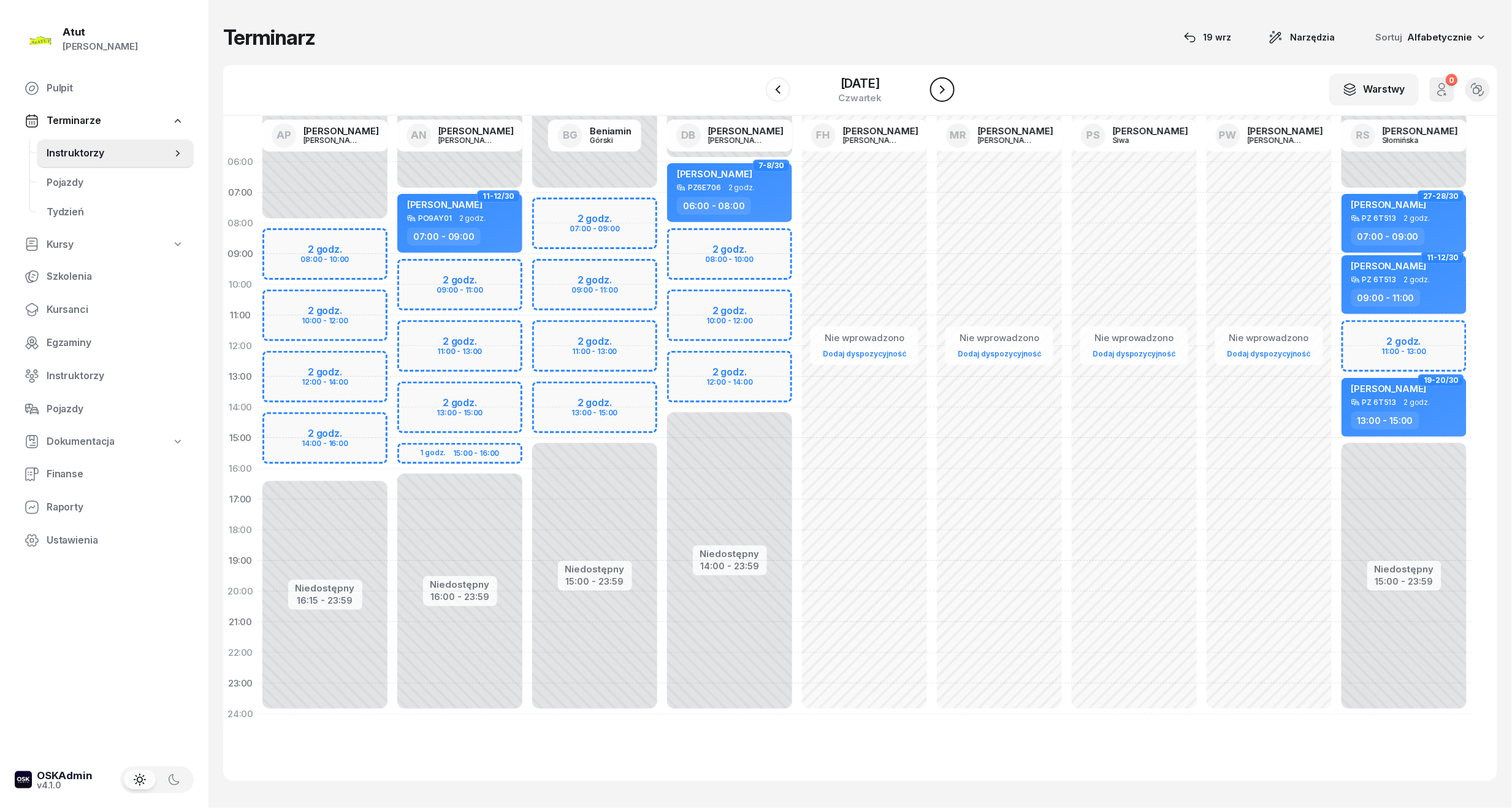
click at [953, 94] on button "button" at bounding box center [943, 89] width 25 height 25
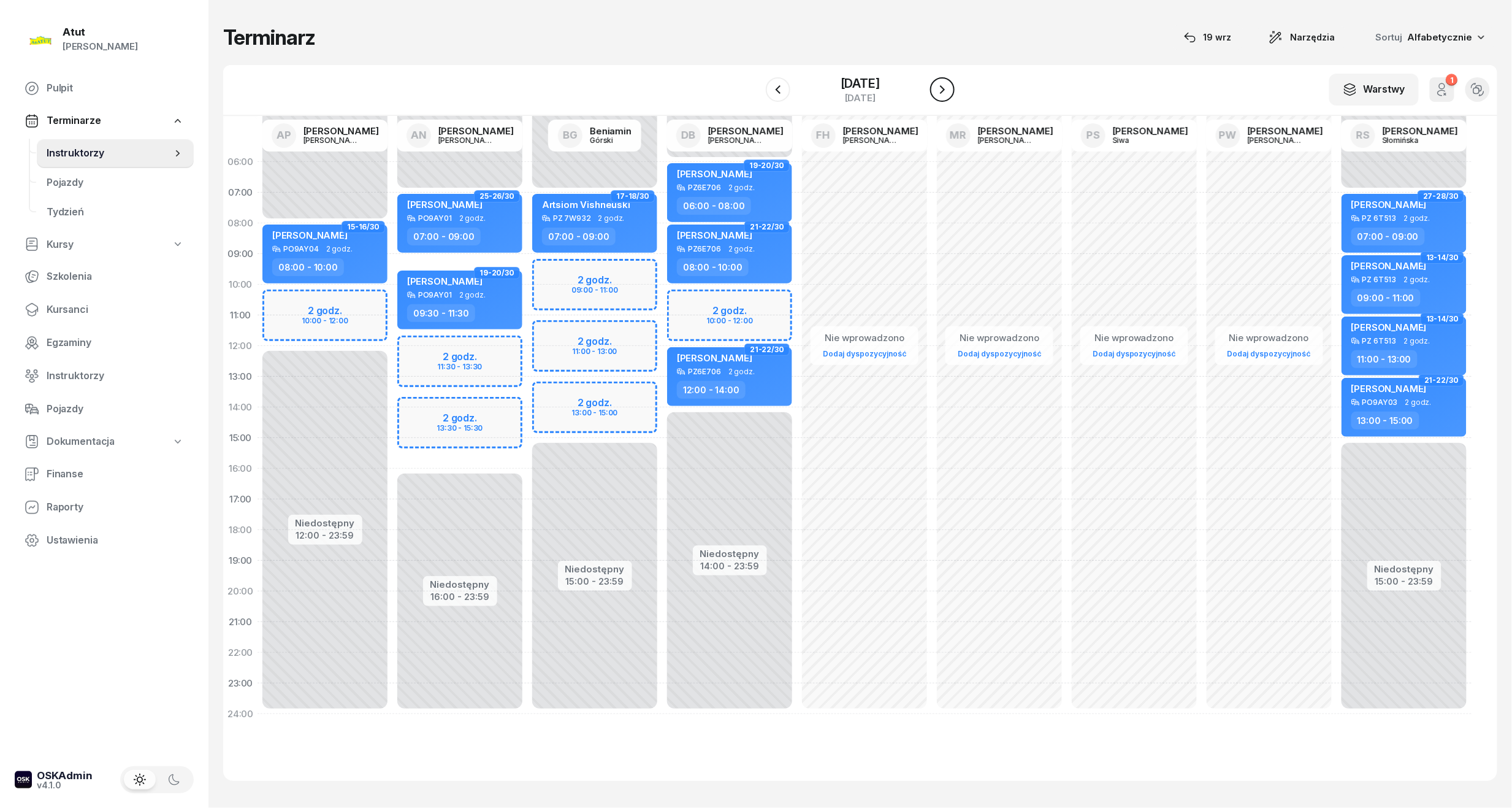
click at [953, 94] on button "button" at bounding box center [943, 89] width 25 height 25
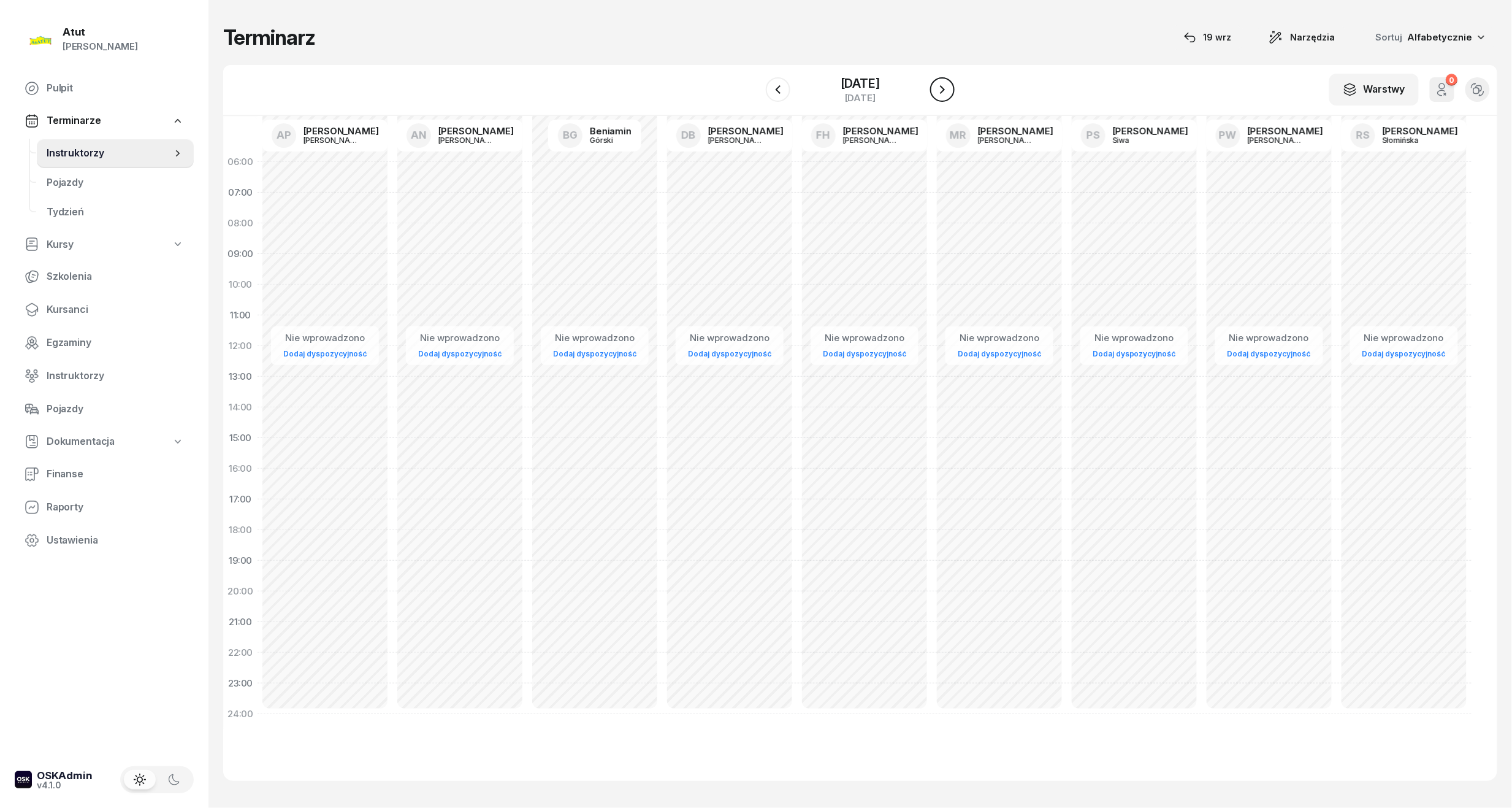
click at [953, 94] on button "button" at bounding box center [943, 89] width 25 height 25
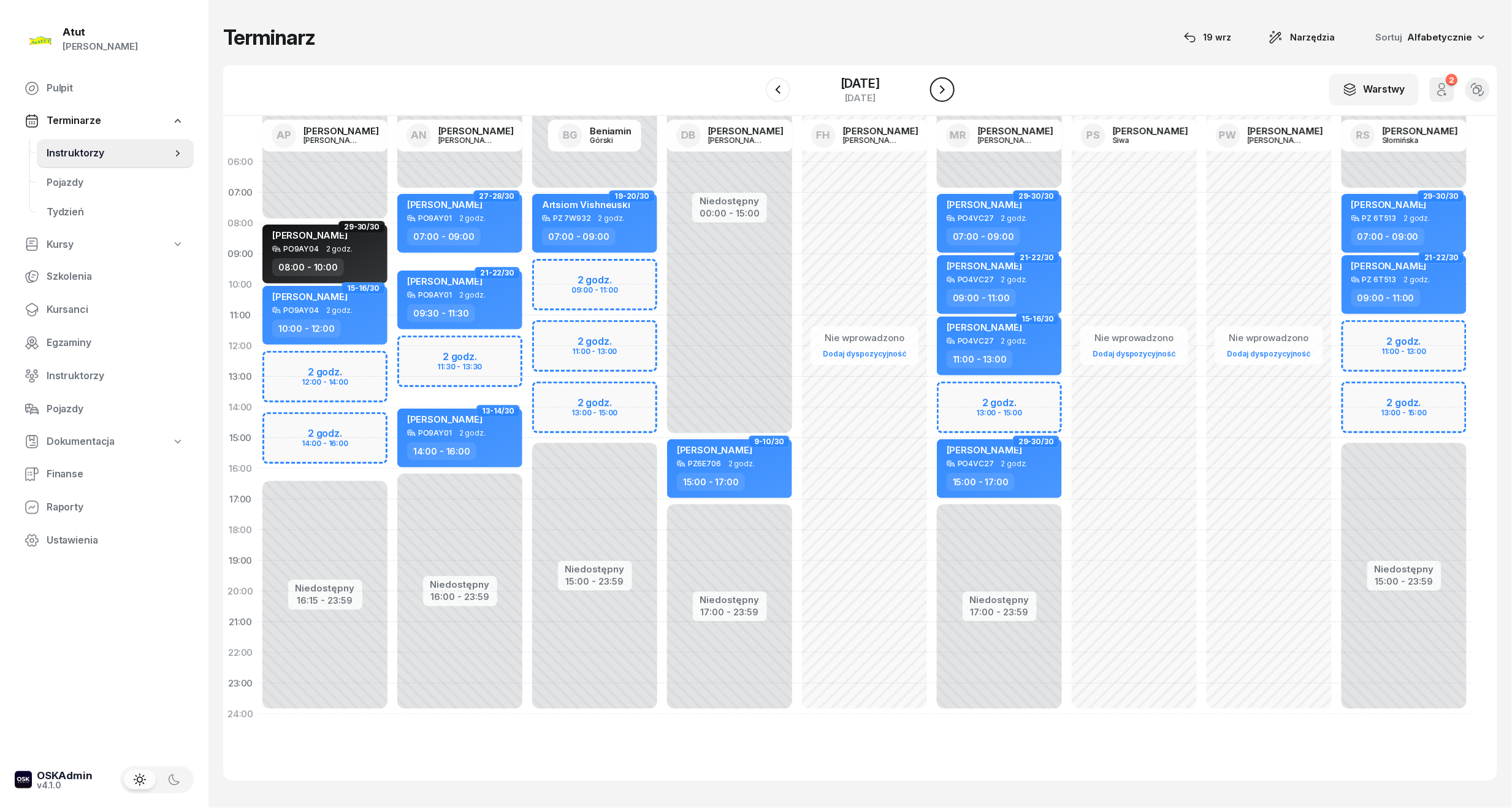
click at [953, 94] on button "button" at bounding box center [943, 89] width 25 height 25
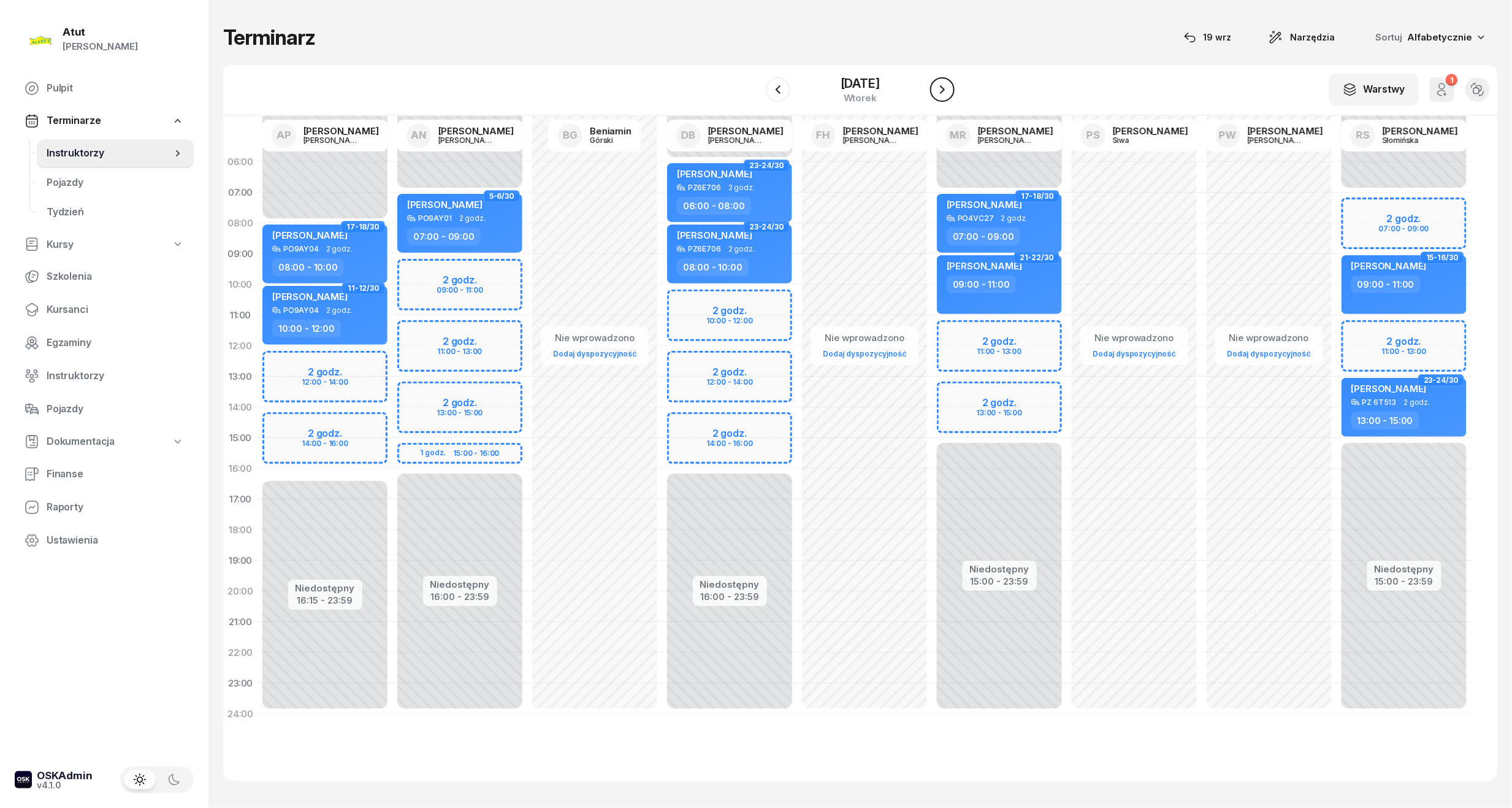
click at [953, 94] on button "button" at bounding box center [943, 89] width 25 height 25
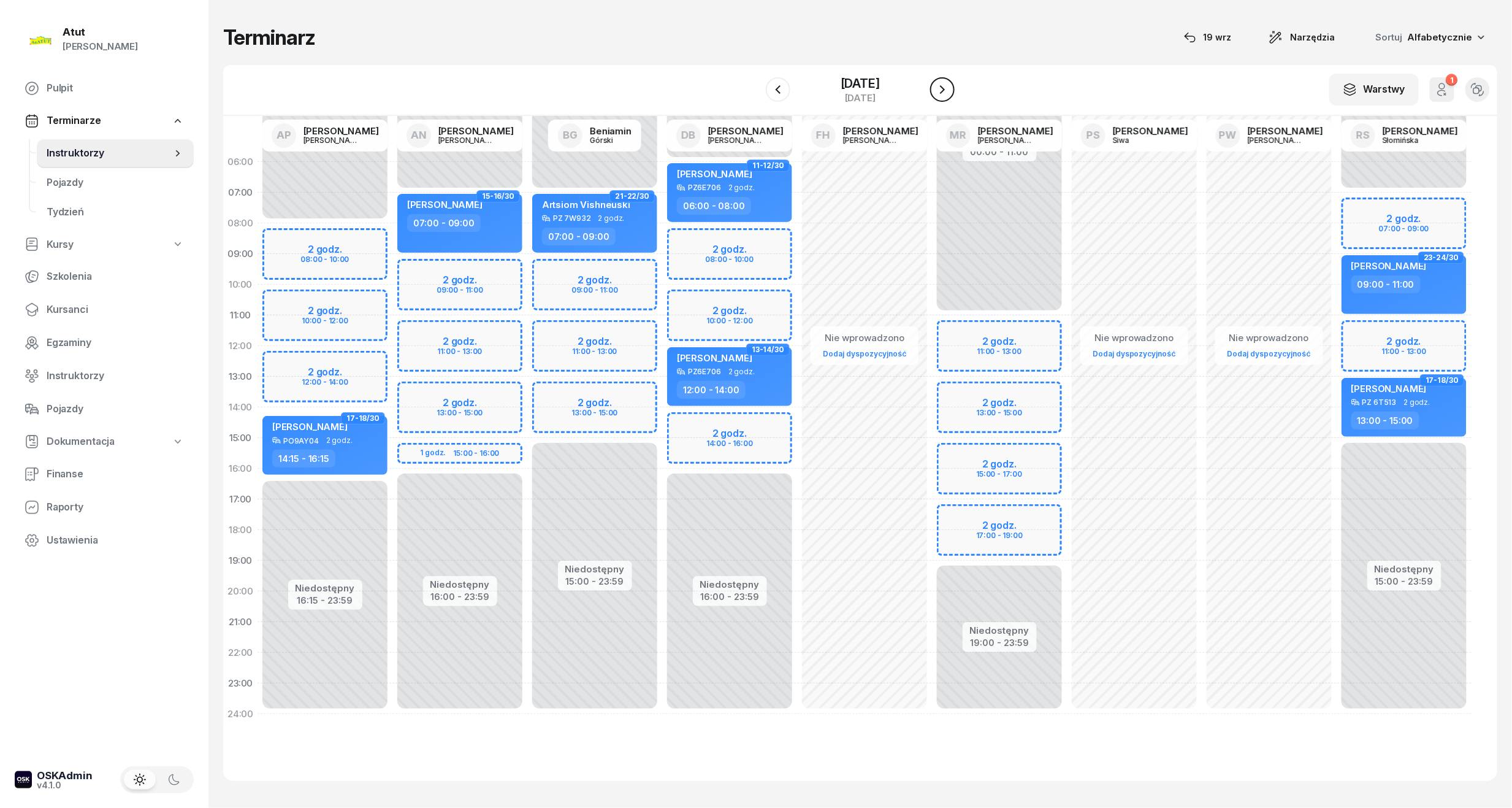
click at [953, 94] on button "button" at bounding box center [943, 89] width 25 height 25
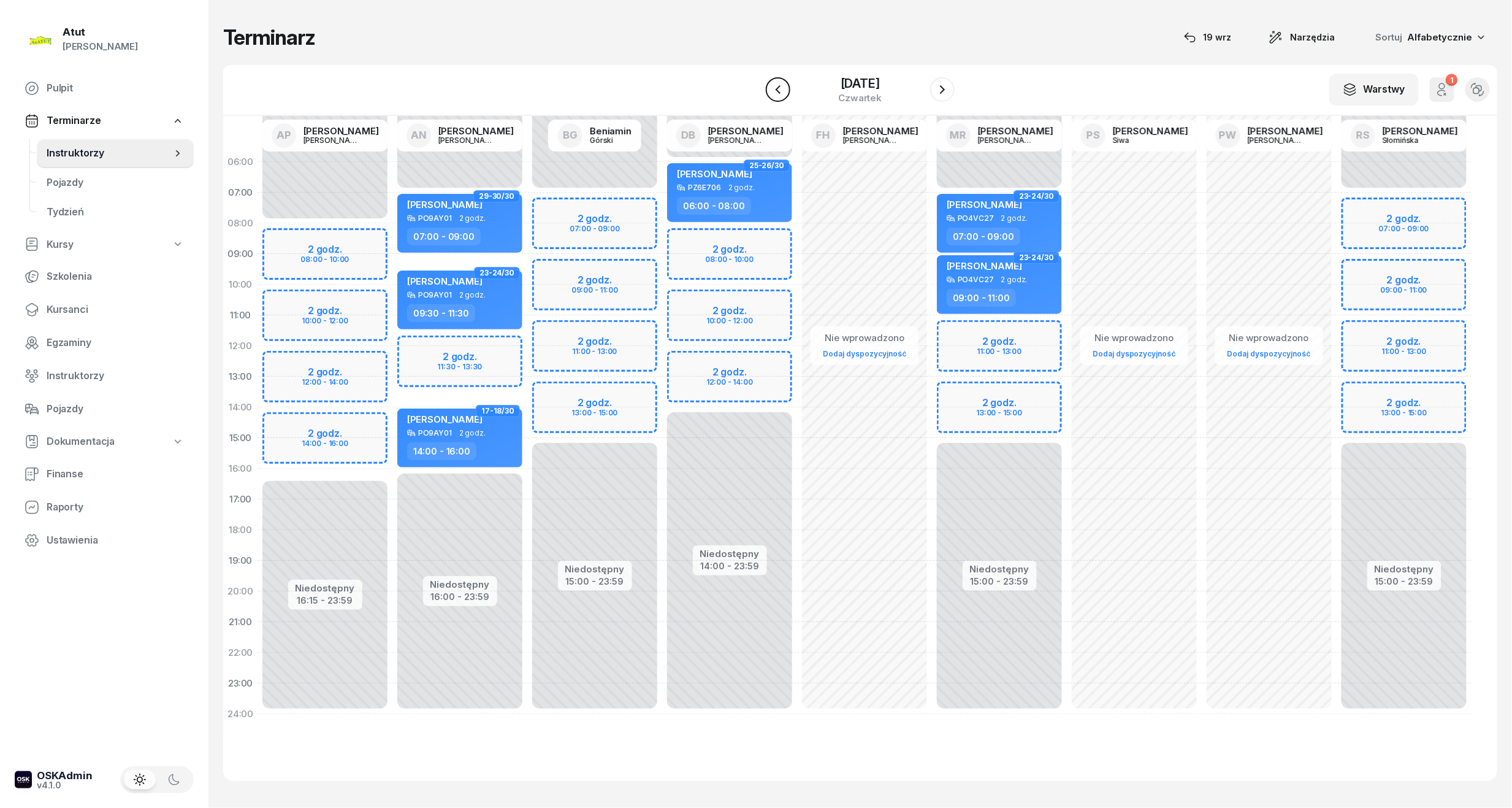
click at [775, 84] on icon "button" at bounding box center [778, 89] width 14 height 14
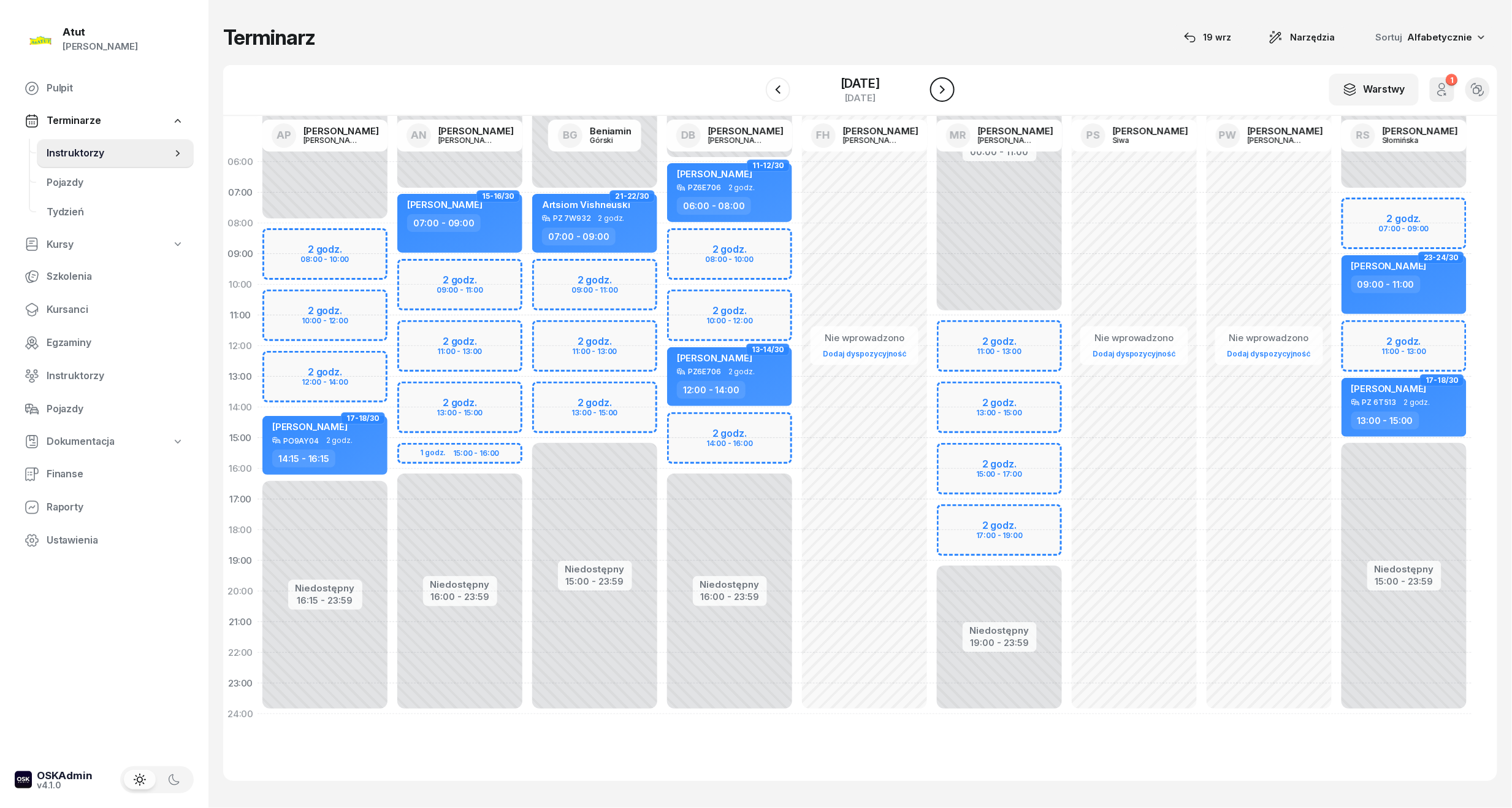
click at [942, 89] on icon "button" at bounding box center [943, 89] width 14 height 14
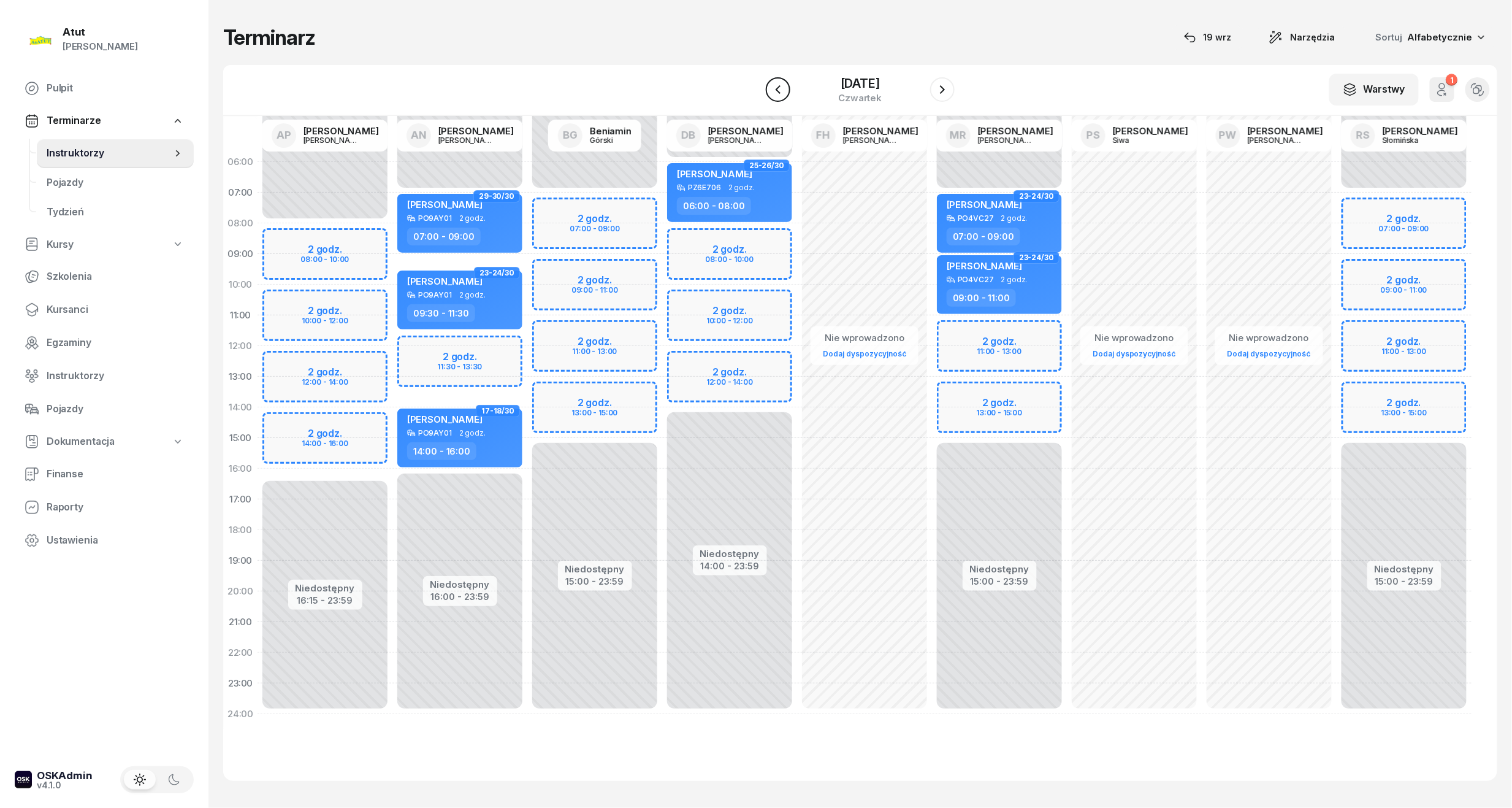
click at [778, 89] on icon "button" at bounding box center [778, 89] width 14 height 14
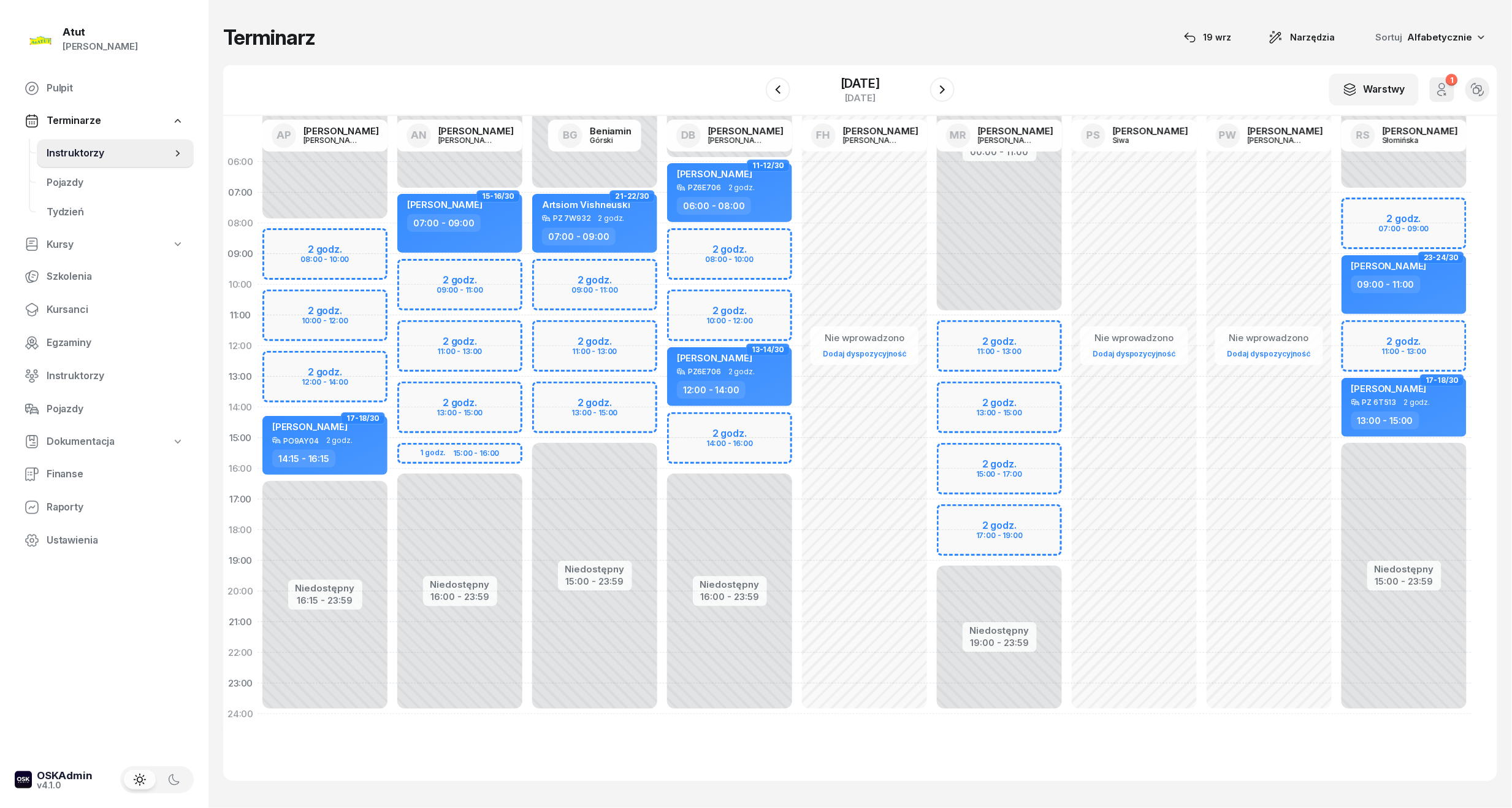
click at [982, 525] on div "Niedostępny 00:00 - 11:00 Niedostępny 19:00 - 23:59 2 godz. 11:00 - 13:00 2 god…" at bounding box center [999, 438] width 135 height 582
select select "17"
select select "19"
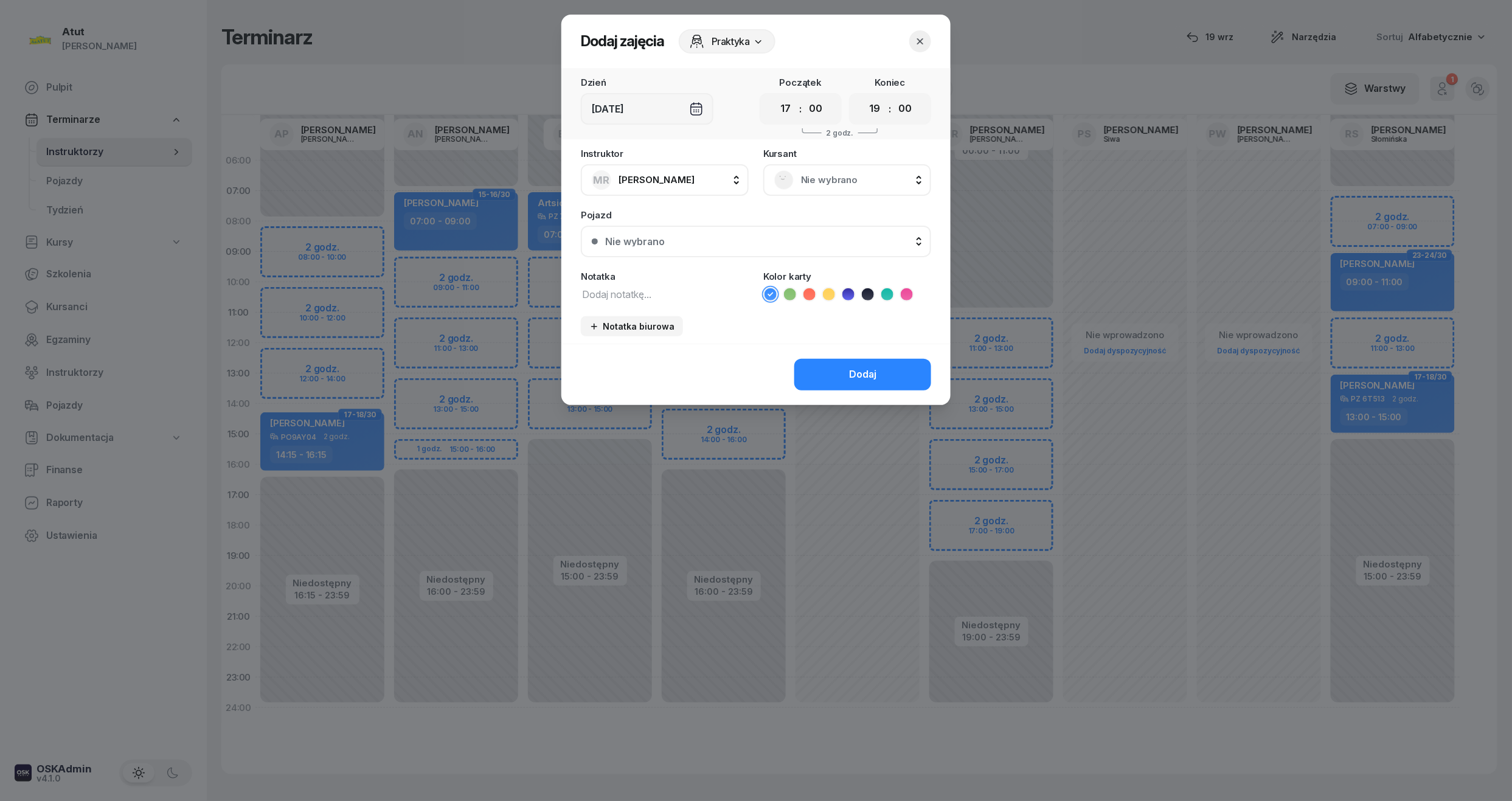
click at [856, 181] on span "Nie wybrano" at bounding box center [861, 180] width 119 height 16
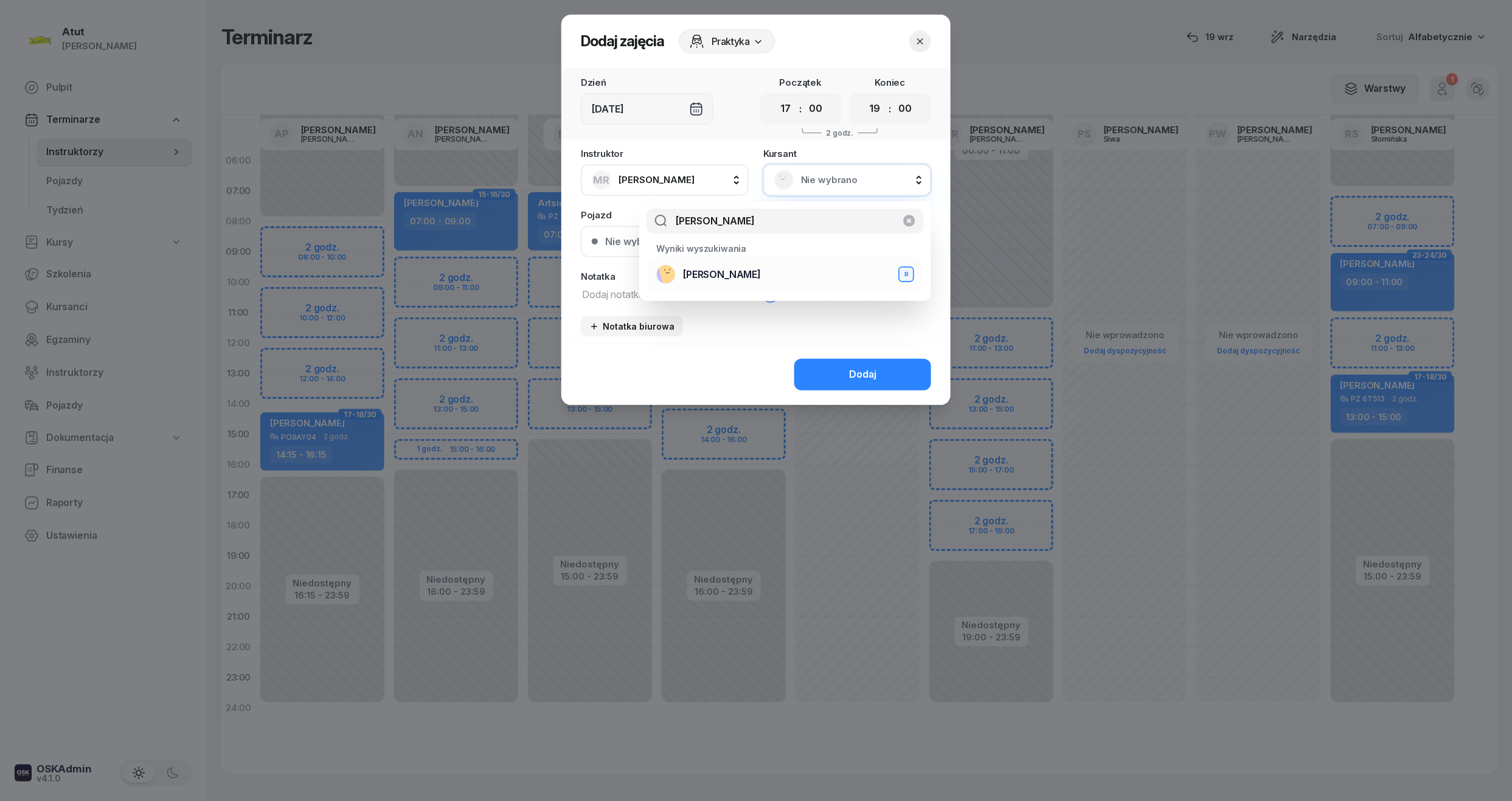
type input "[PERSON_NAME]"
click at [757, 273] on span "[PERSON_NAME]" at bounding box center [722, 275] width 78 height 16
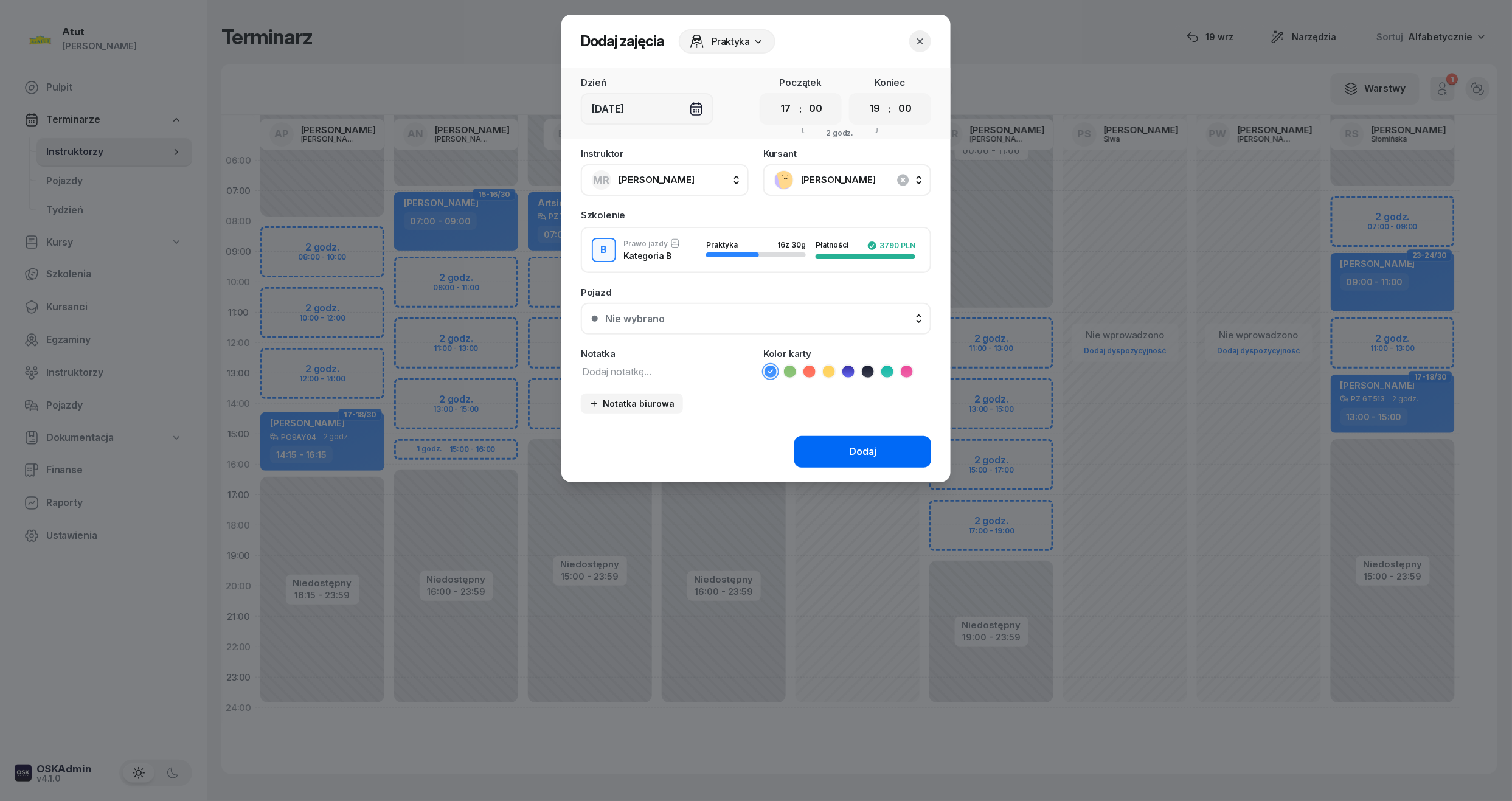
click at [889, 454] on button "Dodaj" at bounding box center [862, 452] width 137 height 31
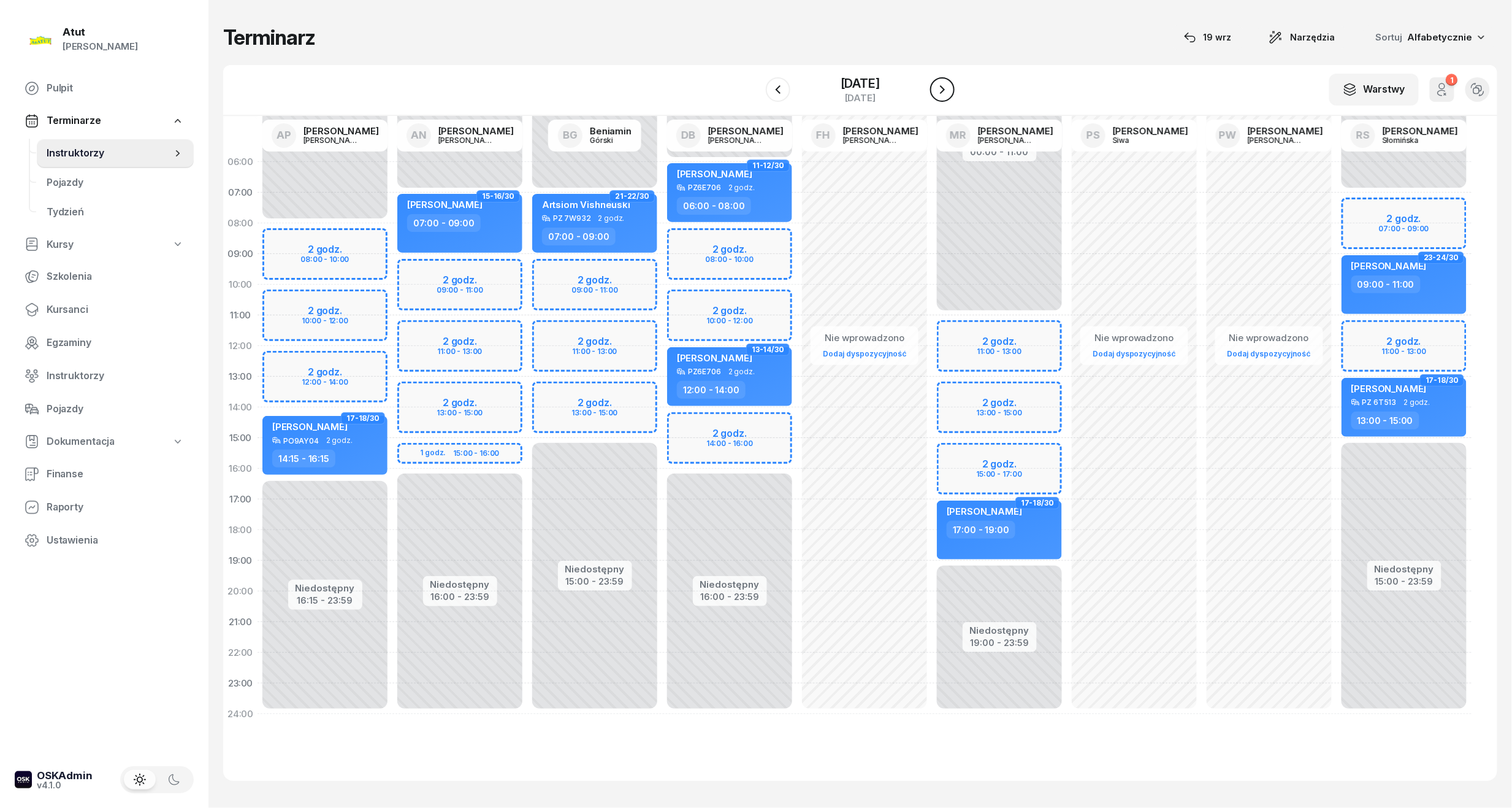
click at [944, 89] on icon "button" at bounding box center [943, 89] width 14 height 14
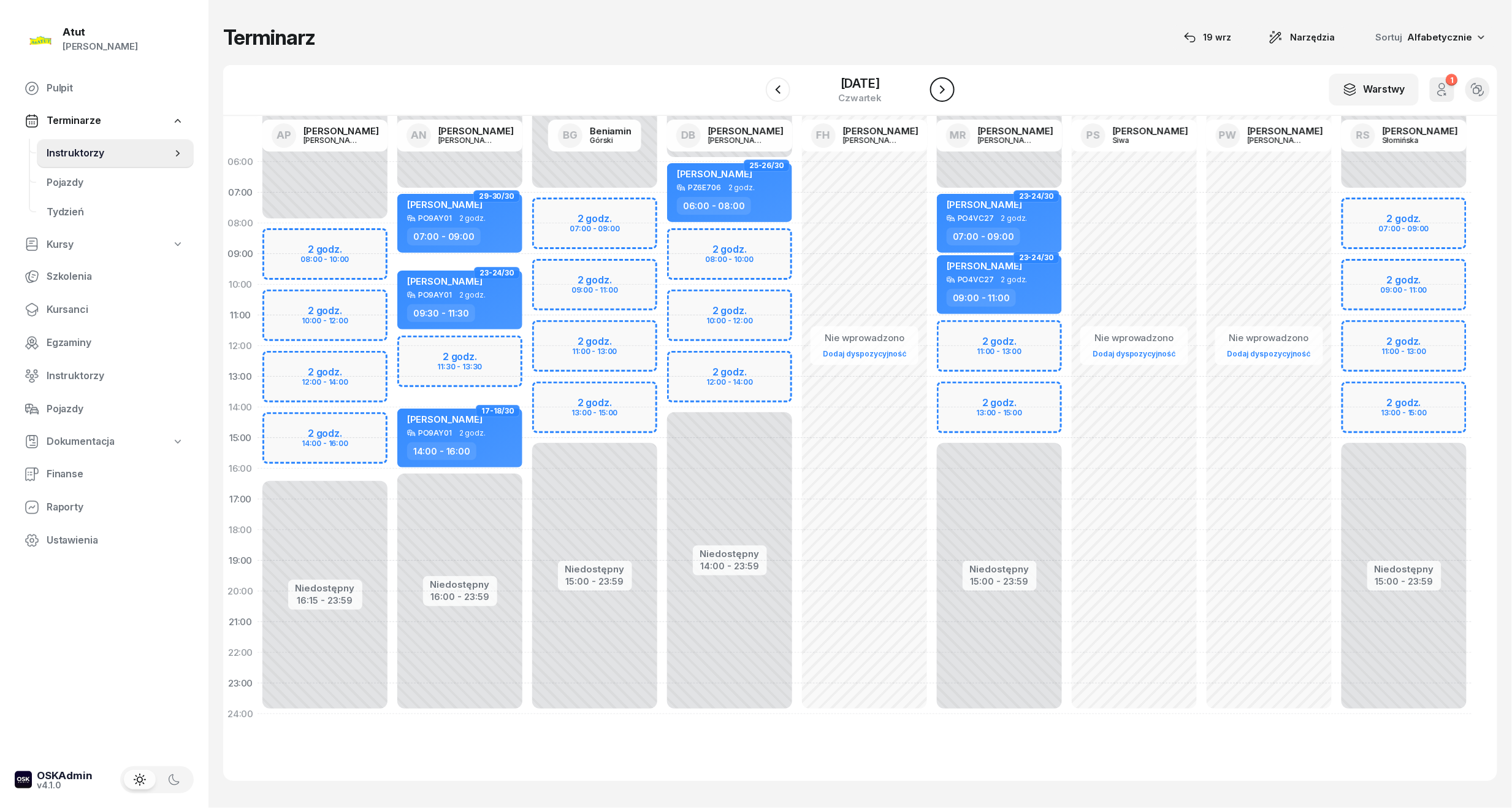
click at [944, 89] on icon "button" at bounding box center [943, 89] width 14 height 14
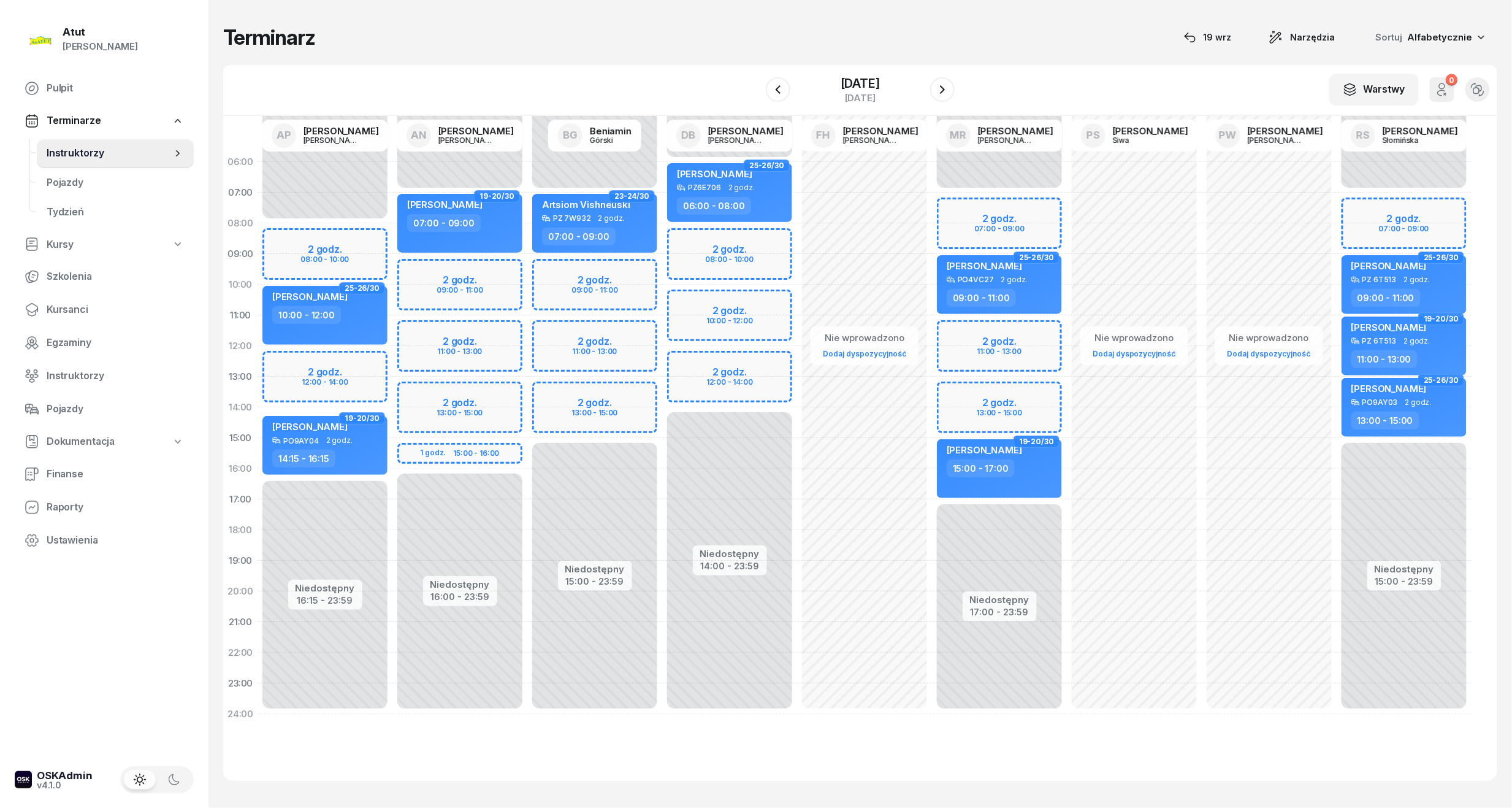
click at [1018, 229] on div "Niedostępny 00:00 - 07:00 Niedostępny 17:00 - 23:59 2 godz. 07:00 - 09:00 2 god…" at bounding box center [999, 438] width 135 height 582
select select "08"
select select "09"
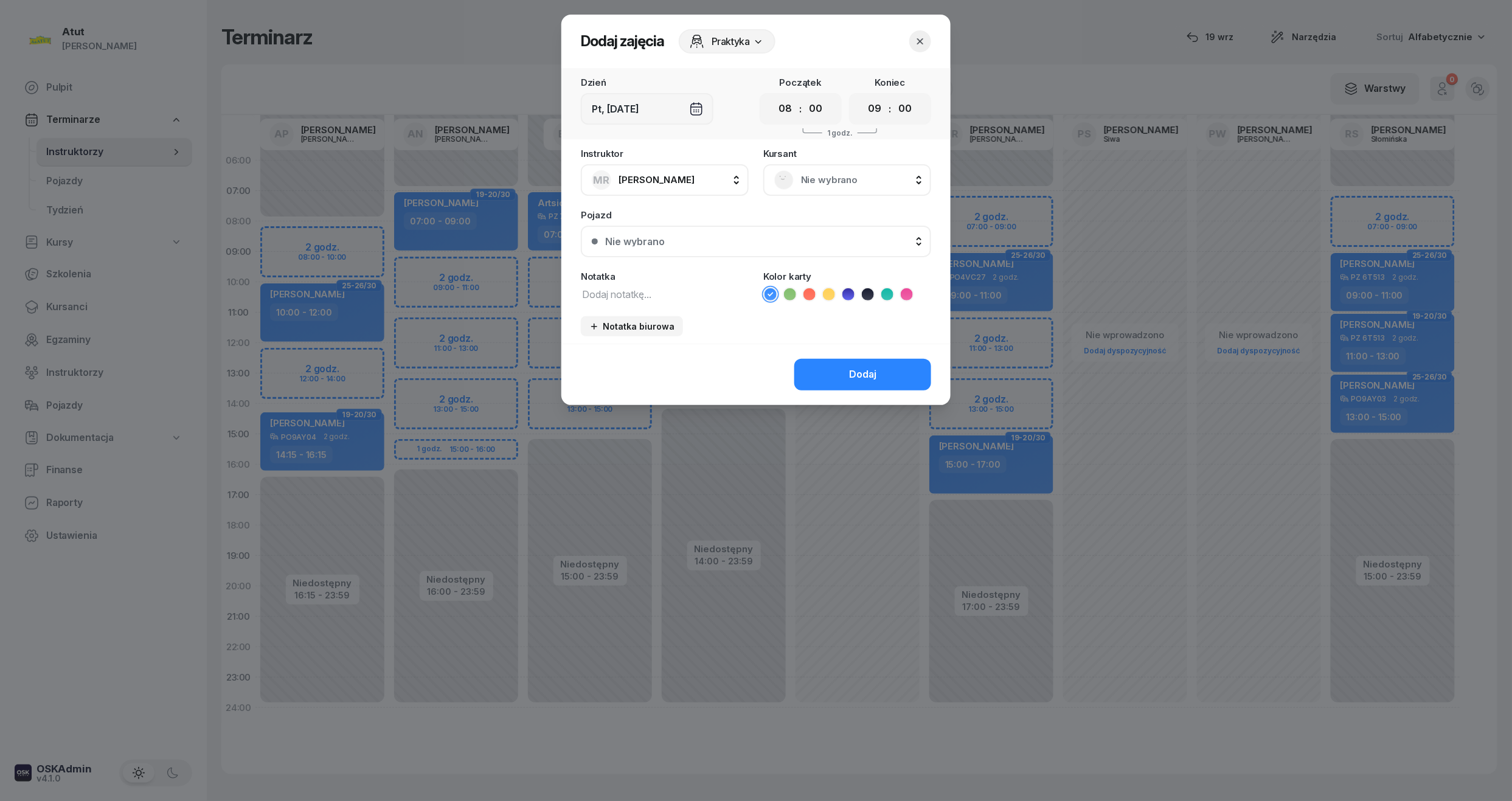
click at [861, 181] on span "Nie wybrano" at bounding box center [861, 180] width 119 height 16
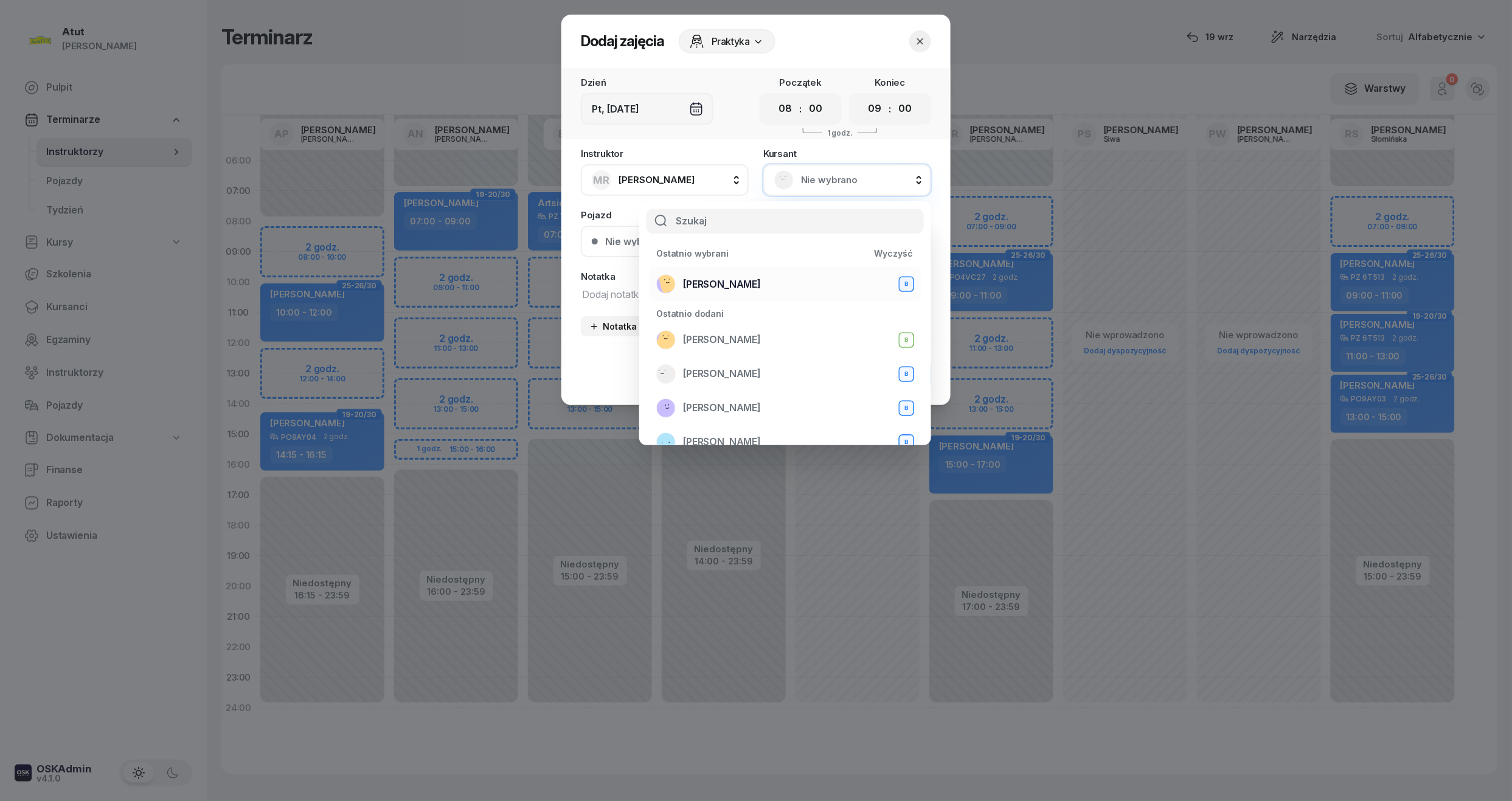
click at [736, 272] on li "[PERSON_NAME]" at bounding box center [785, 284] width 272 height 34
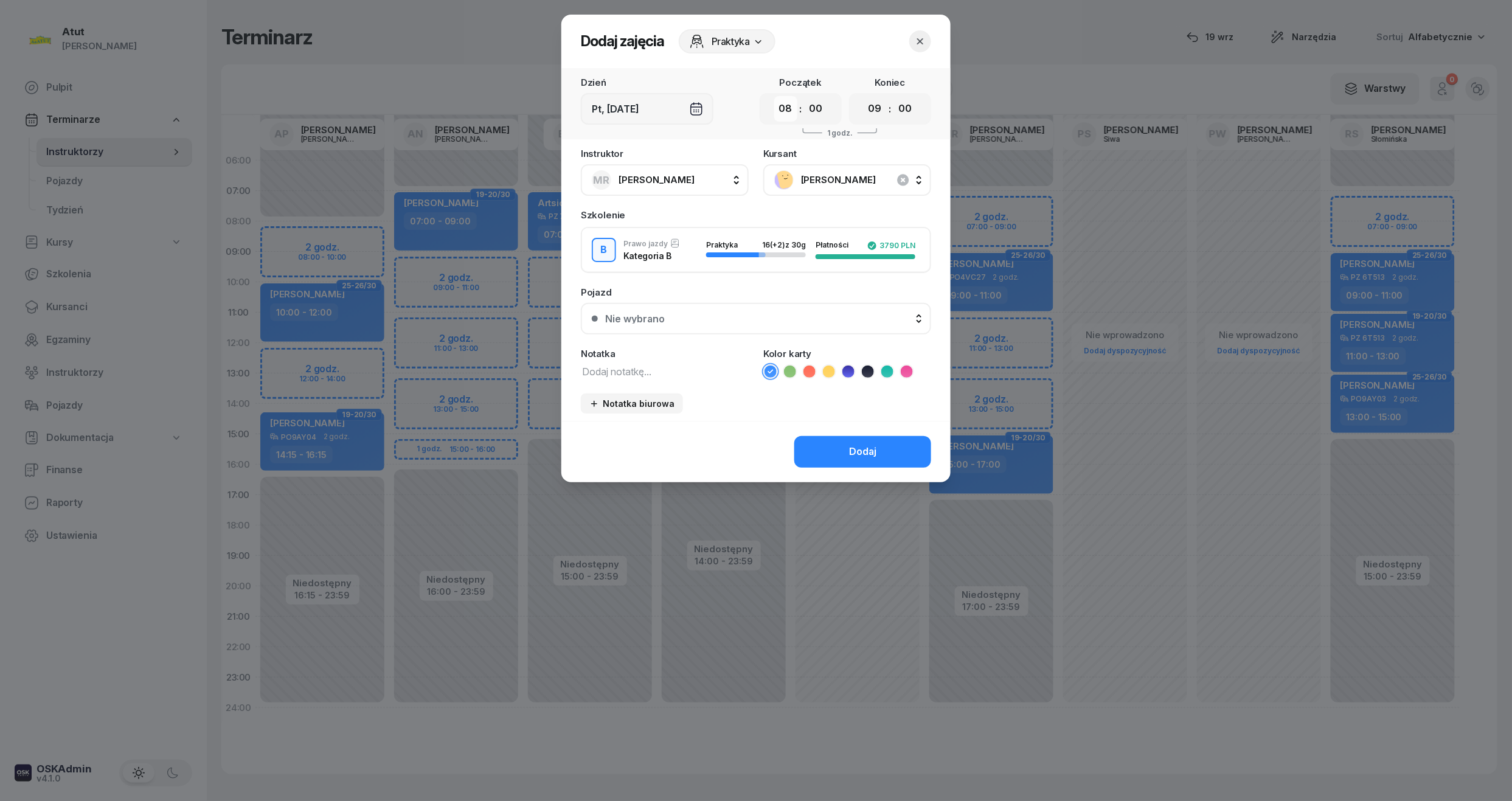
click at [791, 107] on select "00 01 02 03 04 05 06 07 08 09 10 11 12 13 14 15 16 17 18 19 20 21 22 23" at bounding box center [786, 109] width 23 height 26
select select "07"
click at [774, 96] on select "00 01 02 03 04 05 06 07 08 09 10 11 12 13 14 15 16 17 18 19 20 21 22 23" at bounding box center [786, 109] width 23 height 26
click at [882, 452] on button "Dodaj" at bounding box center [862, 452] width 137 height 31
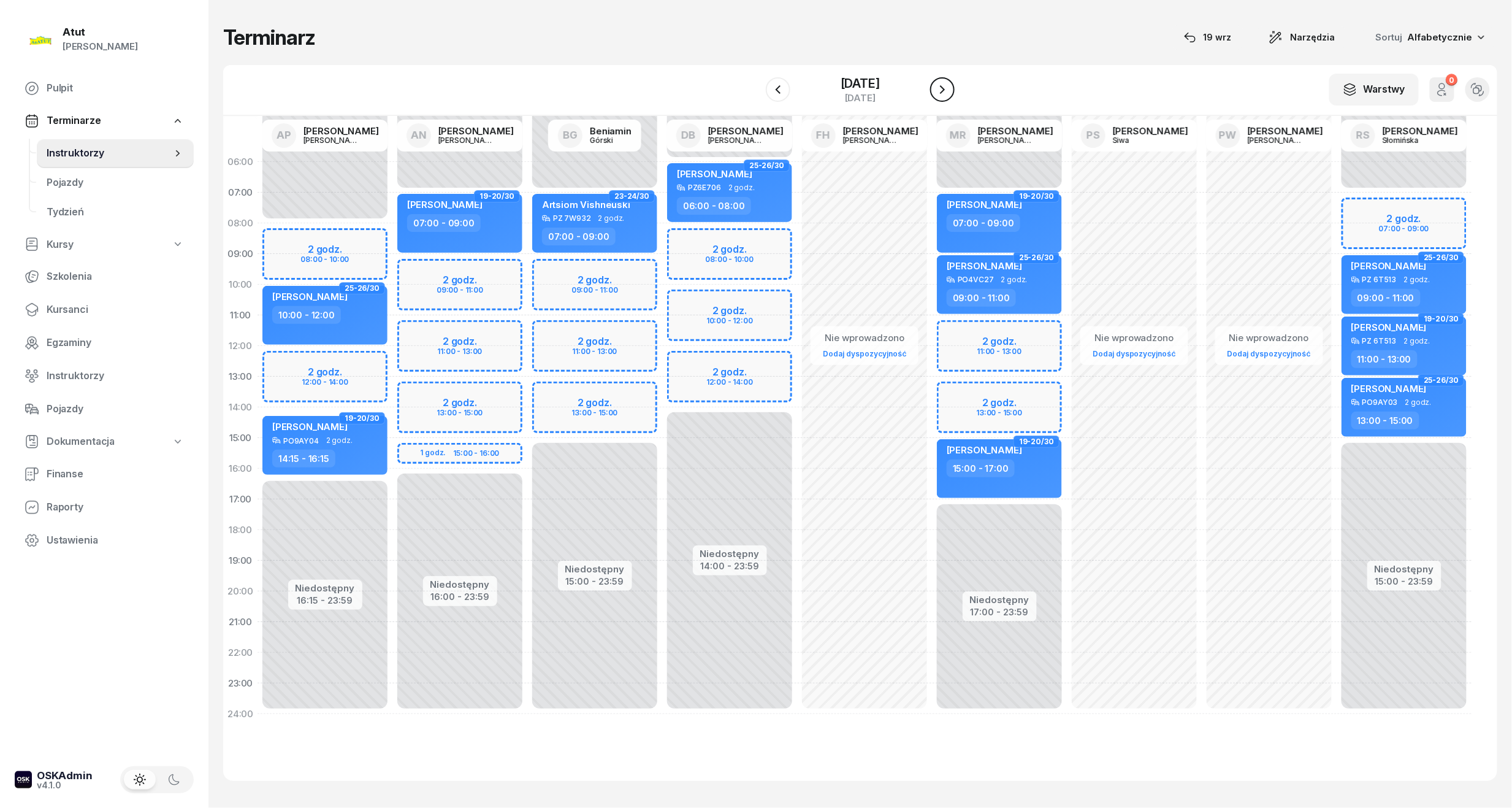
click at [940, 87] on icon "button" at bounding box center [943, 89] width 14 height 14
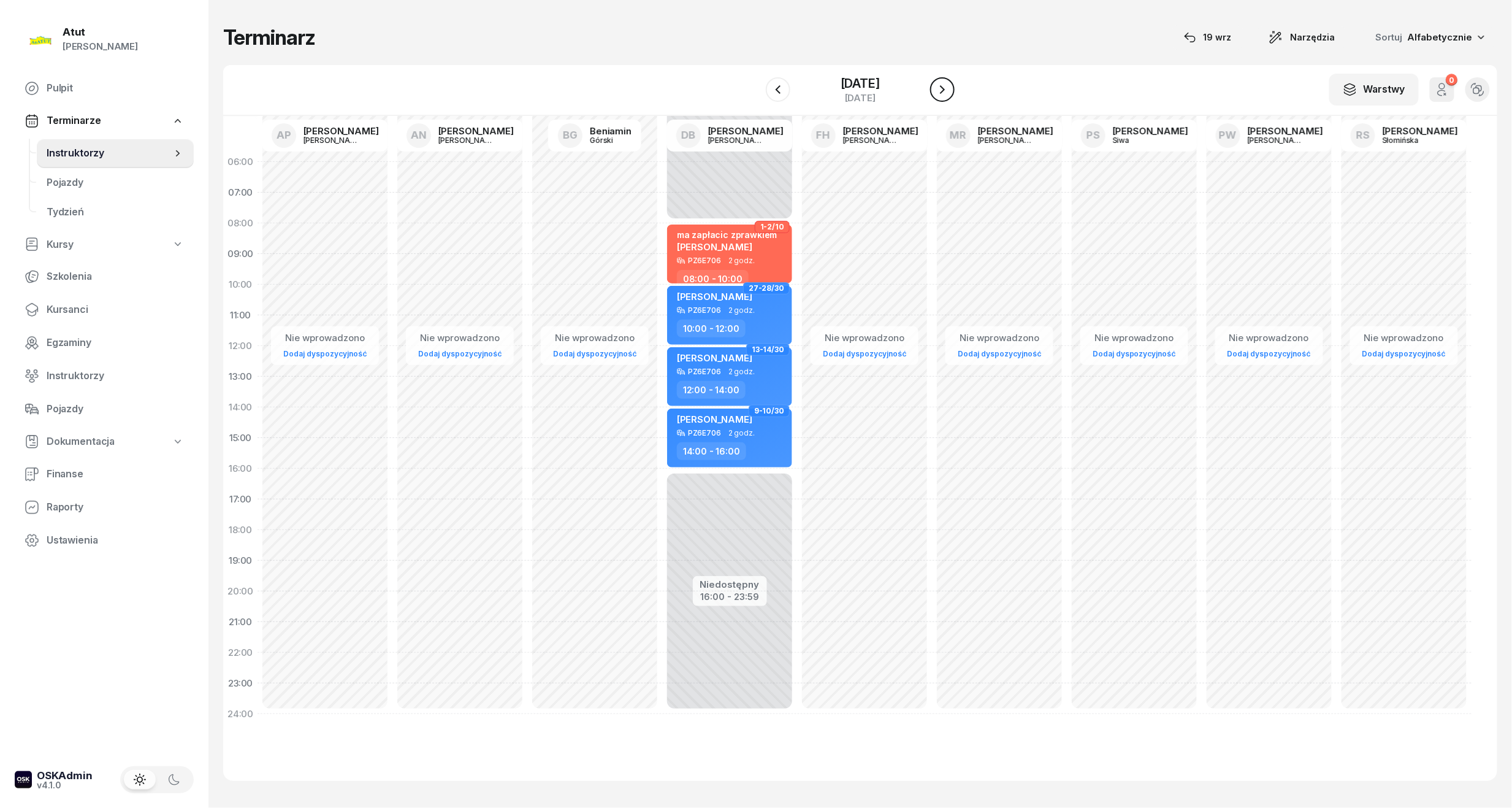
click at [940, 87] on icon "button" at bounding box center [943, 89] width 14 height 14
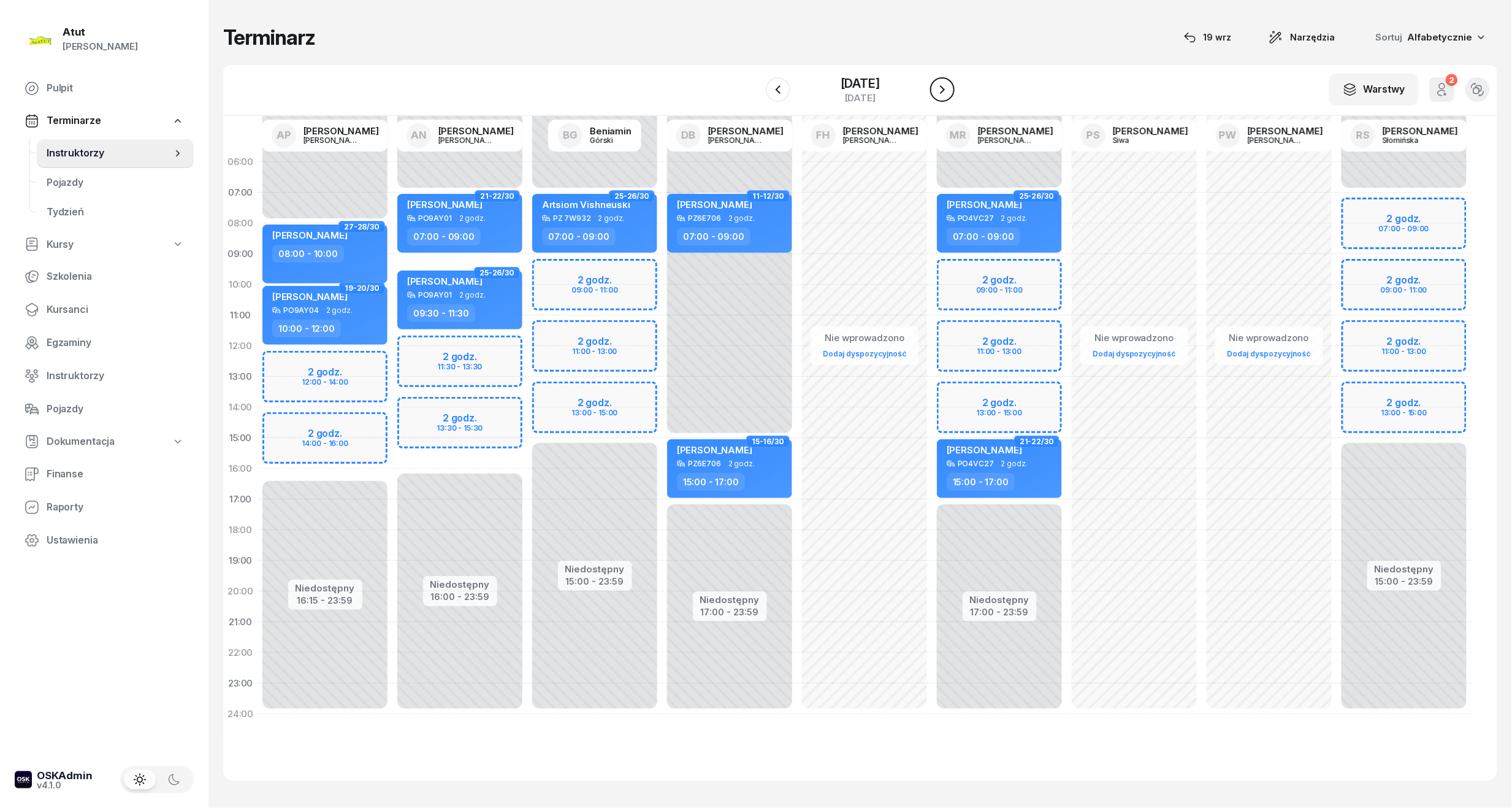
click at [940, 92] on icon "button" at bounding box center [943, 89] width 14 height 14
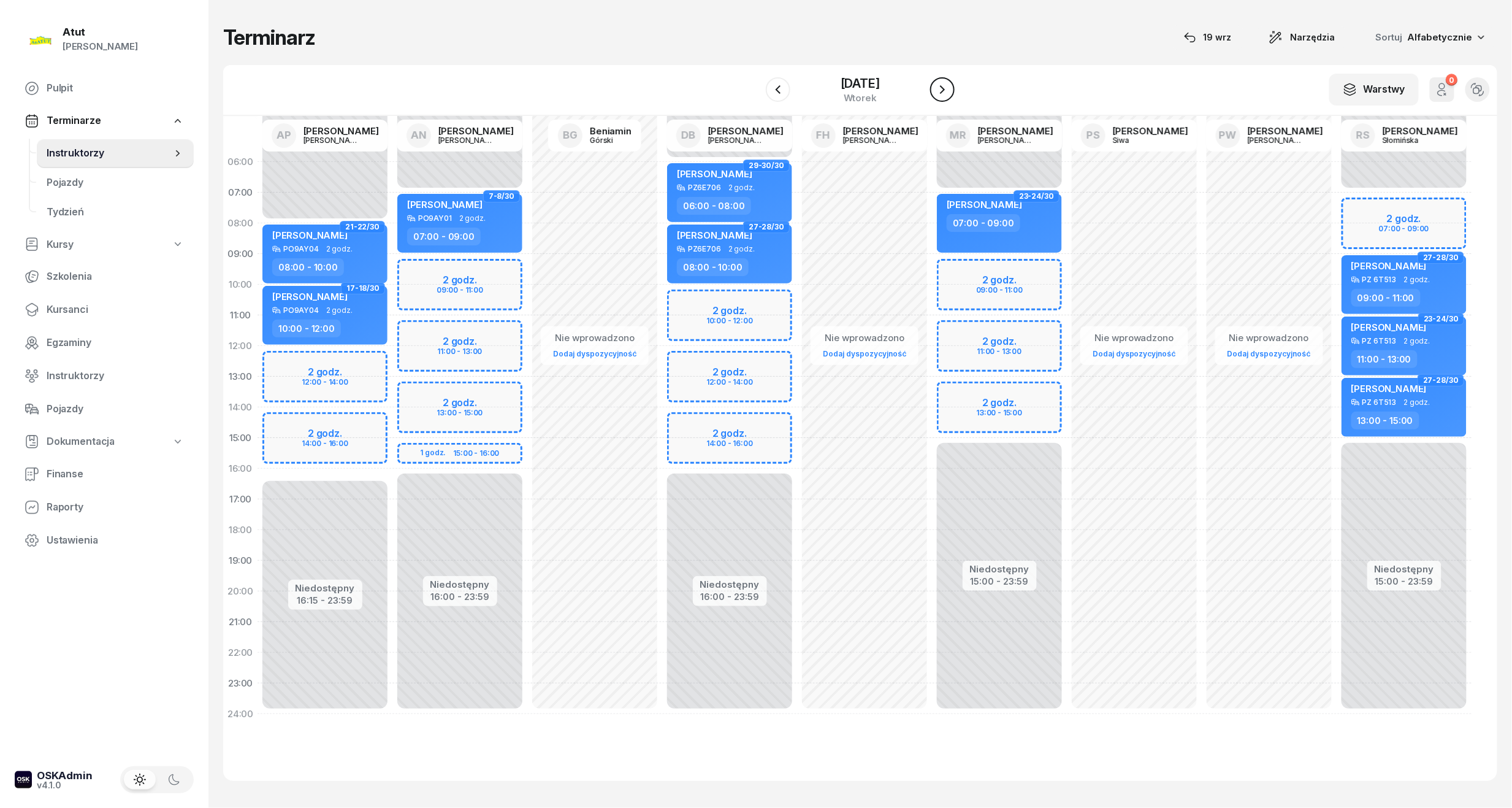
click at [935, 86] on button "button" at bounding box center [943, 89] width 25 height 25
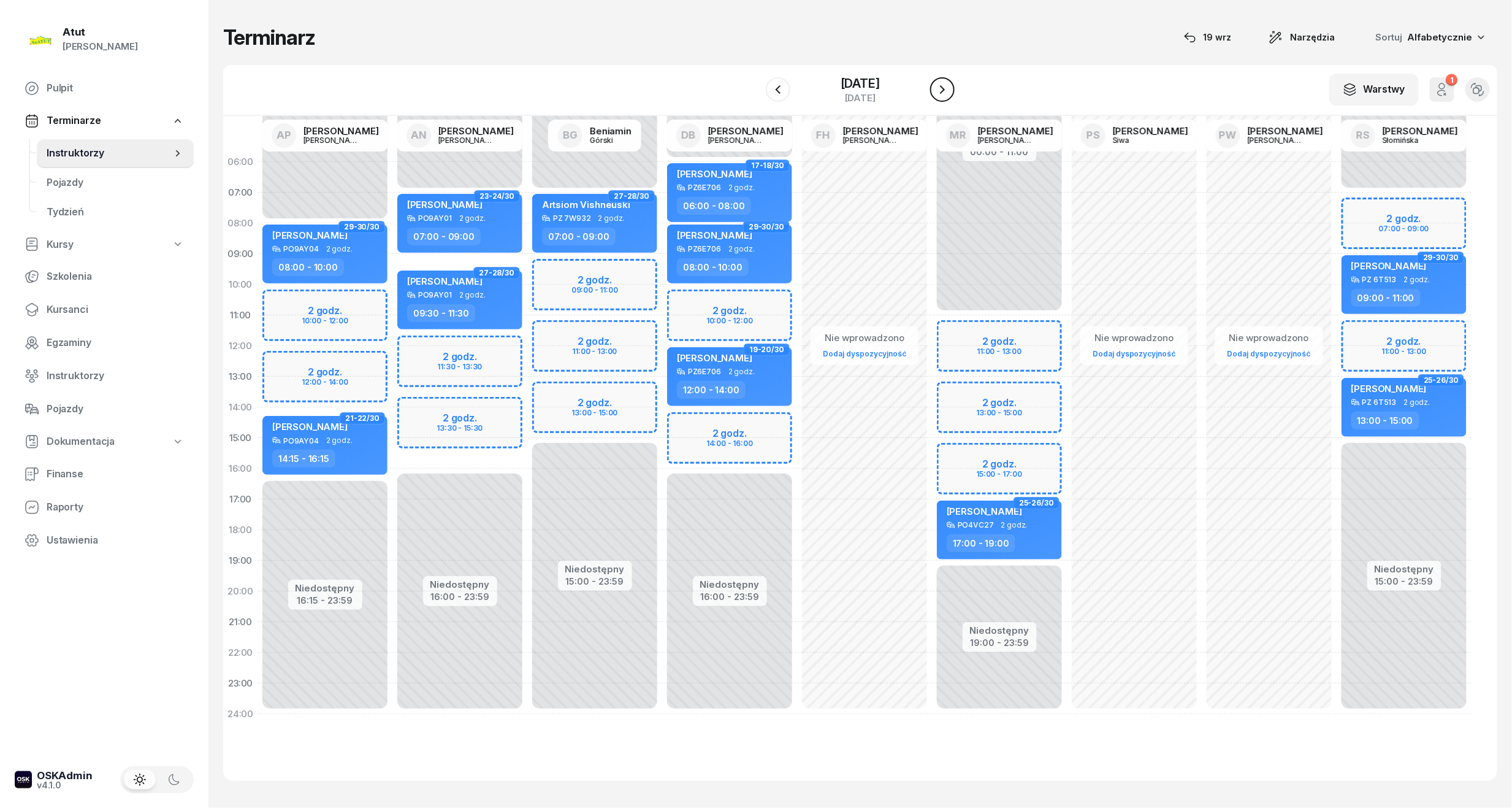
click at [948, 86] on icon "button" at bounding box center [943, 89] width 14 height 14
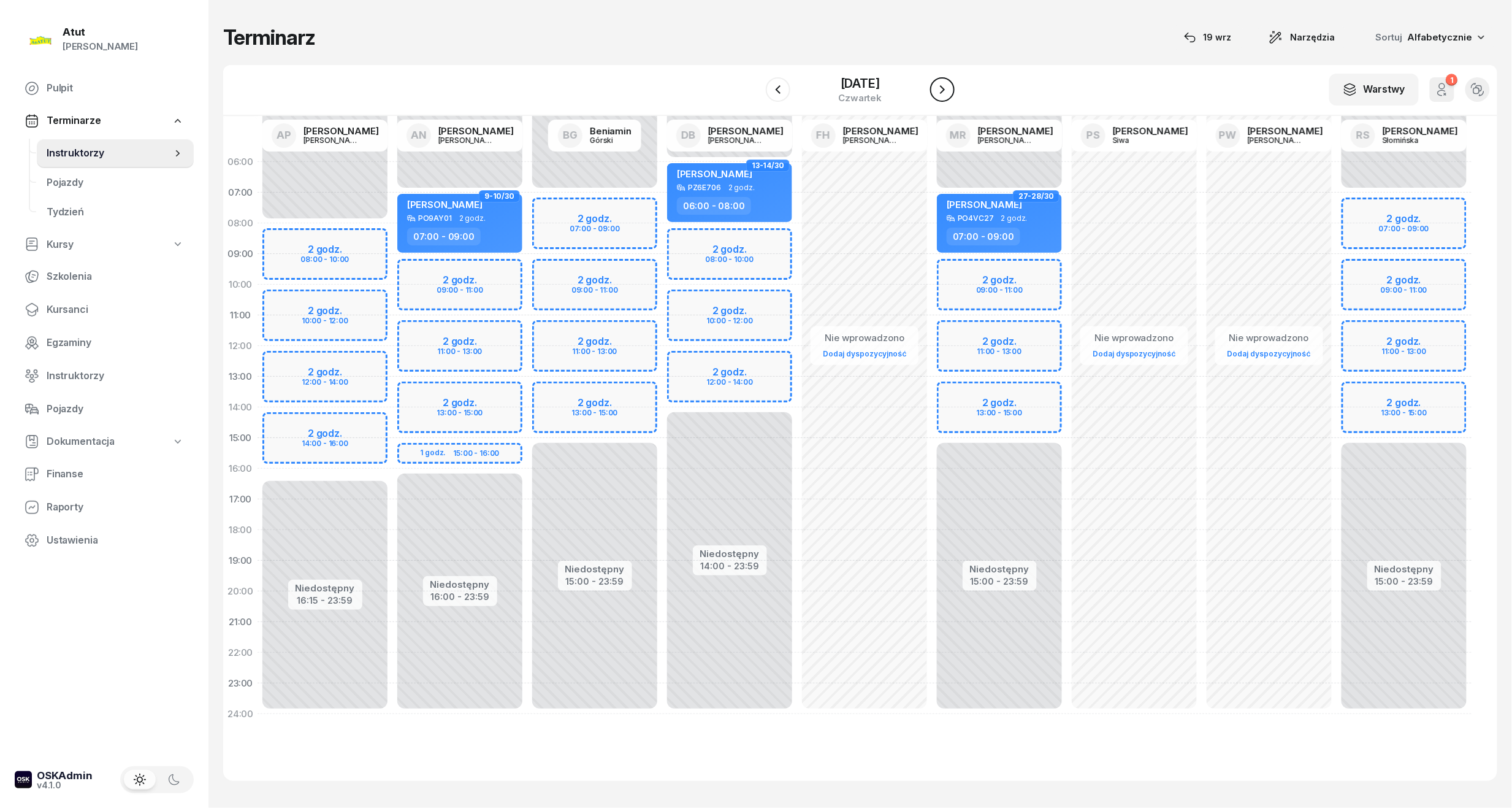
click at [948, 86] on icon "button" at bounding box center [943, 89] width 14 height 14
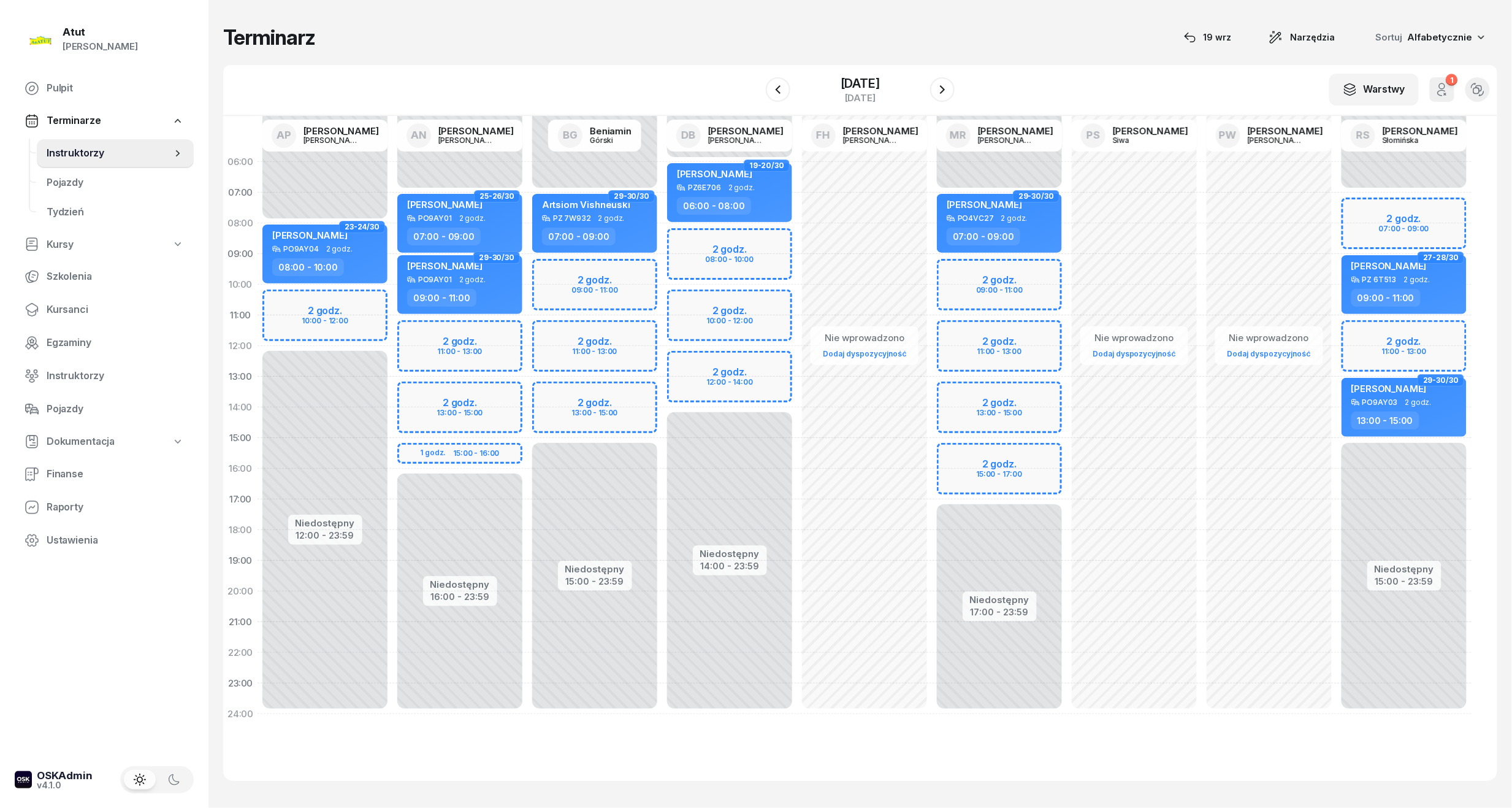
click at [987, 484] on div "Niedostępny 00:00 - 07:00 Niedostępny 17:00 - 23:59 2 godz. 09:00 - 11:00 2 god…" at bounding box center [999, 438] width 135 height 582
select select "16"
select select "18"
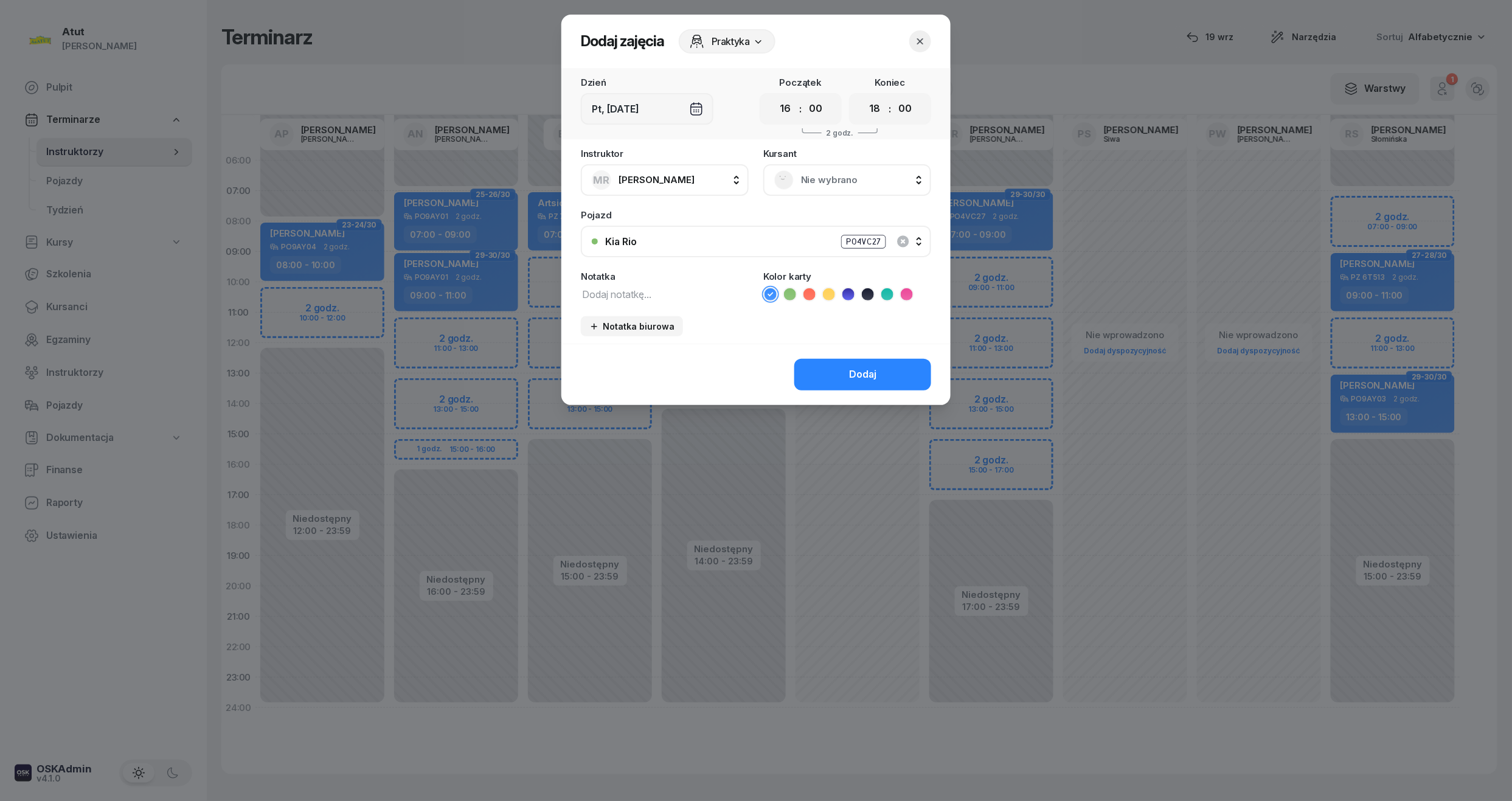
click at [834, 174] on span "Nie wybrano" at bounding box center [861, 180] width 119 height 16
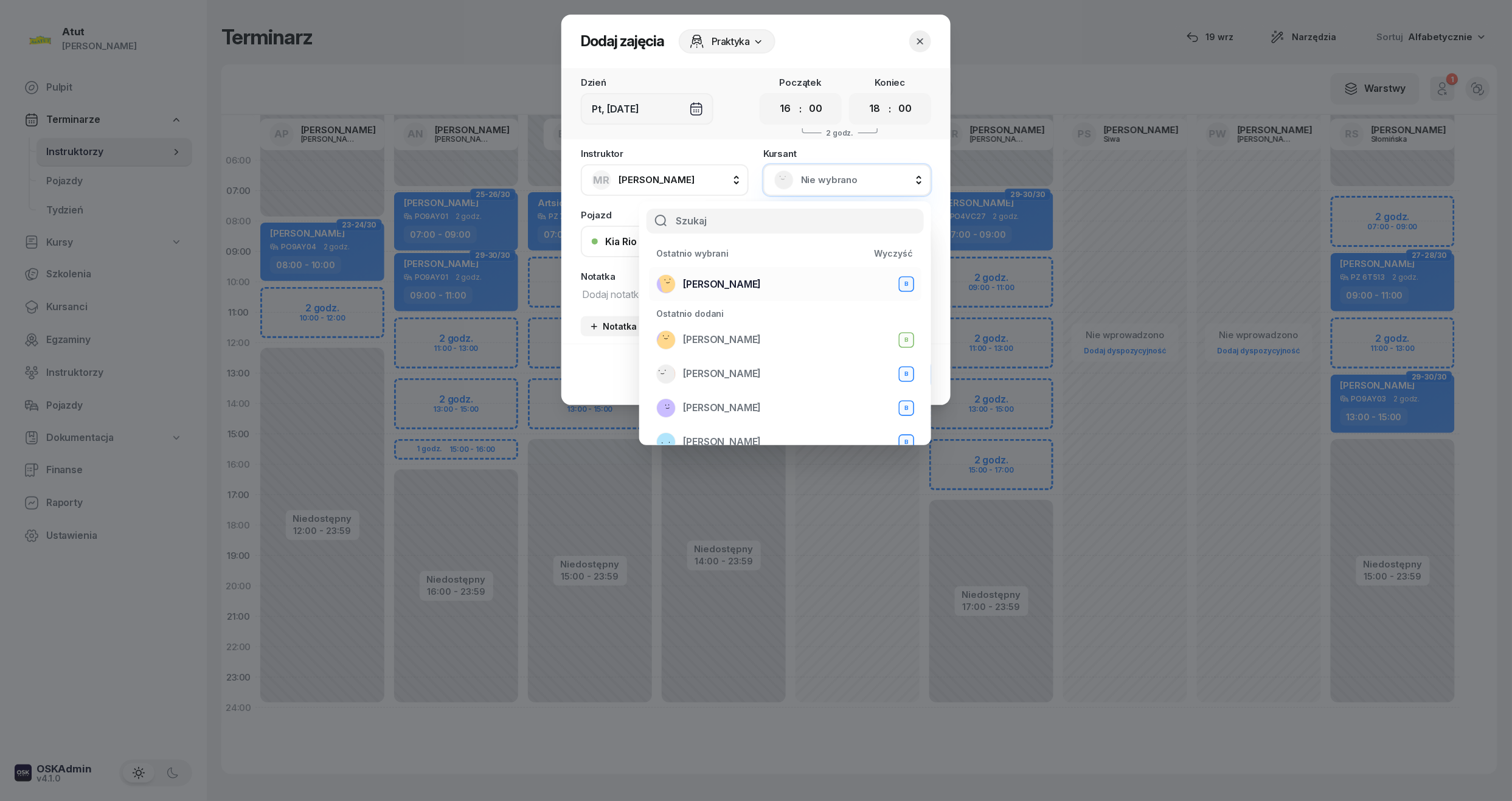
click at [740, 281] on span "[PERSON_NAME]" at bounding box center [722, 284] width 78 height 16
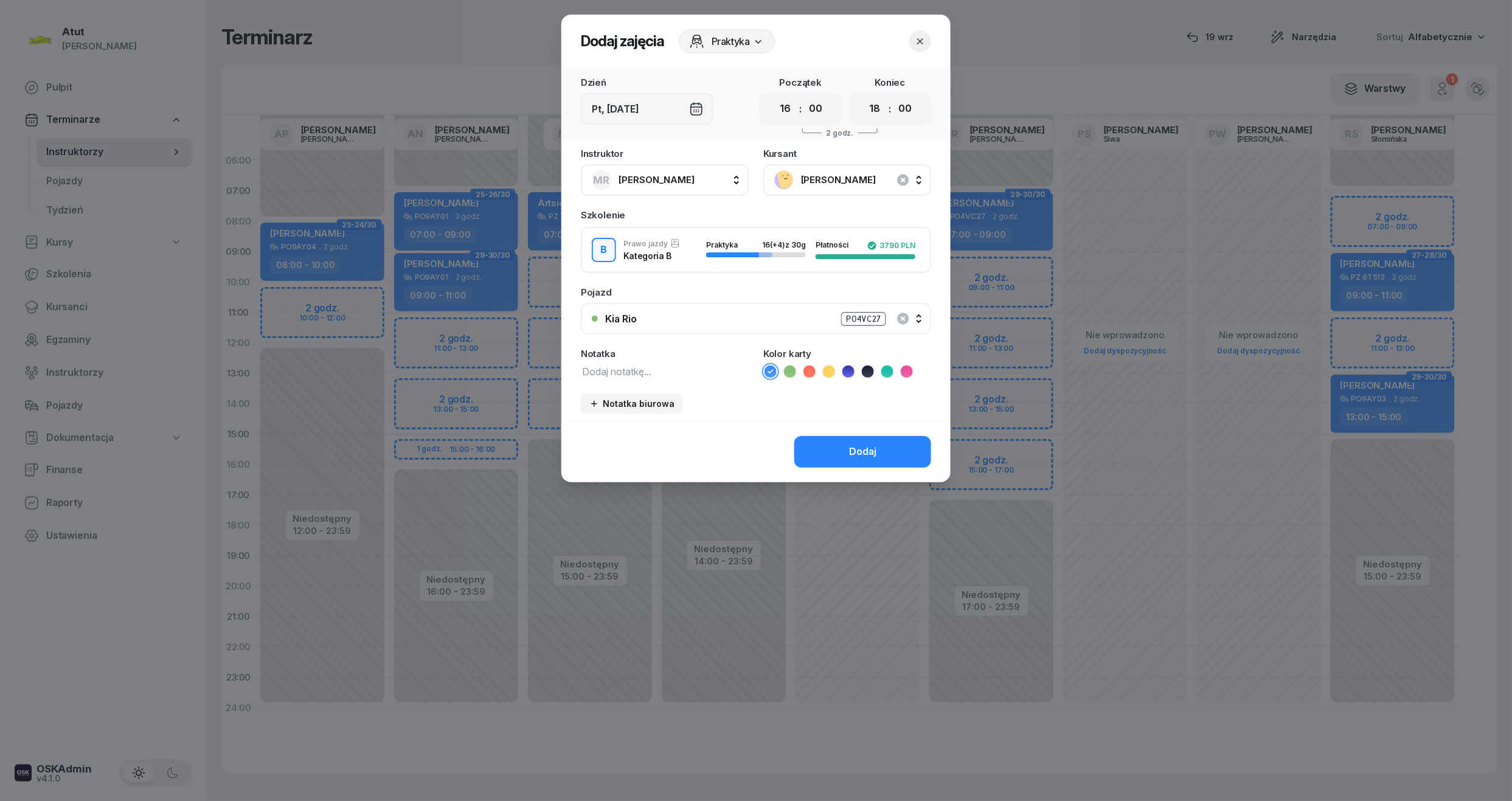
click at [928, 39] on button "button" at bounding box center [920, 41] width 22 height 22
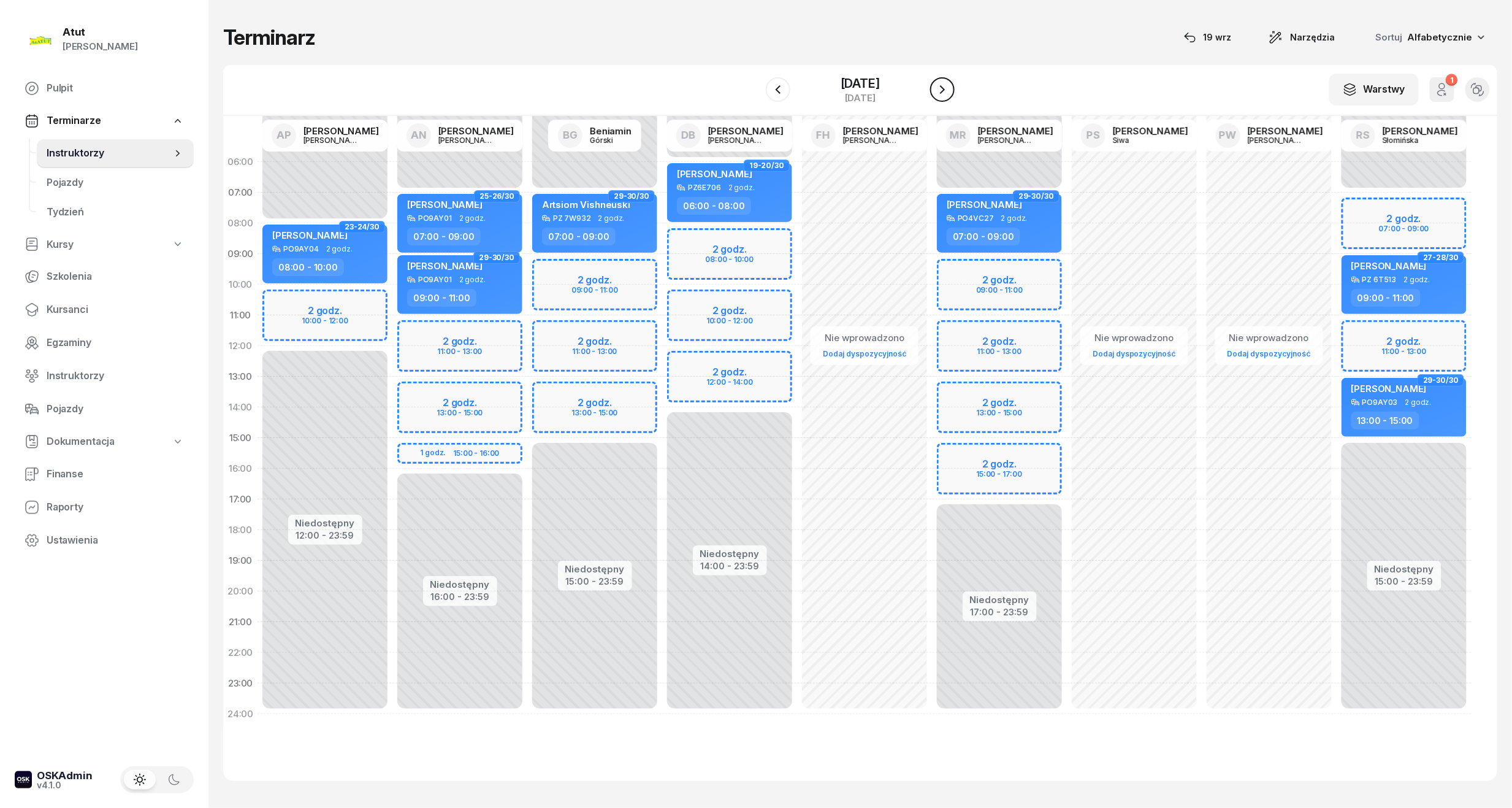
click at [943, 84] on icon "button" at bounding box center [943, 89] width 14 height 14
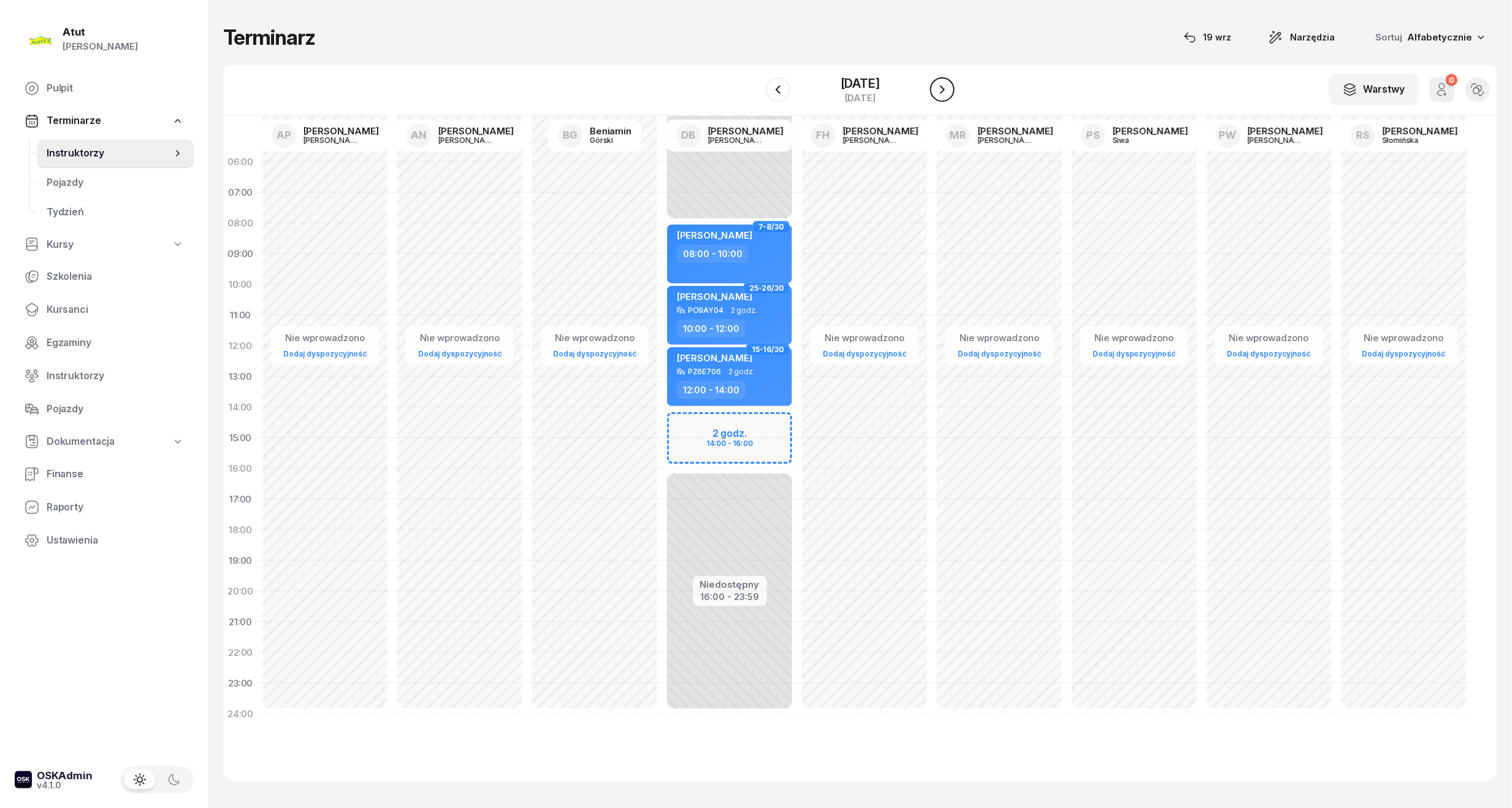
click at [943, 84] on icon "button" at bounding box center [943, 89] width 14 height 14
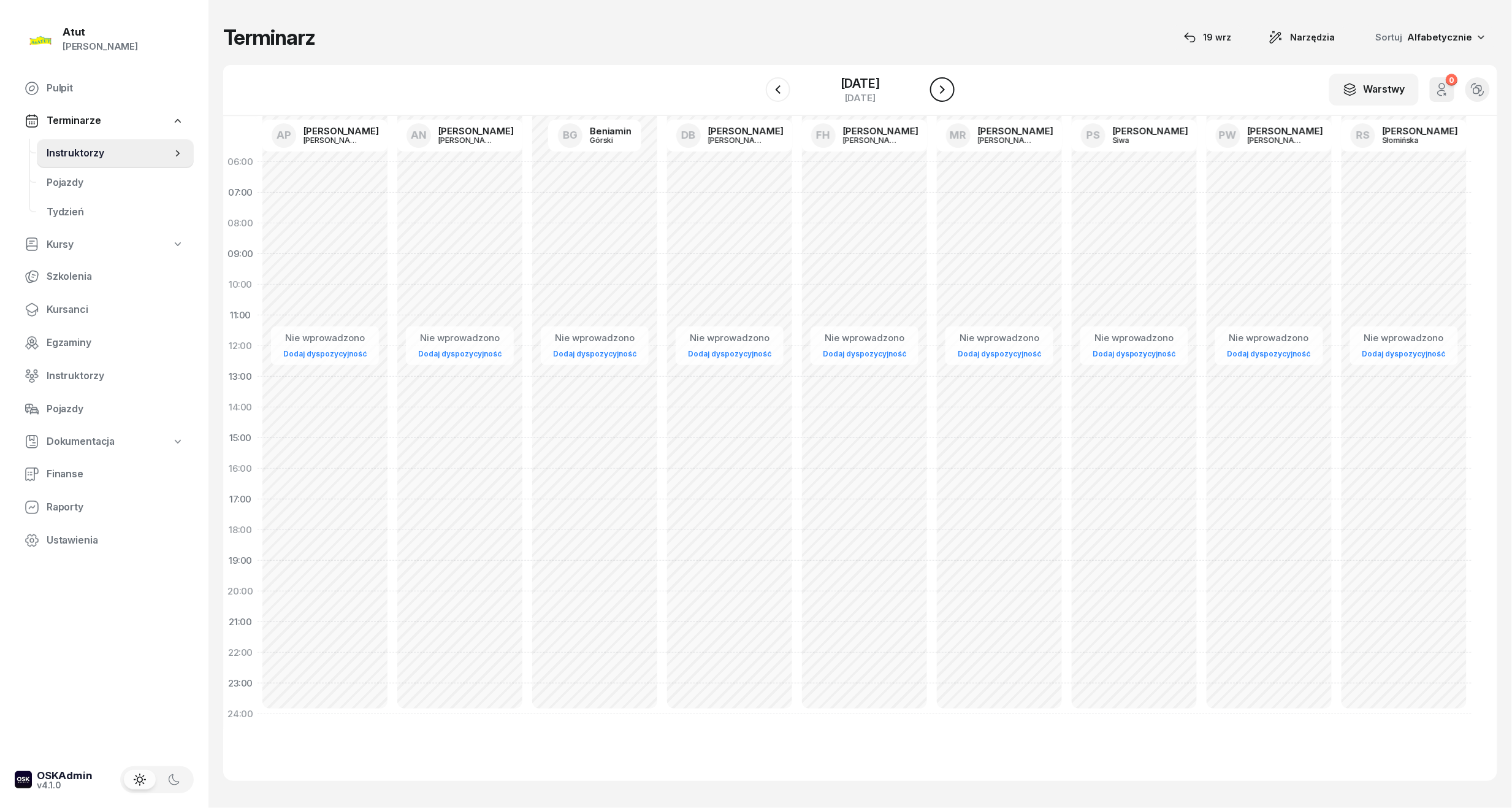
click at [943, 84] on icon "button" at bounding box center [943, 89] width 14 height 14
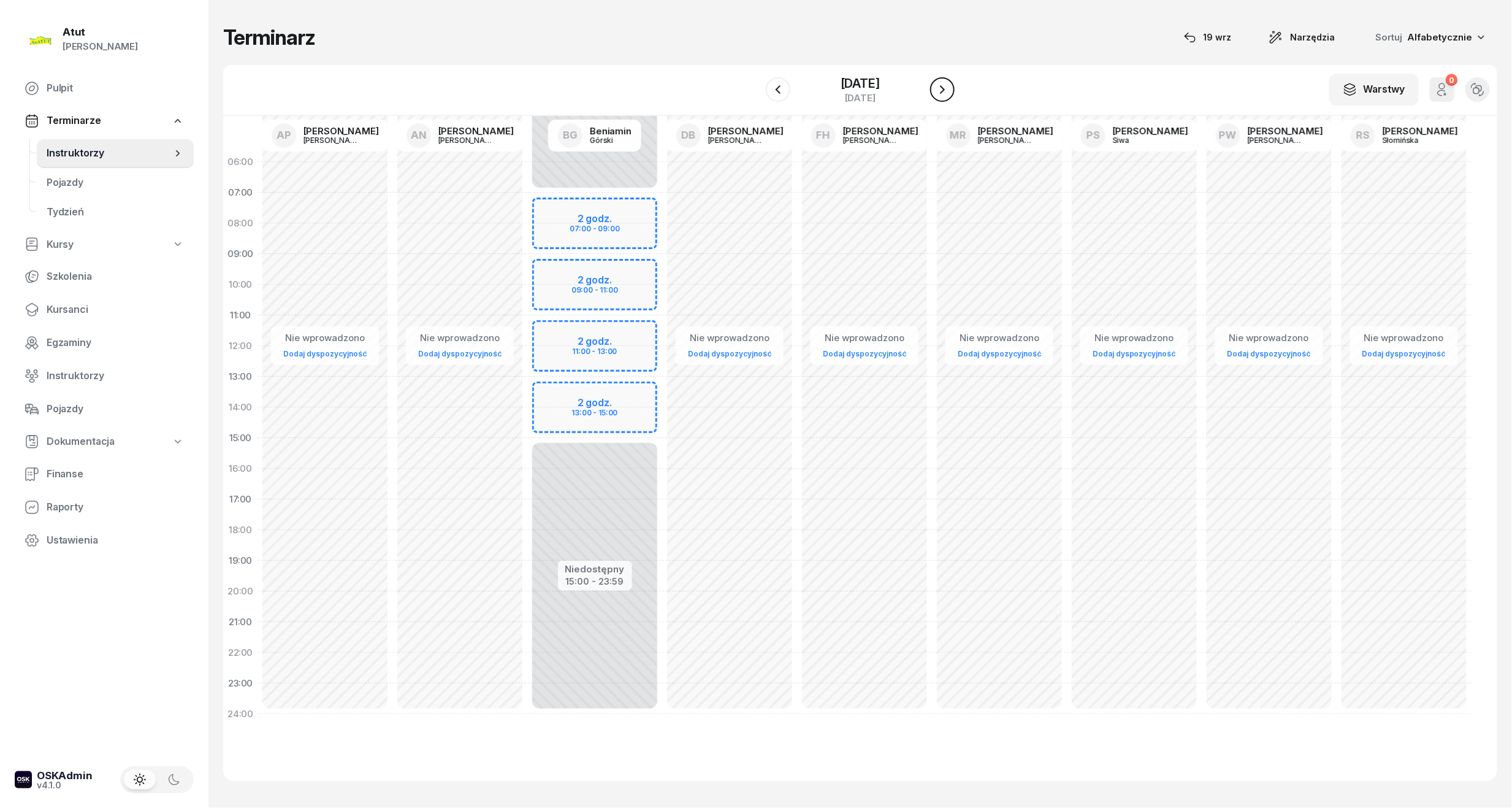
click at [943, 84] on icon "button" at bounding box center [943, 89] width 14 height 14
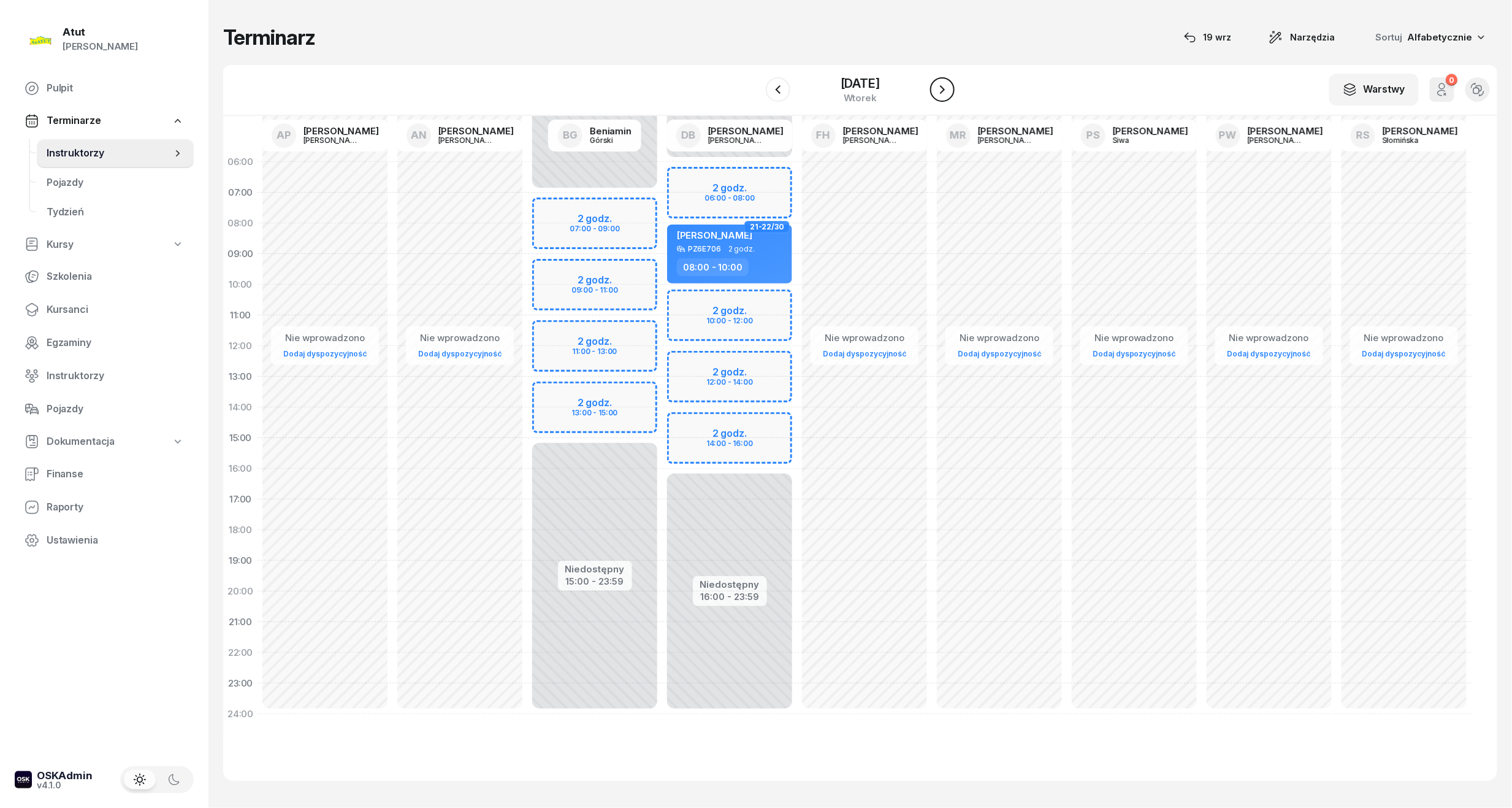
click at [943, 84] on icon "button" at bounding box center [943, 89] width 14 height 14
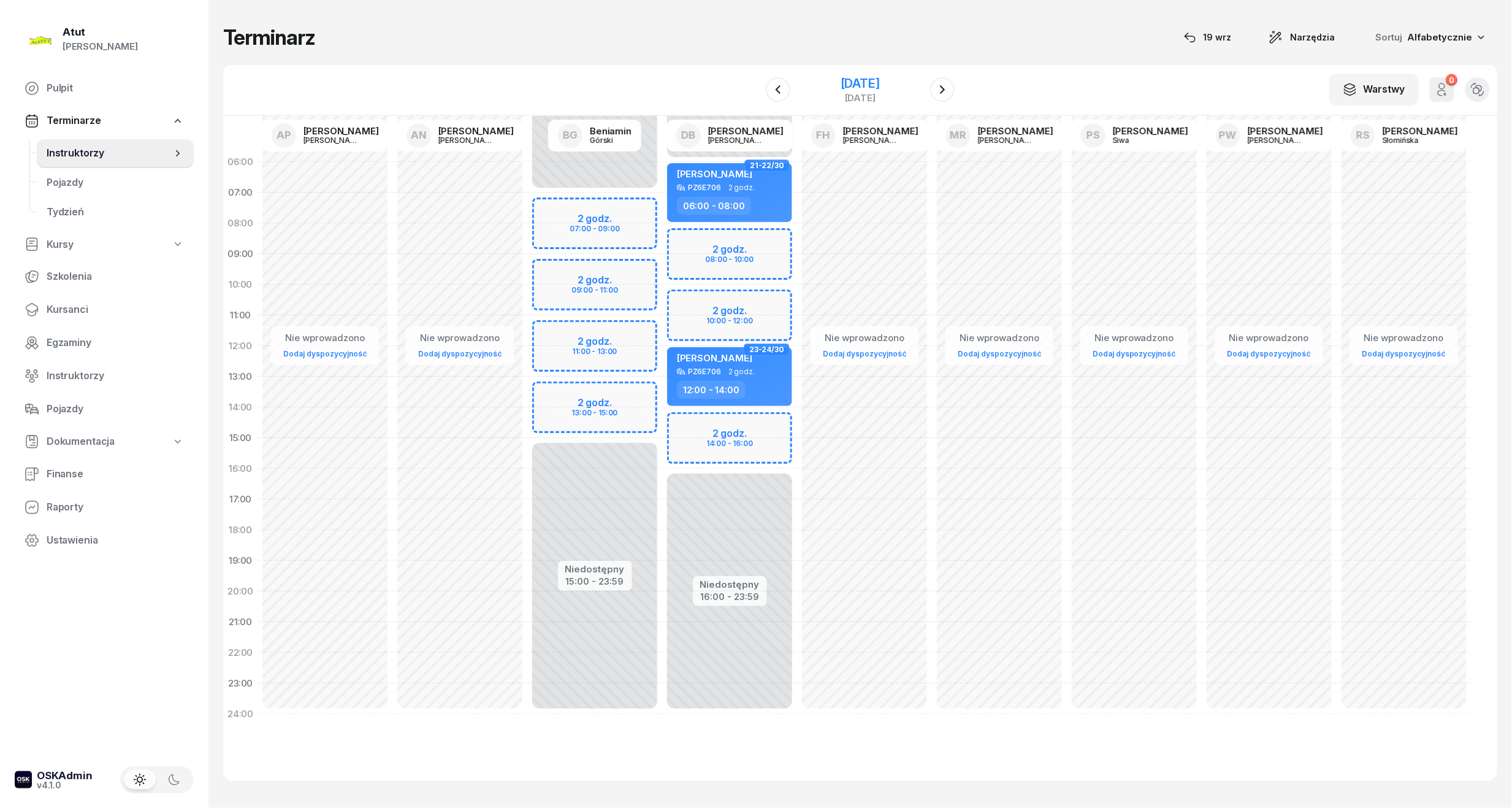
click at [880, 81] on div "[DATE]" at bounding box center [860, 83] width 39 height 12
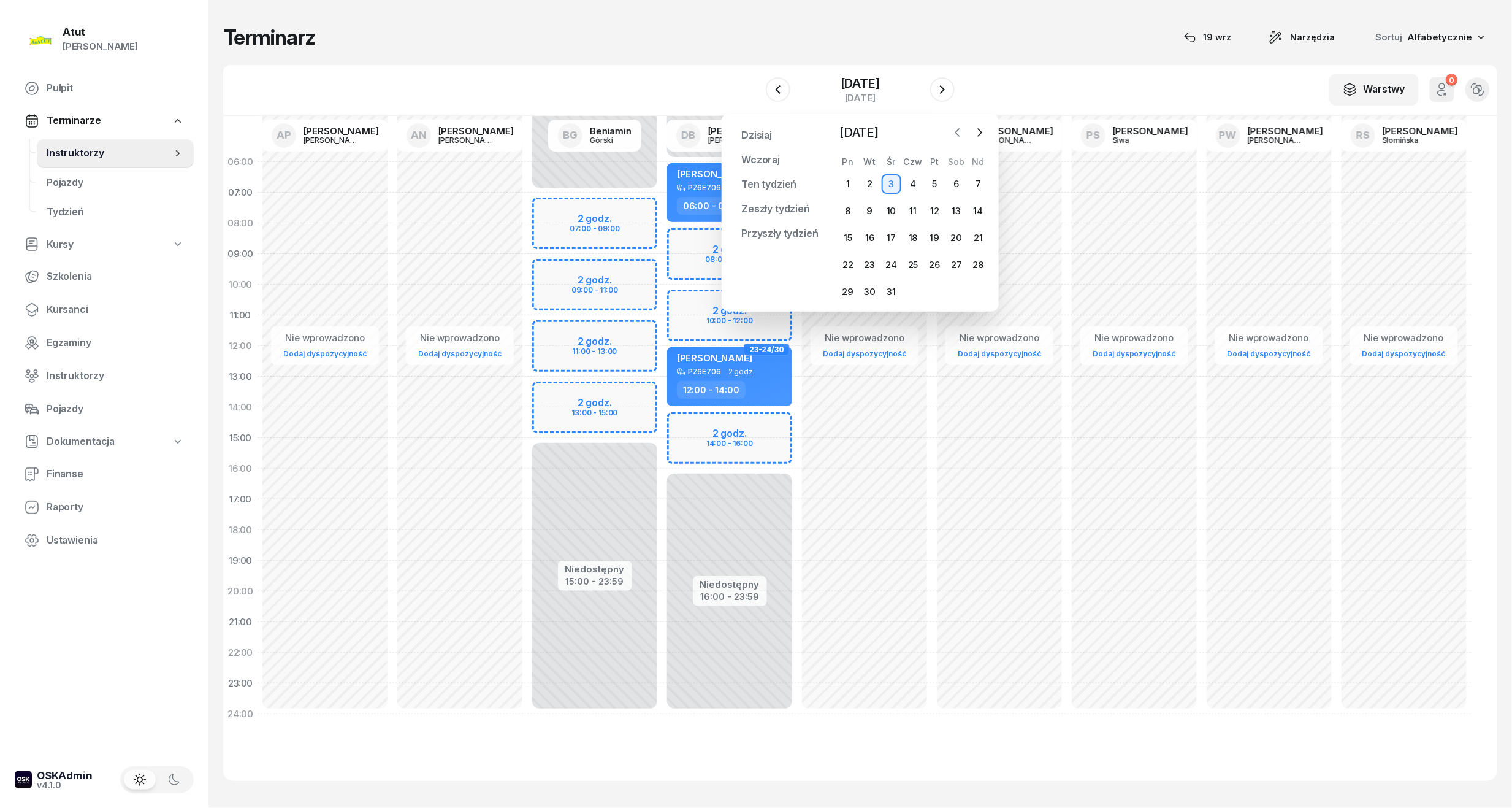
click at [952, 129] on icon "button" at bounding box center [958, 132] width 12 height 12
click at [854, 250] on div "27 28 29 30 31 1 2 3 4 5 6 7 8 9 10 11 12 13 14 15 16 17 18 19 20 21 22 23 24 2…" at bounding box center [912, 238] width 152 height 128
click at [850, 241] on div "10" at bounding box center [848, 238] width 19 height 19
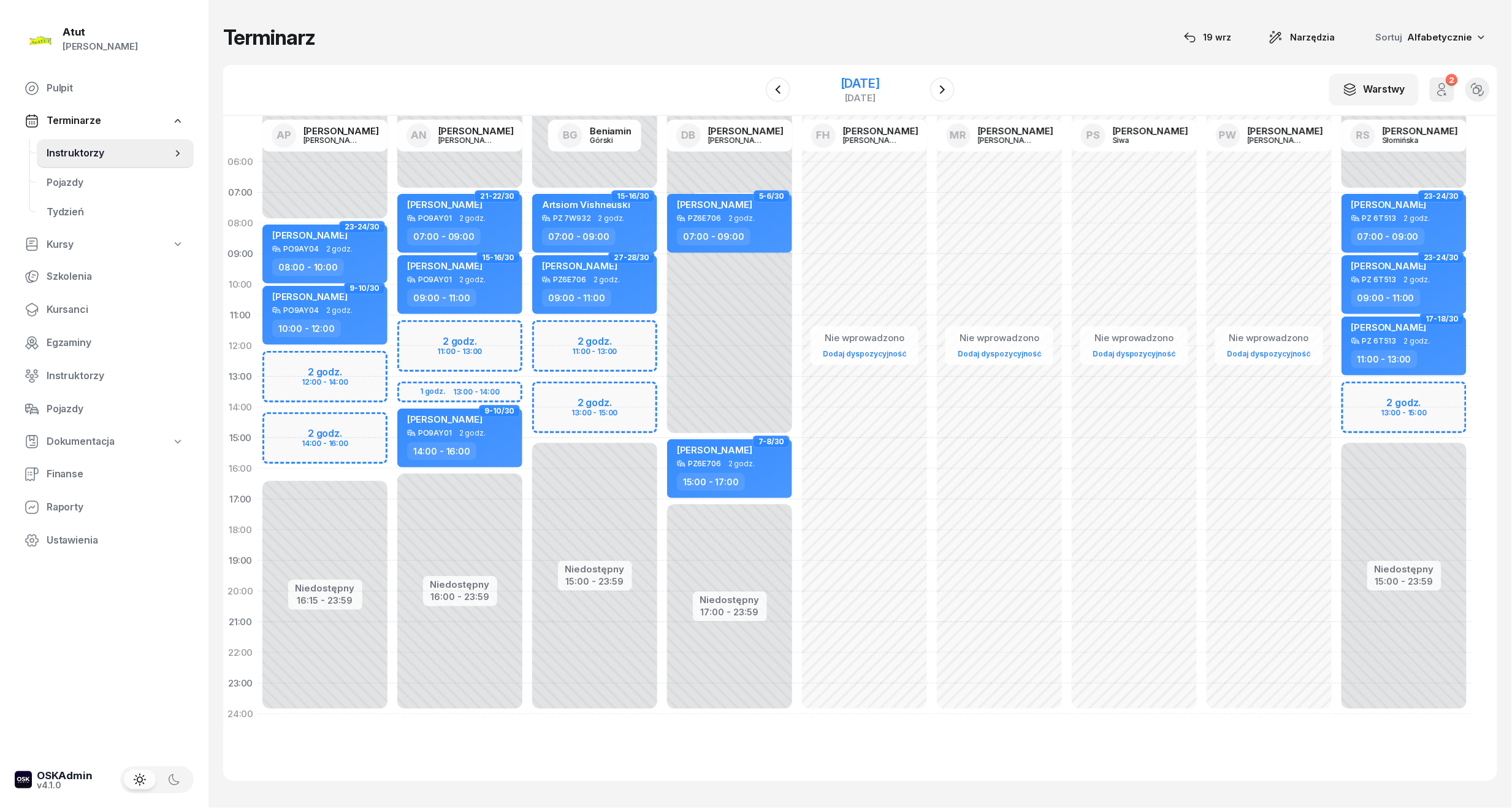
click at [880, 80] on div "[DATE]" at bounding box center [860, 83] width 39 height 12
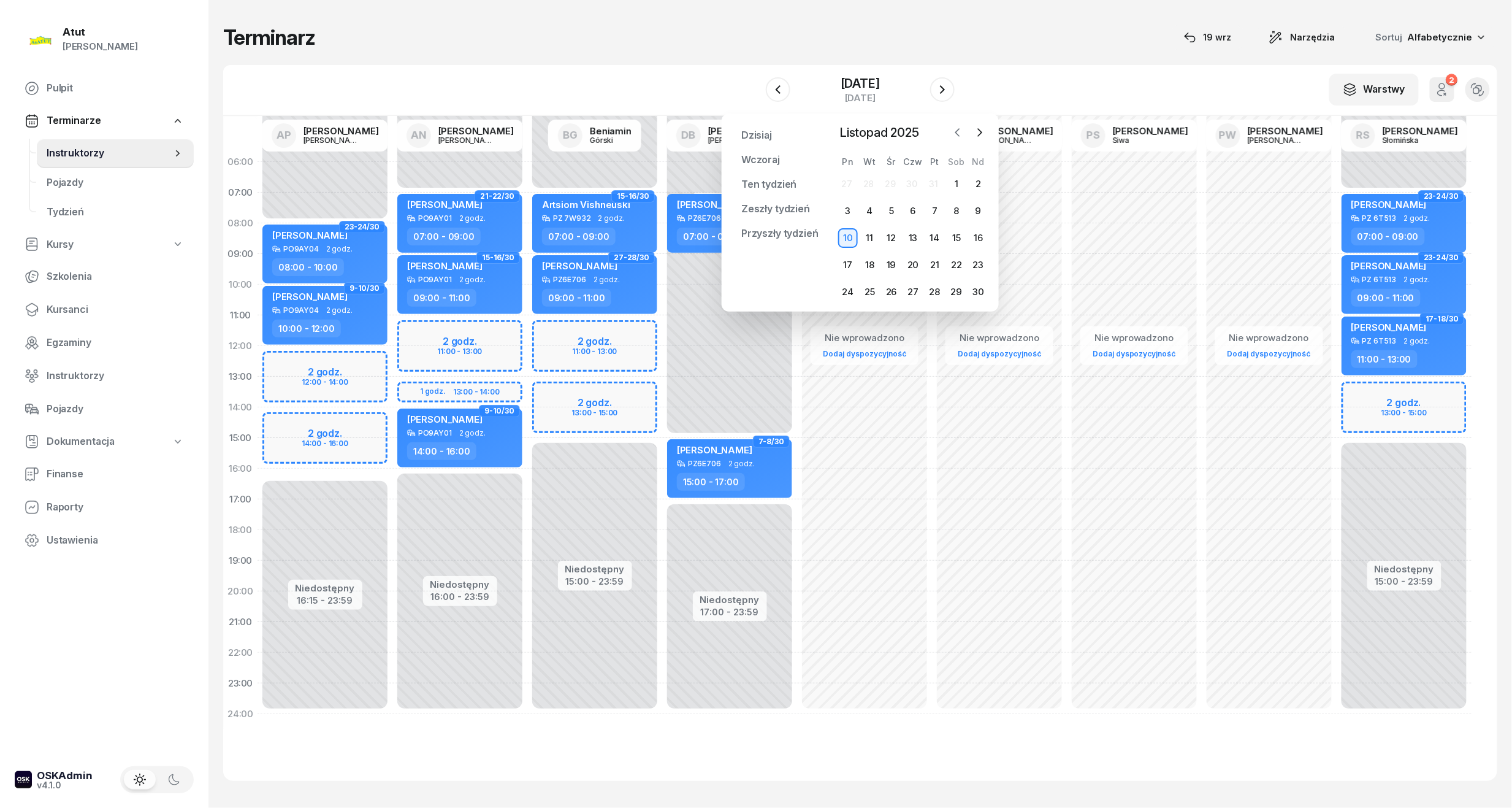
click at [952, 135] on icon "button" at bounding box center [958, 132] width 12 height 12
click at [893, 182] on div "1" at bounding box center [891, 184] width 19 height 19
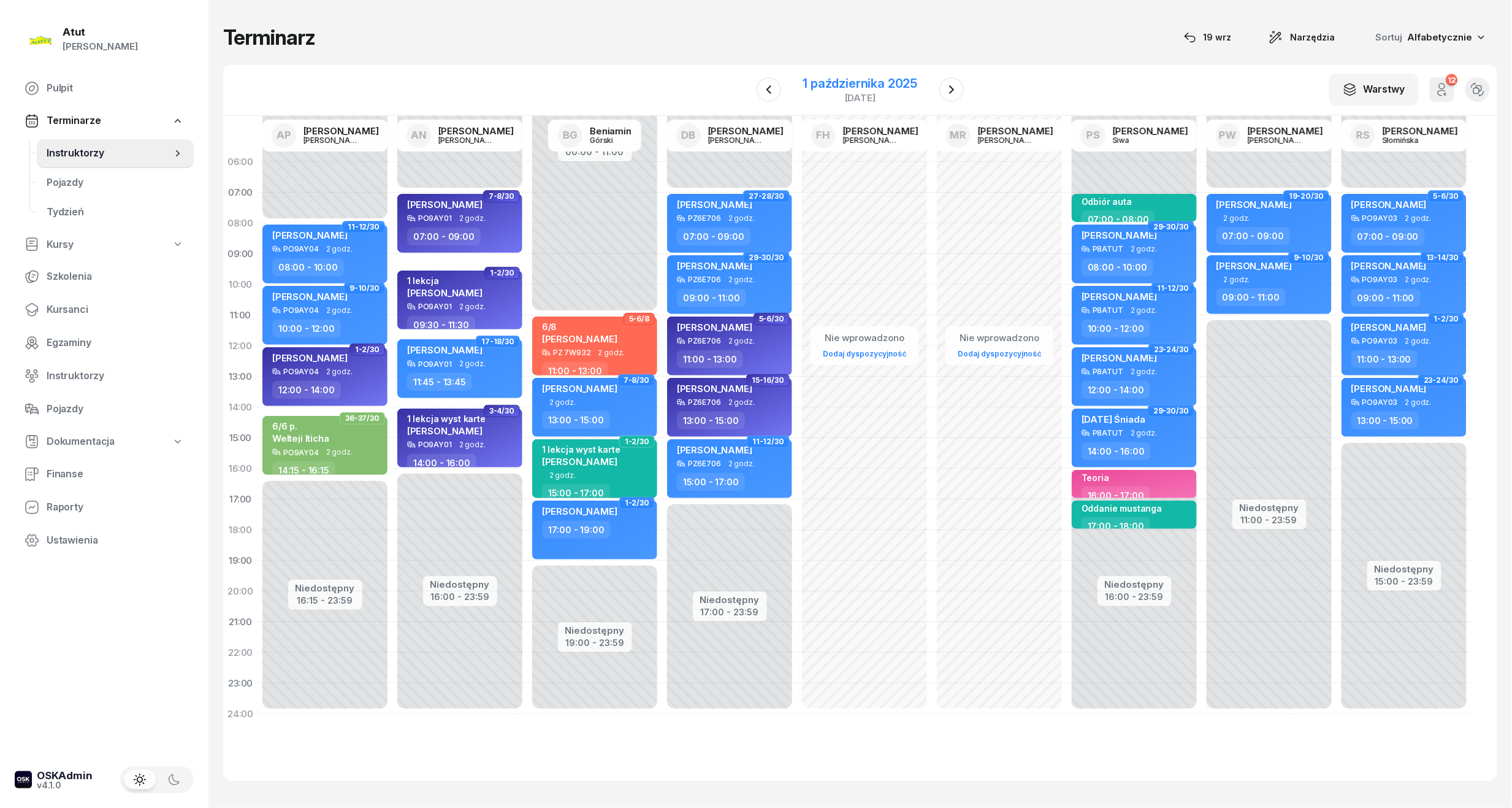
click at [834, 89] on div "1 października 2025" at bounding box center [860, 83] width 115 height 12
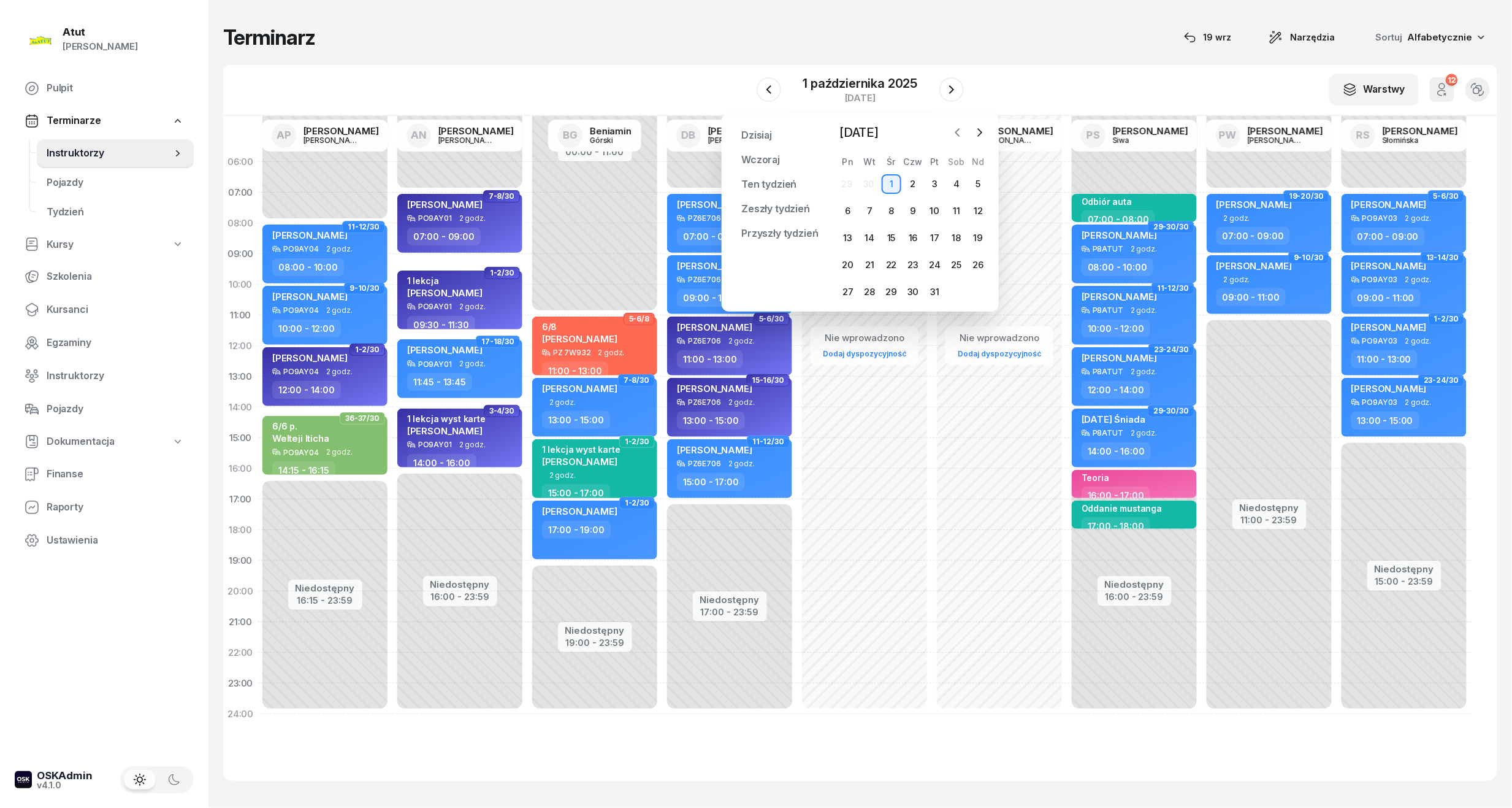
click at [961, 126] on icon "button" at bounding box center [958, 132] width 12 height 12
click at [935, 239] on div "19" at bounding box center [935, 238] width 19 height 19
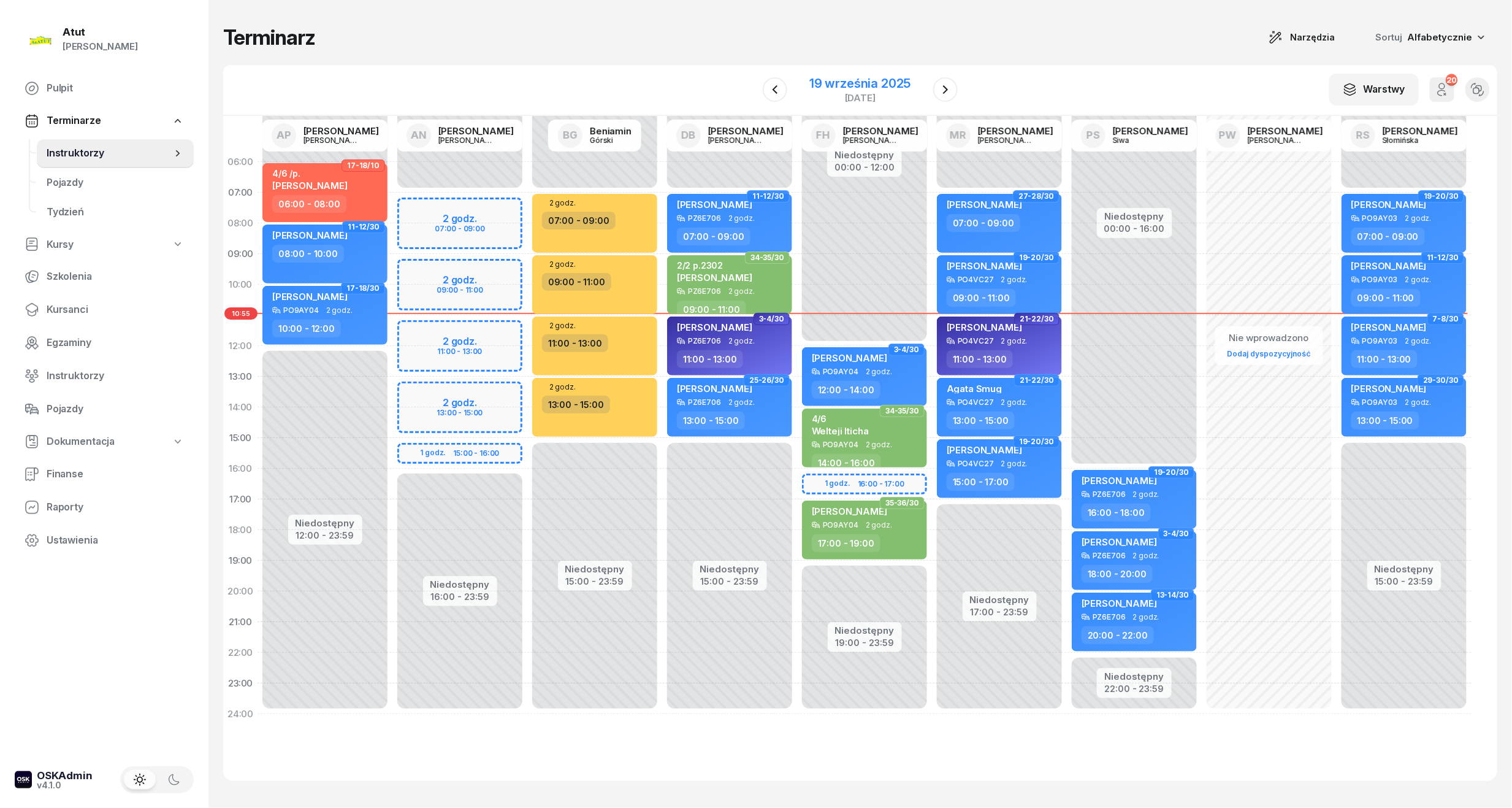
drag, startPoint x: 861, startPoint y: 79, endPoint x: 869, endPoint y: 80, distance: 8.1
click at [861, 79] on div "19 września 2025" at bounding box center [860, 83] width 101 height 12
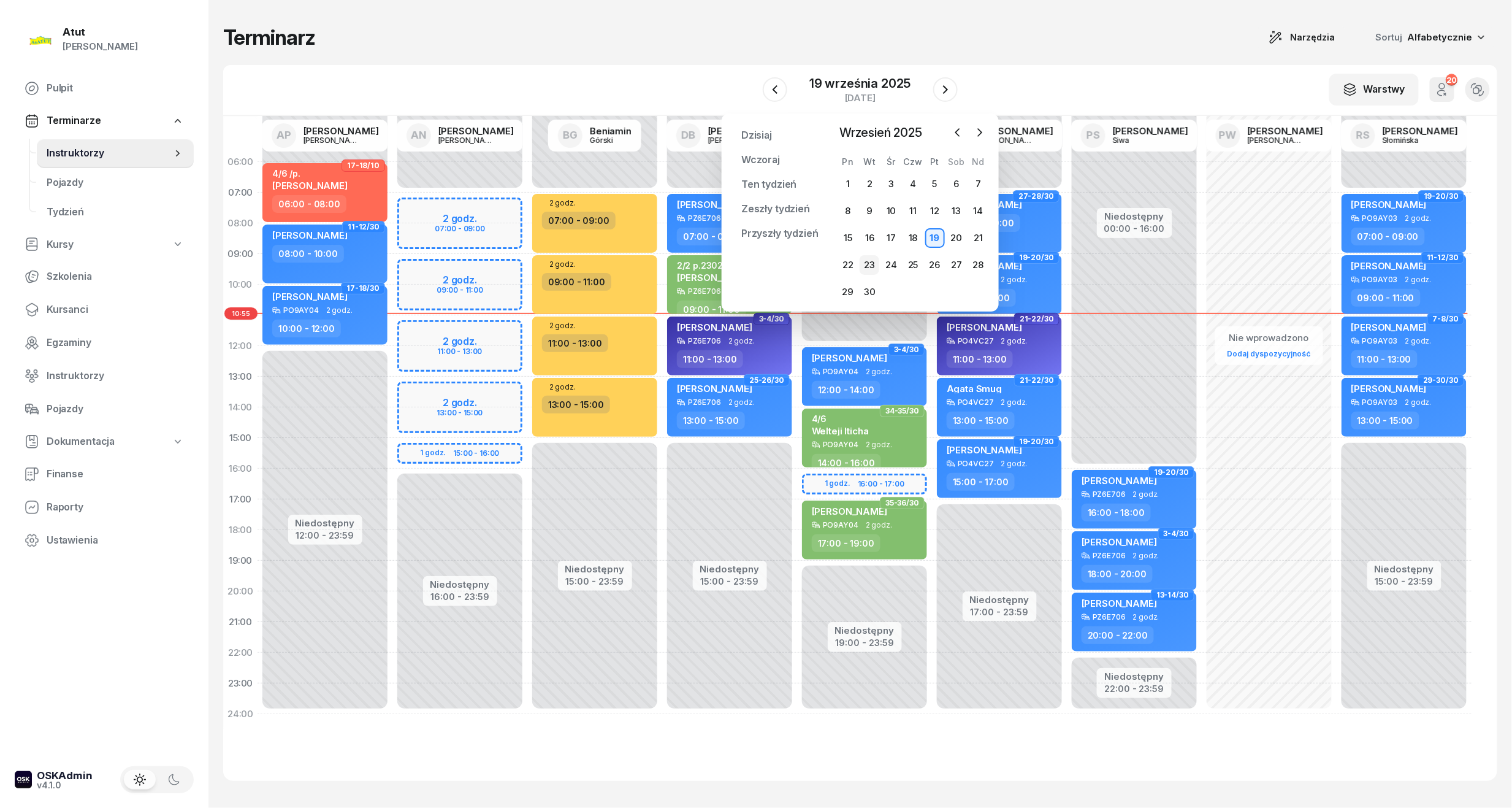
click at [872, 268] on div "23" at bounding box center [869, 265] width 19 height 19
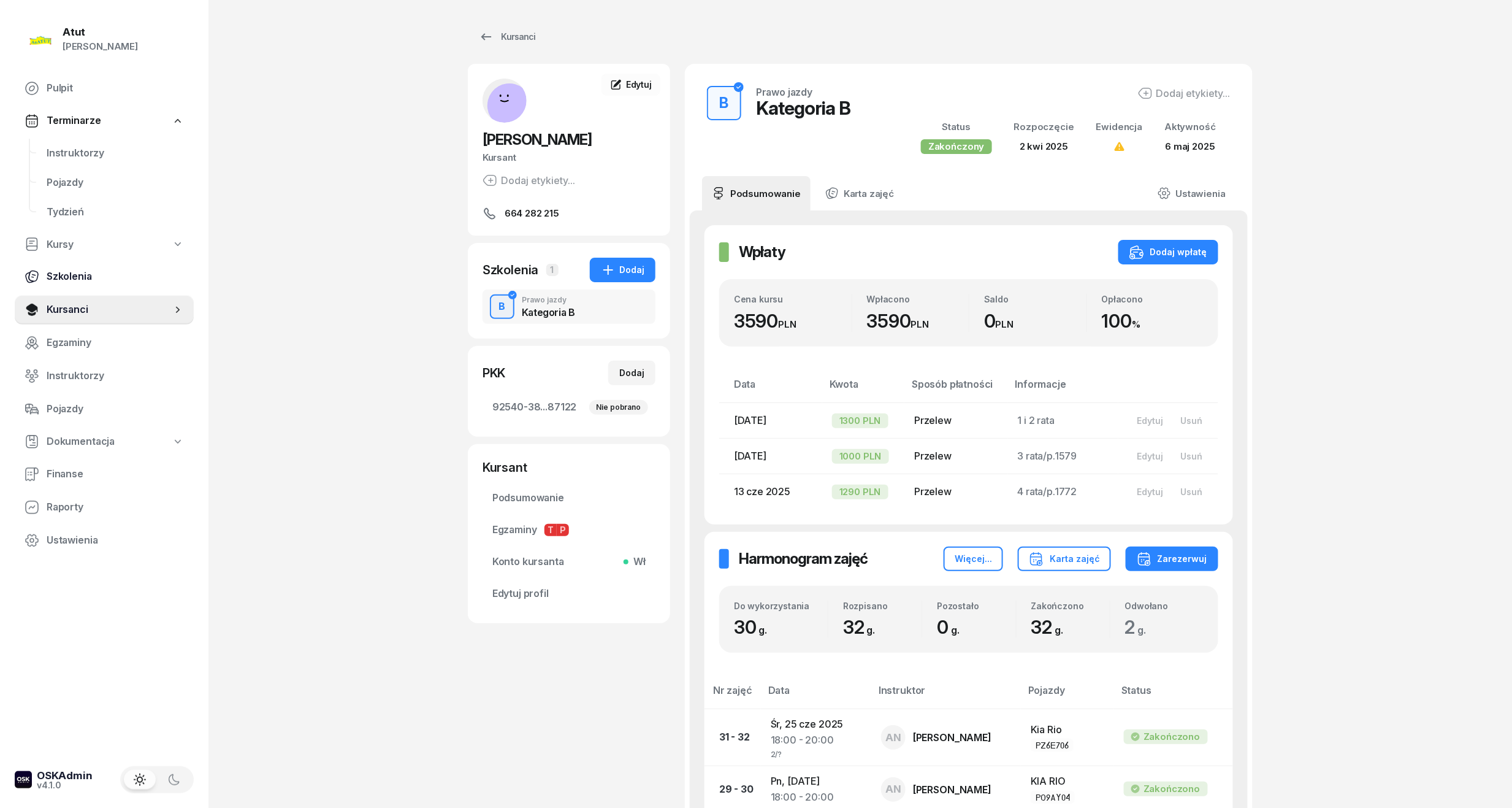
drag, startPoint x: 52, startPoint y: 303, endPoint x: 138, endPoint y: 271, distance: 91.8
click at [52, 303] on span "Kursanci" at bounding box center [110, 310] width 125 height 16
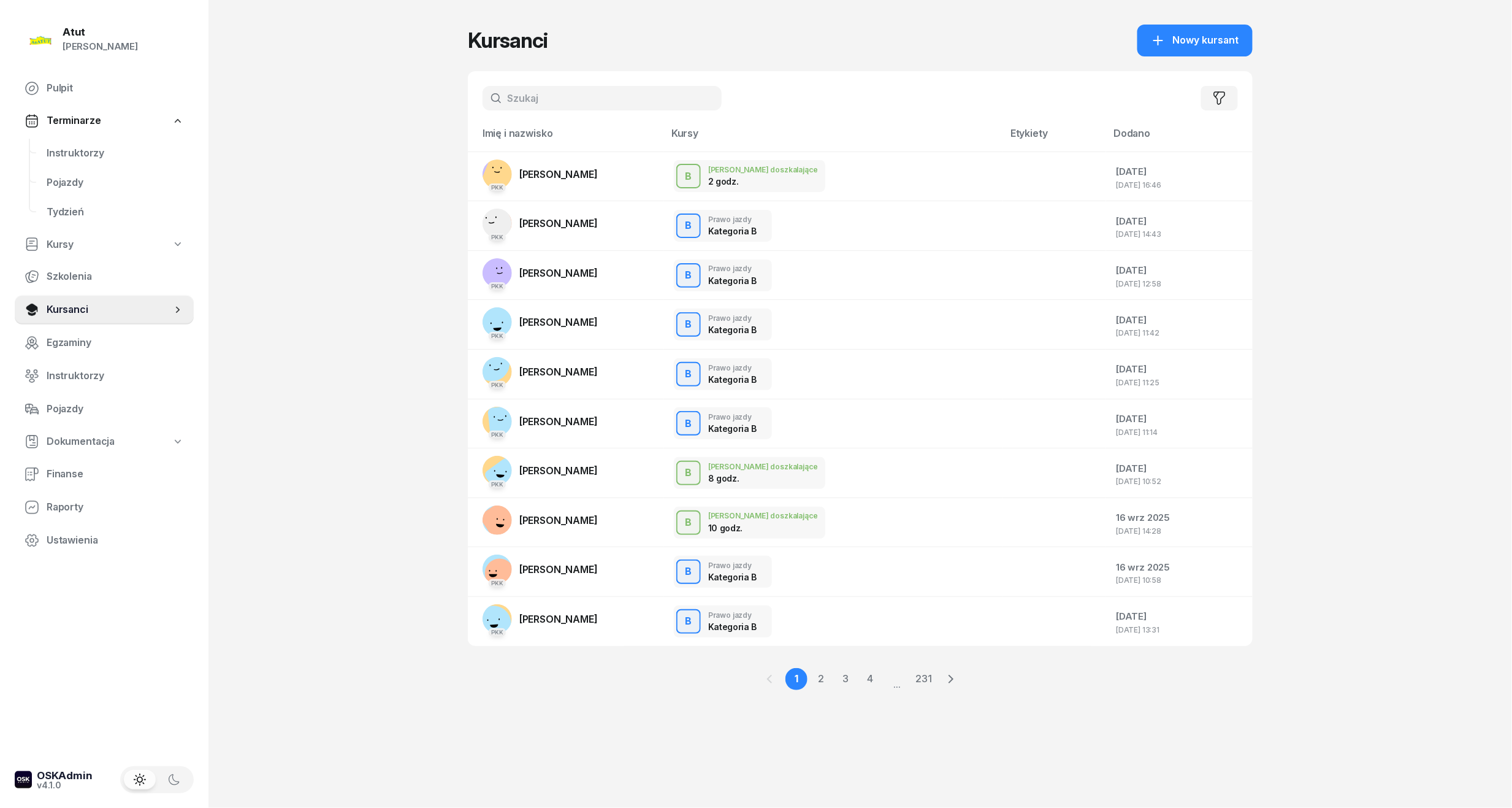
click at [533, 98] on input "text" at bounding box center [602, 98] width 239 height 25
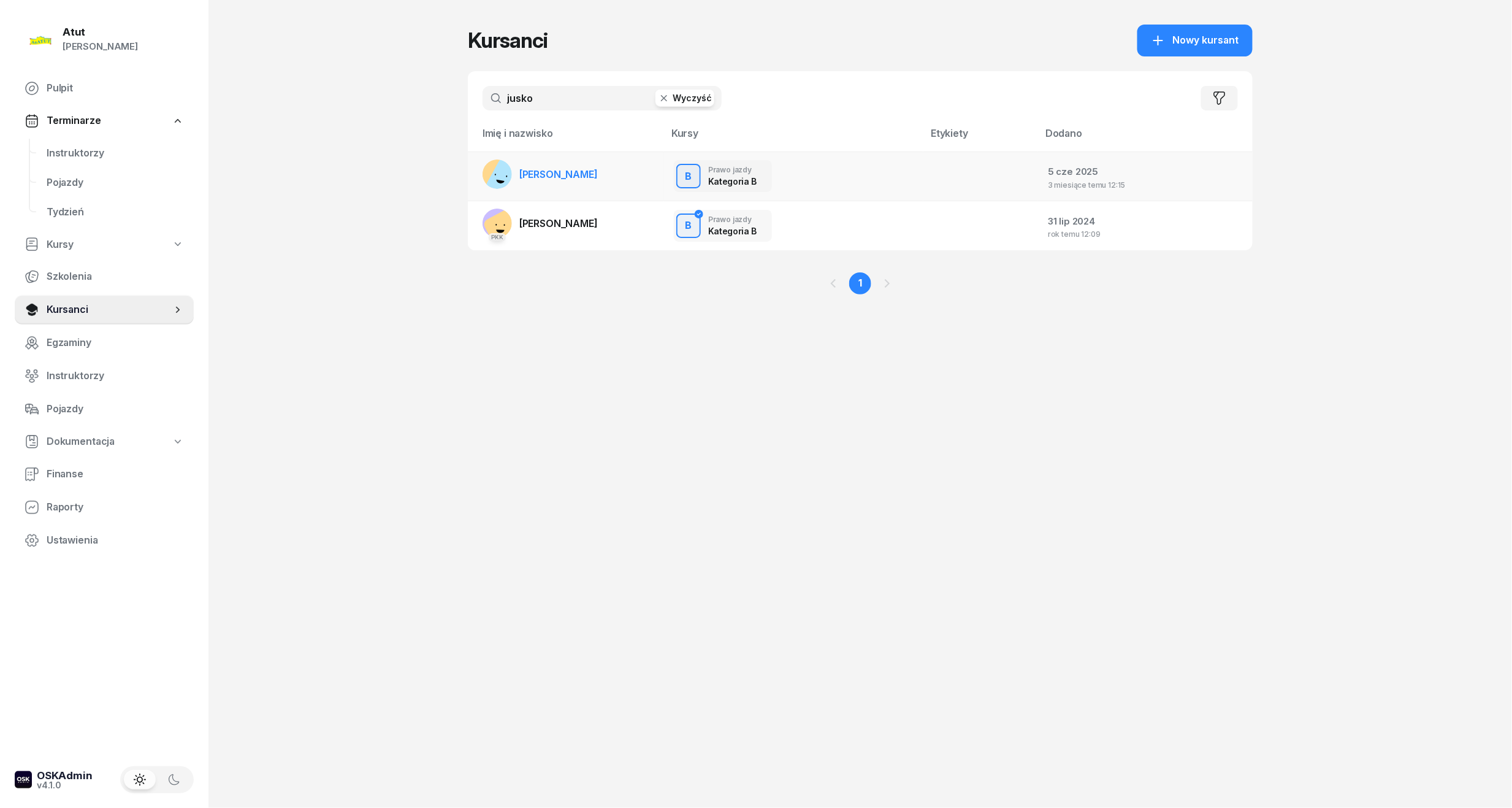
type input "jusko"
click at [615, 167] on td "[PERSON_NAME]" at bounding box center [566, 176] width 196 height 50
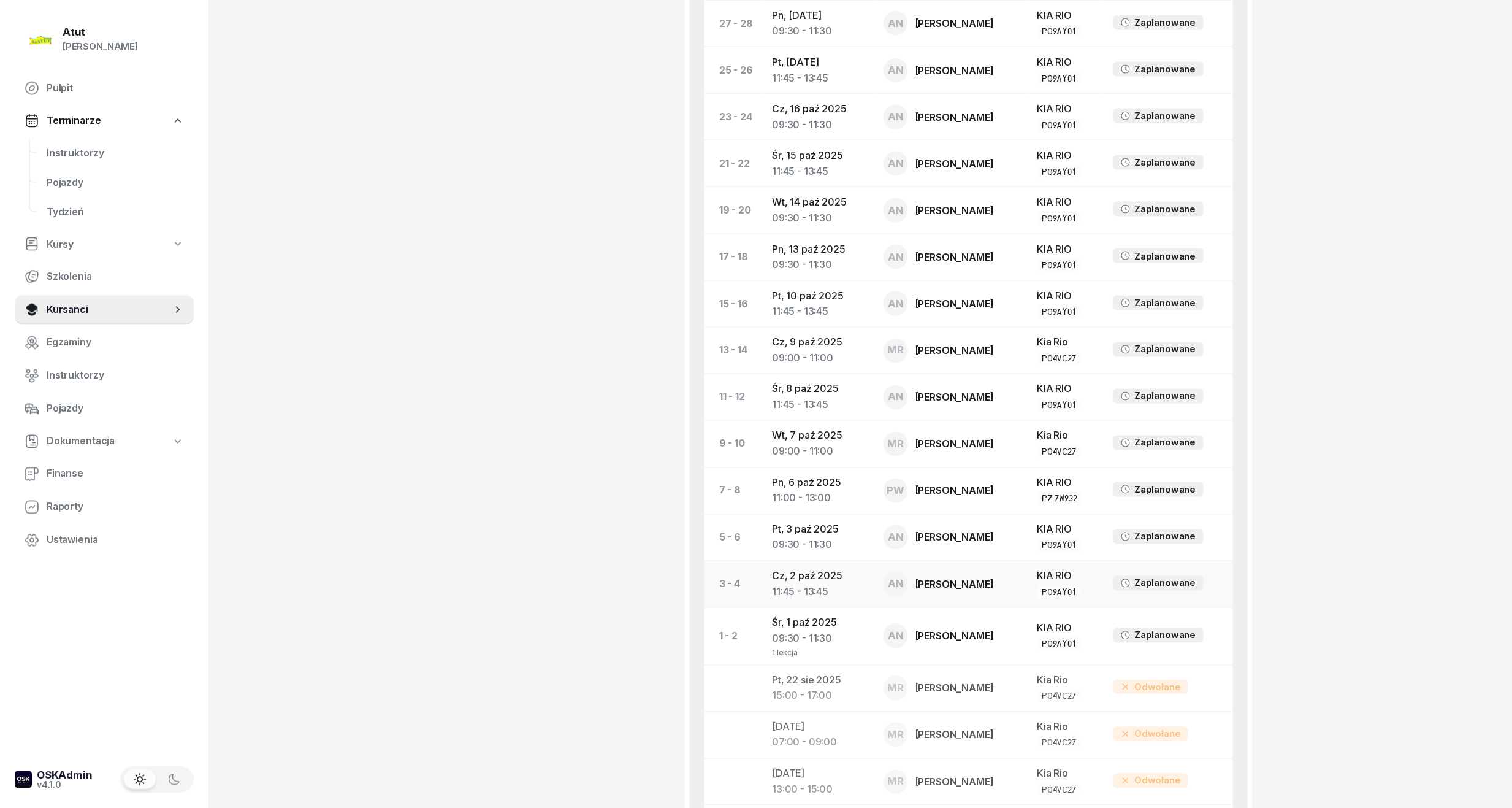
scroll to position [163, 0]
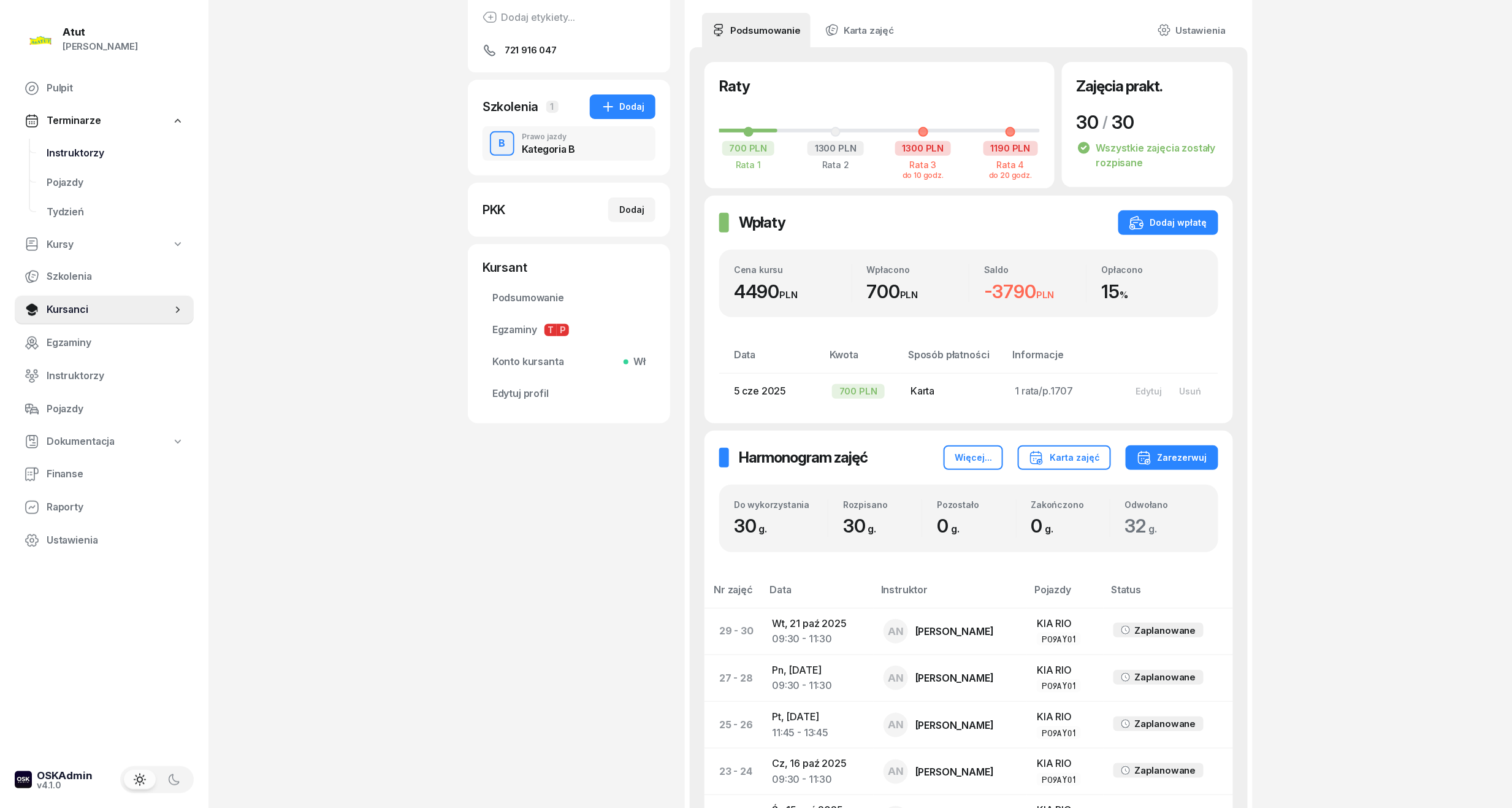
click at [84, 159] on span "Instruktorzy" at bounding box center [115, 154] width 138 height 16
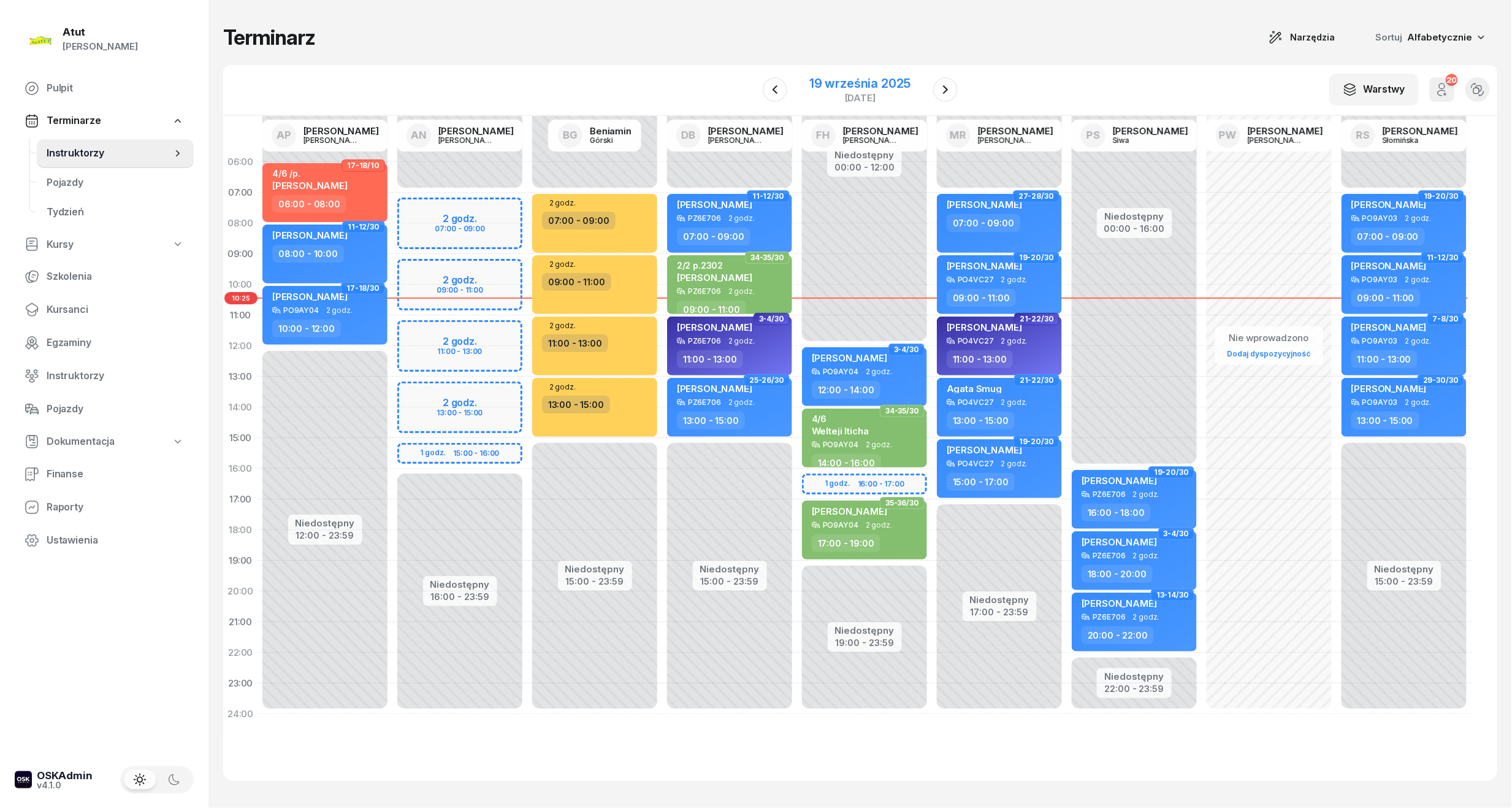
click at [835, 74] on div "19 września 2025 piątek" at bounding box center [860, 89] width 130 height 35
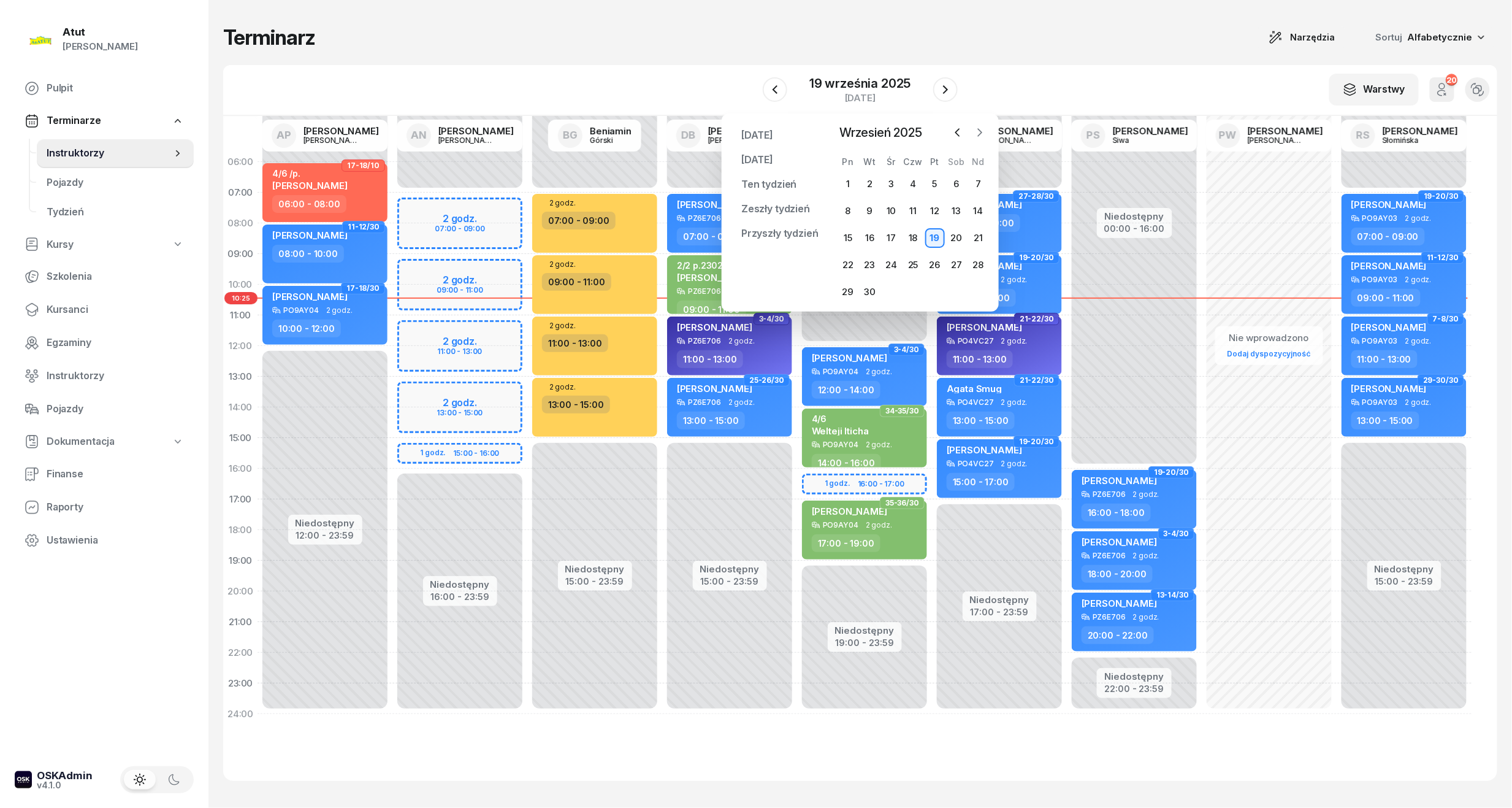
click at [979, 131] on icon "button" at bounding box center [979, 132] width 12 height 12
click at [985, 133] on icon "button" at bounding box center [979, 132] width 12 height 12
click at [847, 216] on div "3" at bounding box center [848, 210] width 19 height 19
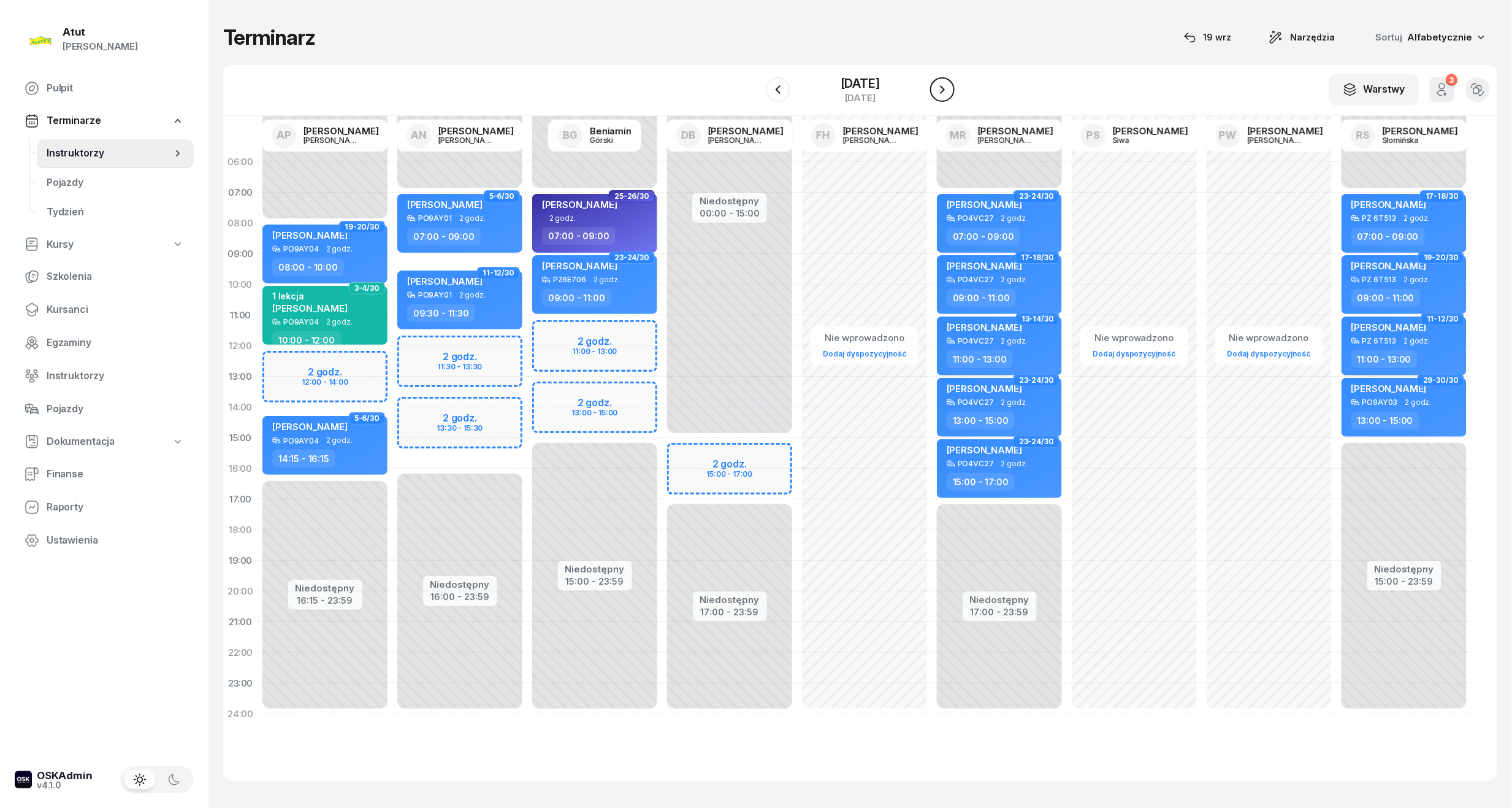
click at [952, 92] on button "button" at bounding box center [943, 89] width 25 height 25
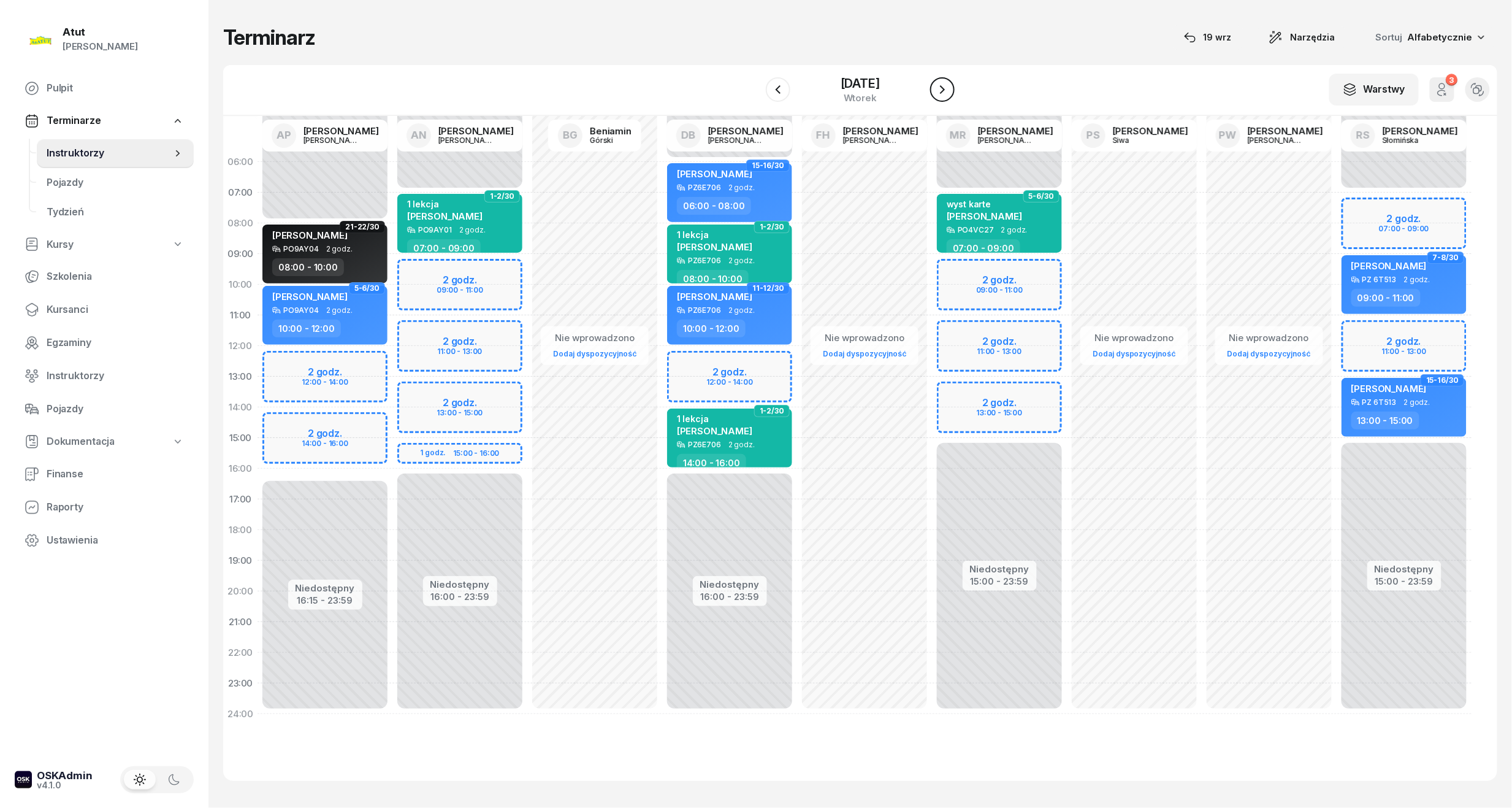
click at [952, 92] on button "button" at bounding box center [943, 89] width 25 height 25
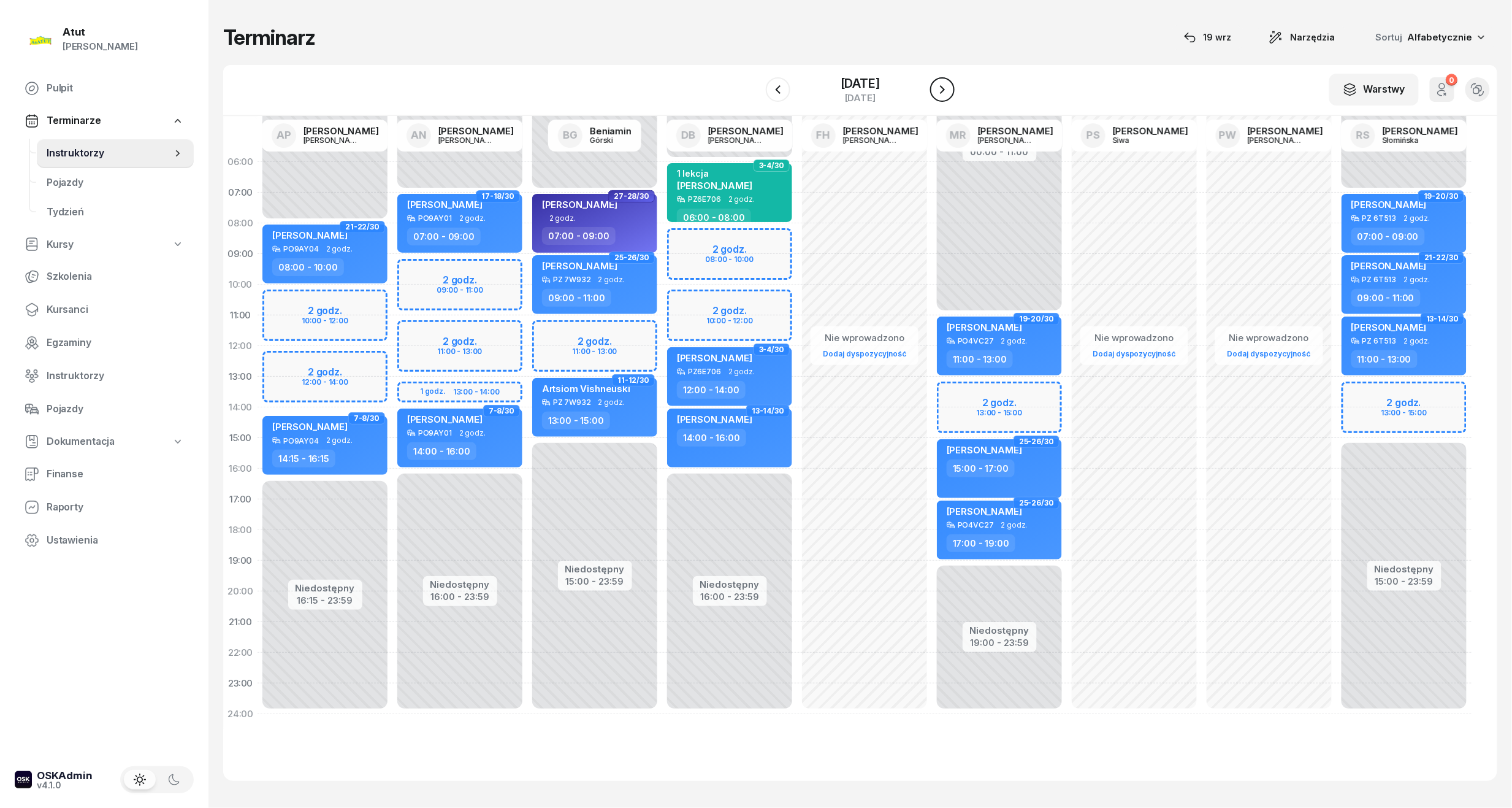
click at [952, 92] on button "button" at bounding box center [943, 89] width 25 height 25
